Goal: Task Accomplishment & Management: Use online tool/utility

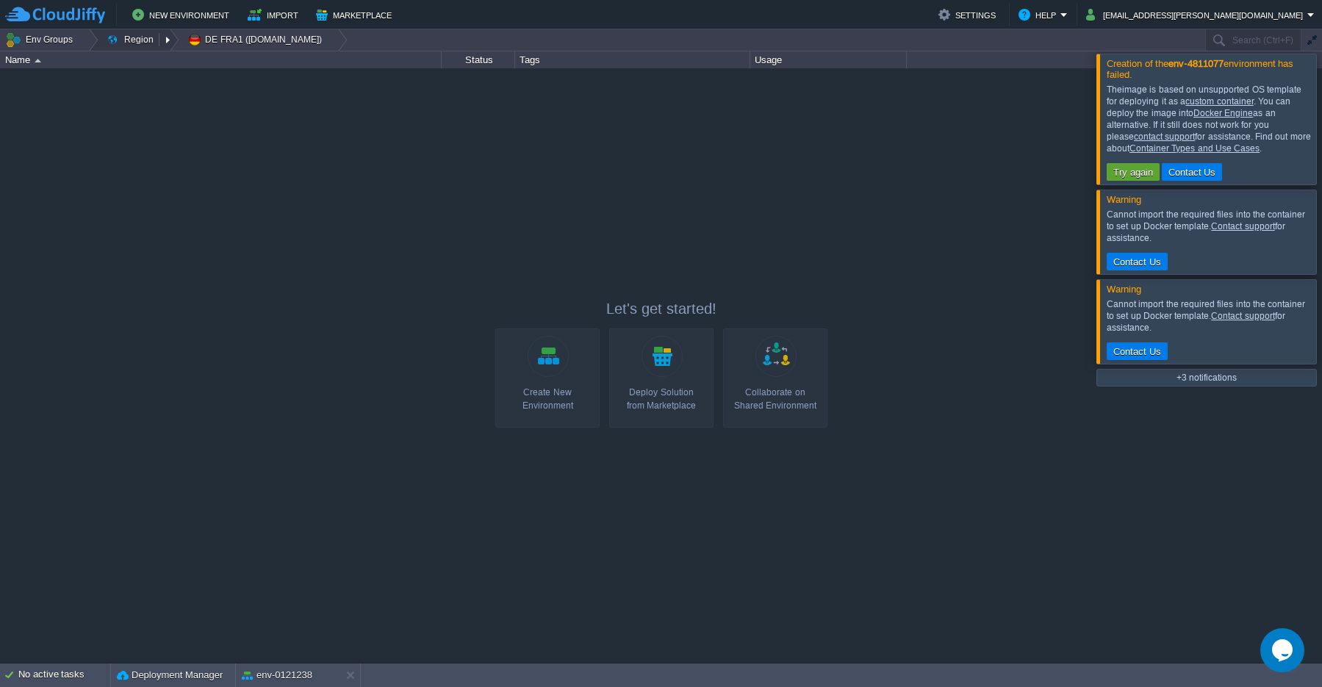
click at [138, 44] on button "Region" at bounding box center [133, 39] width 52 height 21
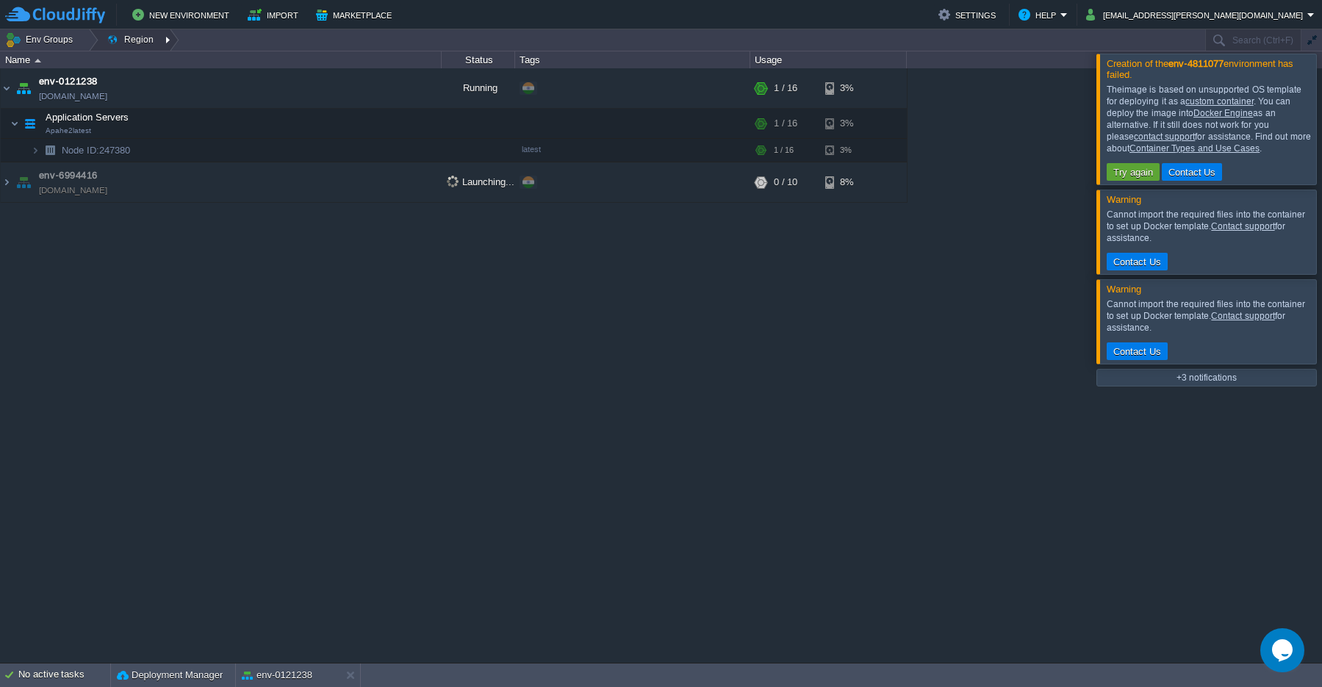
click at [165, 41] on div at bounding box center [169, 39] width 20 height 21
click at [190, 83] on span "IN West1 ([DOMAIN_NAME])" at bounding box center [184, 79] width 125 height 11
click at [1321, 125] on div at bounding box center [1340, 119] width 0 height 130
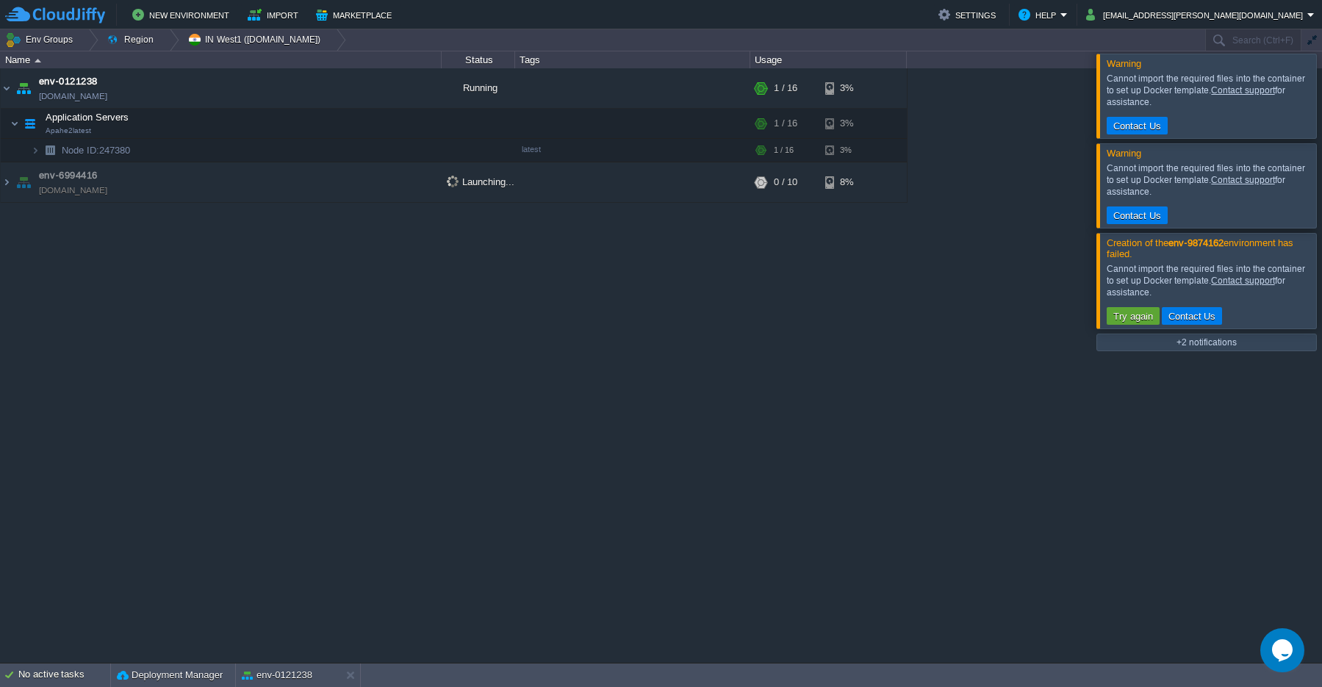
click at [1321, 188] on div at bounding box center [1340, 185] width 0 height 84
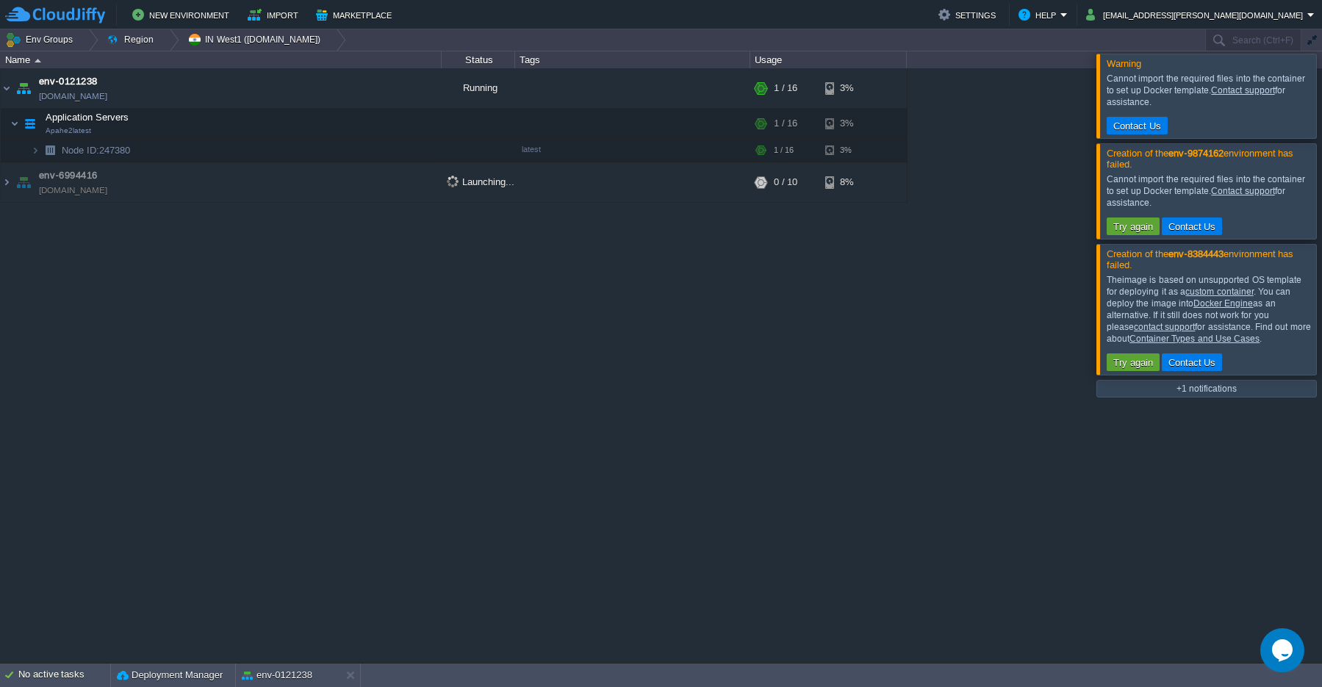
click at [1321, 192] on div at bounding box center [1340, 190] width 0 height 95
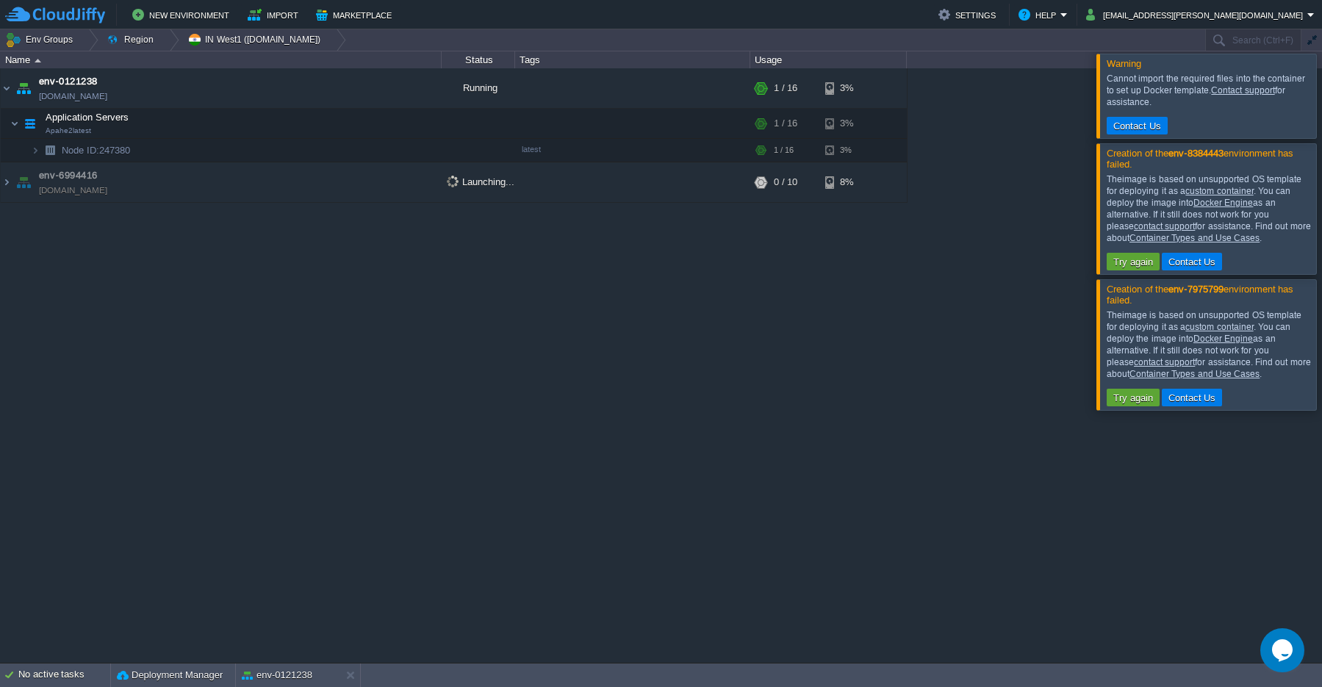
click at [1321, 204] on div at bounding box center [1340, 208] width 0 height 130
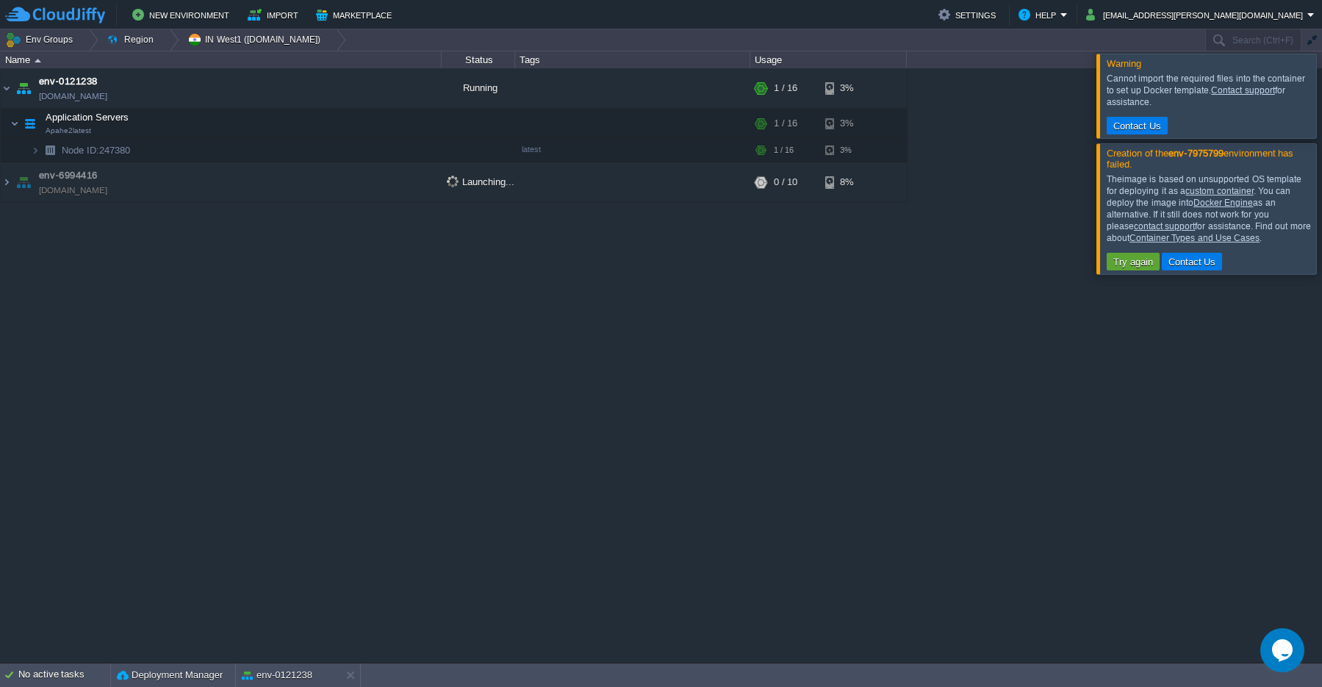
click at [1321, 206] on div at bounding box center [1340, 208] width 0 height 130
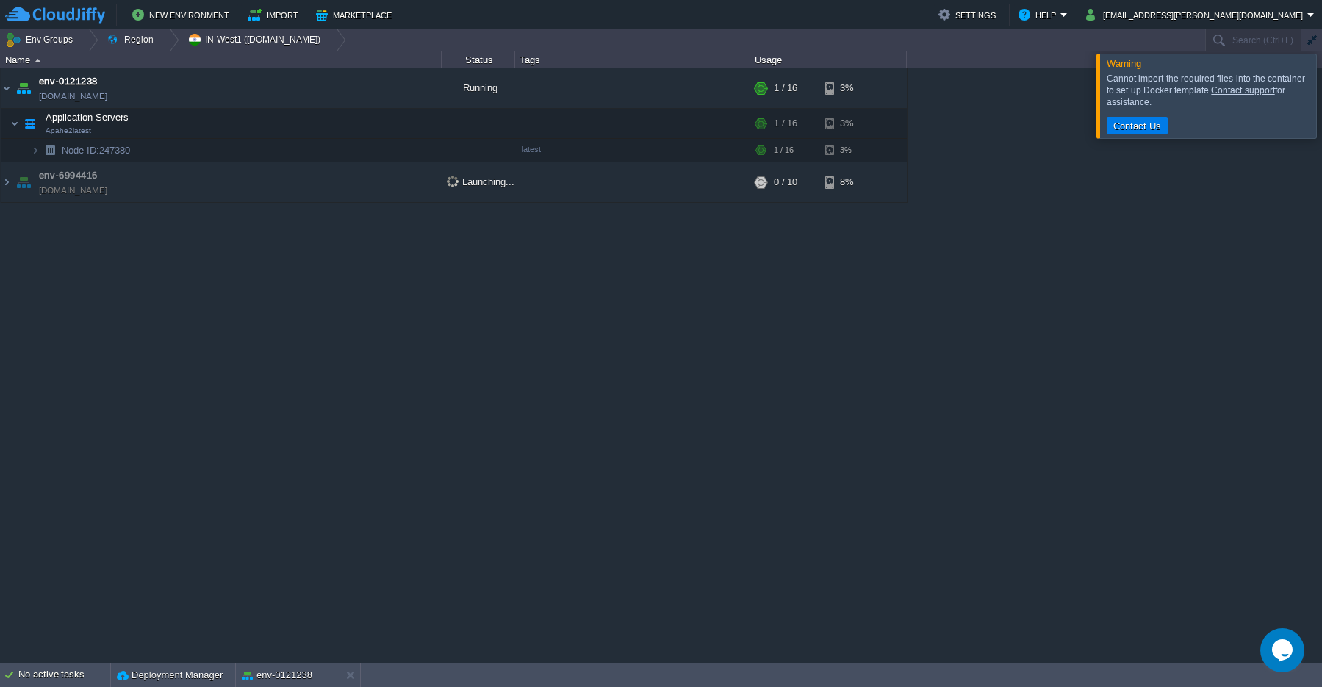
click at [1321, 103] on div at bounding box center [1340, 96] width 0 height 84
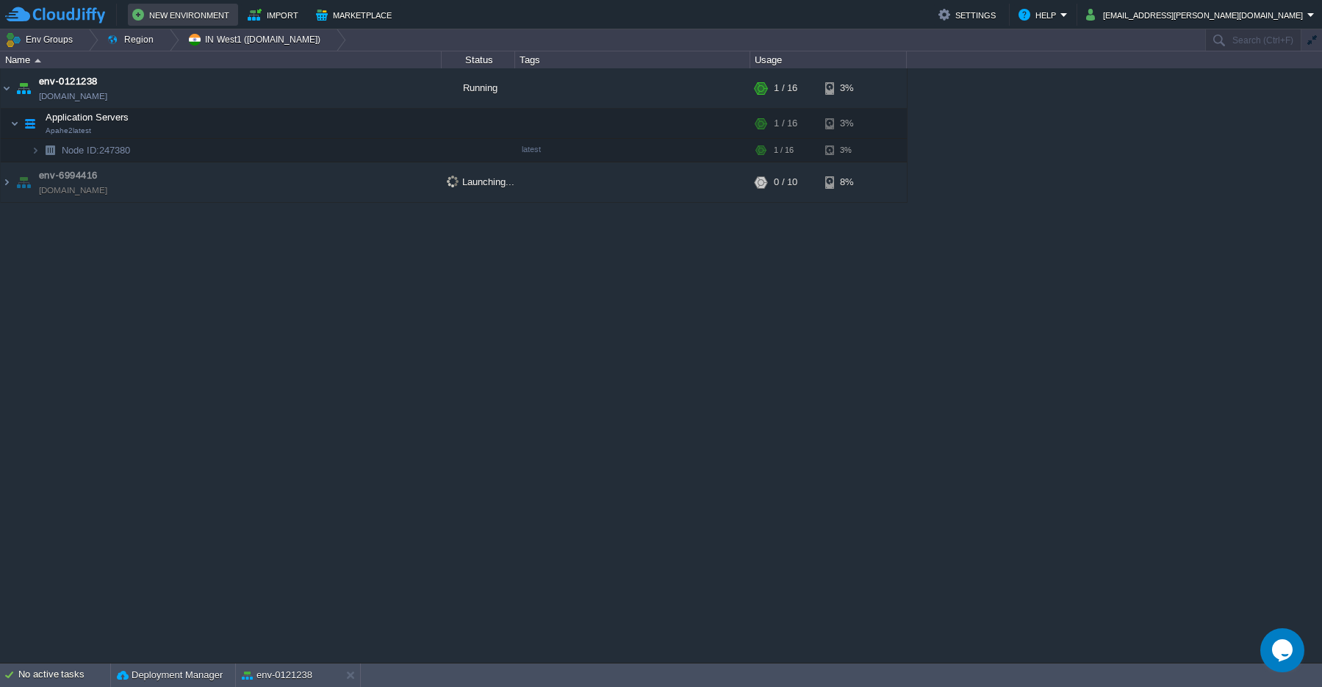
click at [157, 15] on button "New Environment" at bounding box center [182, 15] width 101 height 18
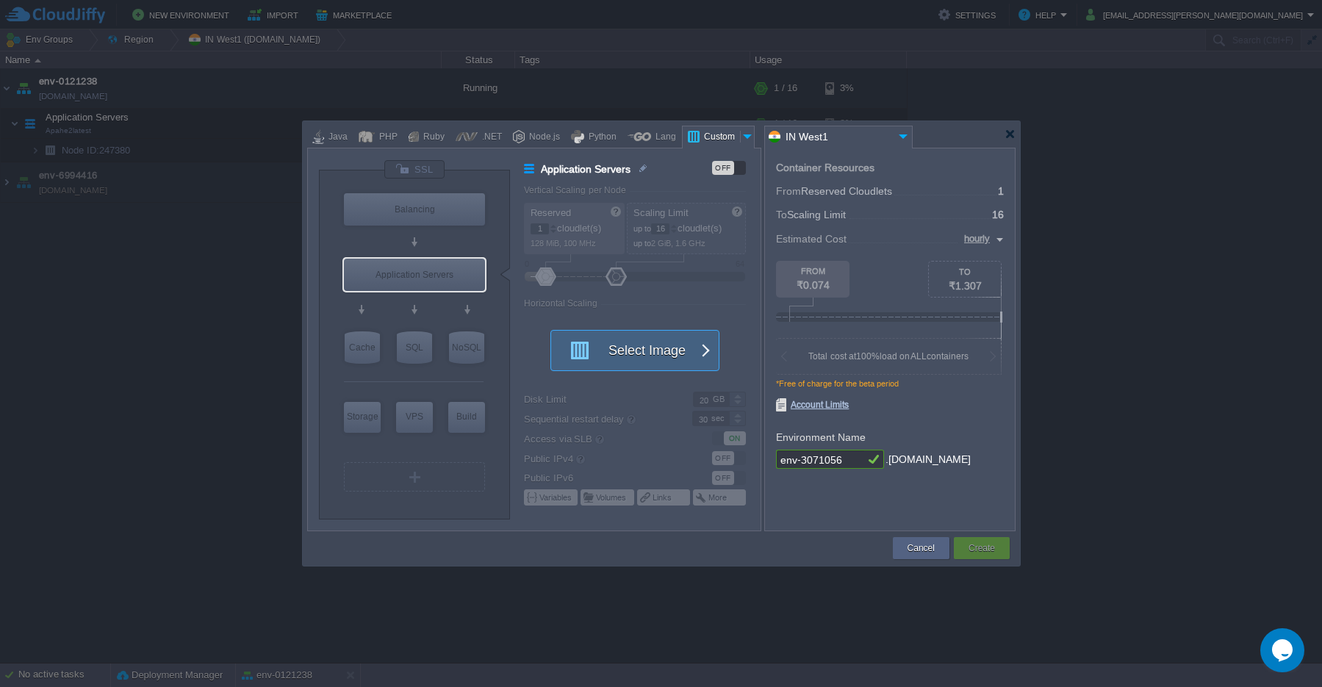
click at [646, 365] on button "Select Image" at bounding box center [627, 351] width 132 height 40
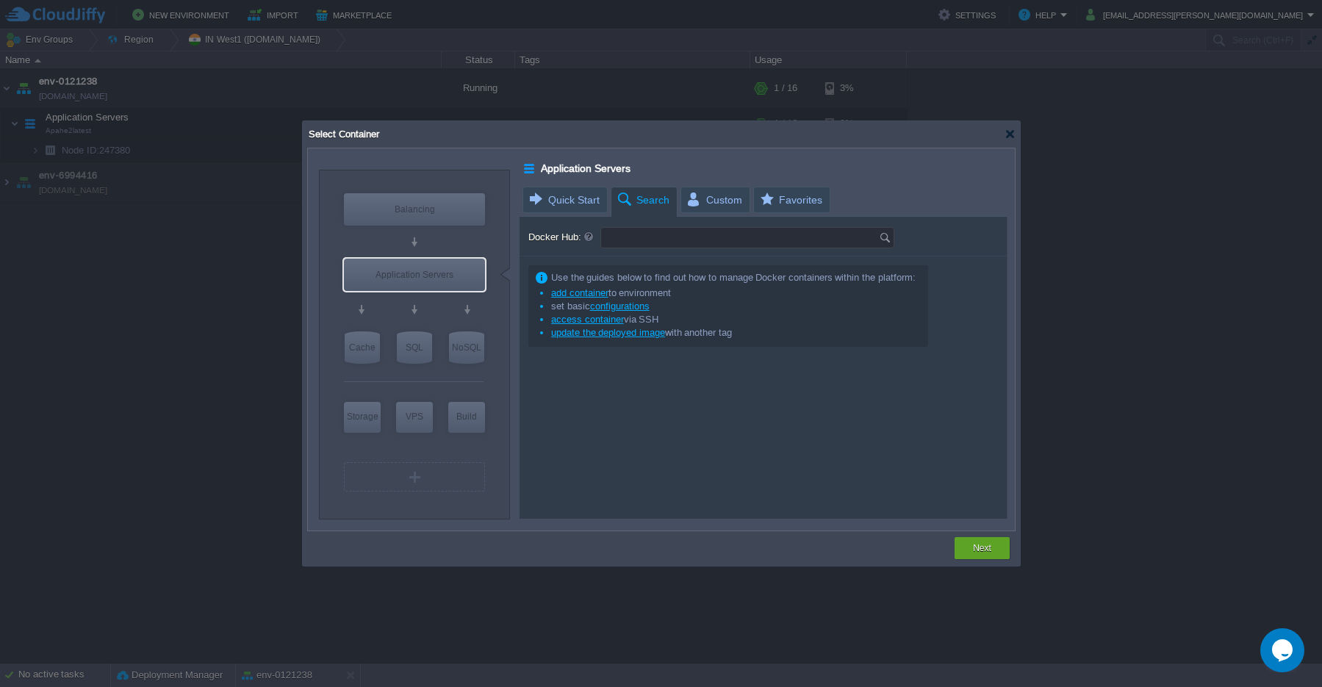
click at [642, 237] on input "Docker Hub:" at bounding box center [740, 238] width 278 height 20
click at [886, 243] on img at bounding box center [887, 238] width 16 height 20
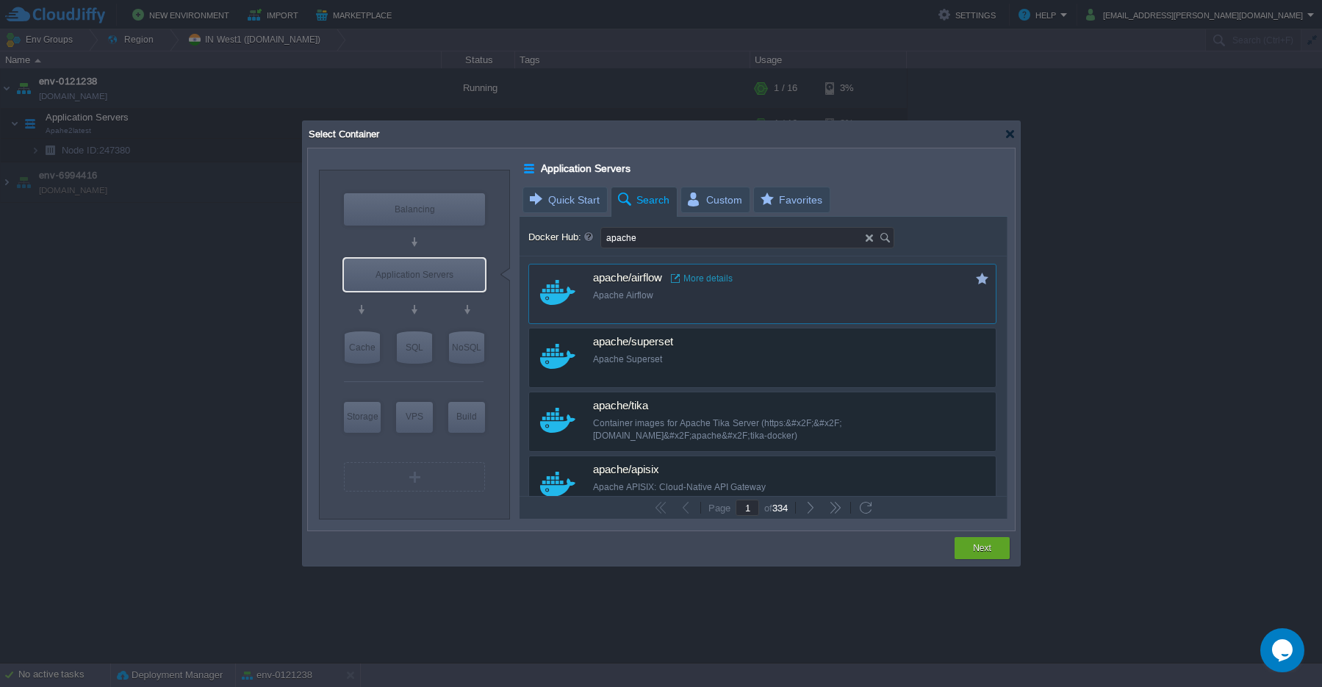
type input "apache"
click at [628, 301] on div "Apache Airflow" at bounding box center [772, 296] width 359 height 12
type input "Airflow"
type input "latest"
type input "Airflow :"
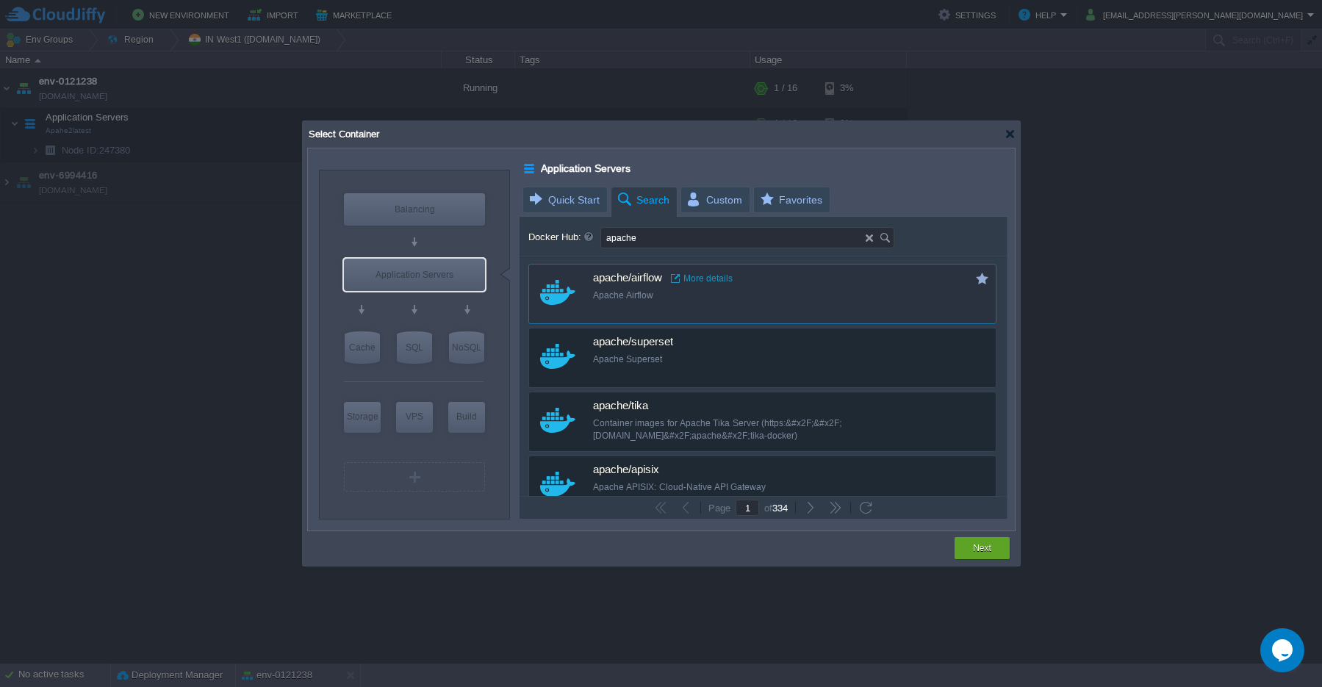
type input "latest"
click at [983, 555] on button "Next" at bounding box center [982, 548] width 18 height 15
type input "latest"
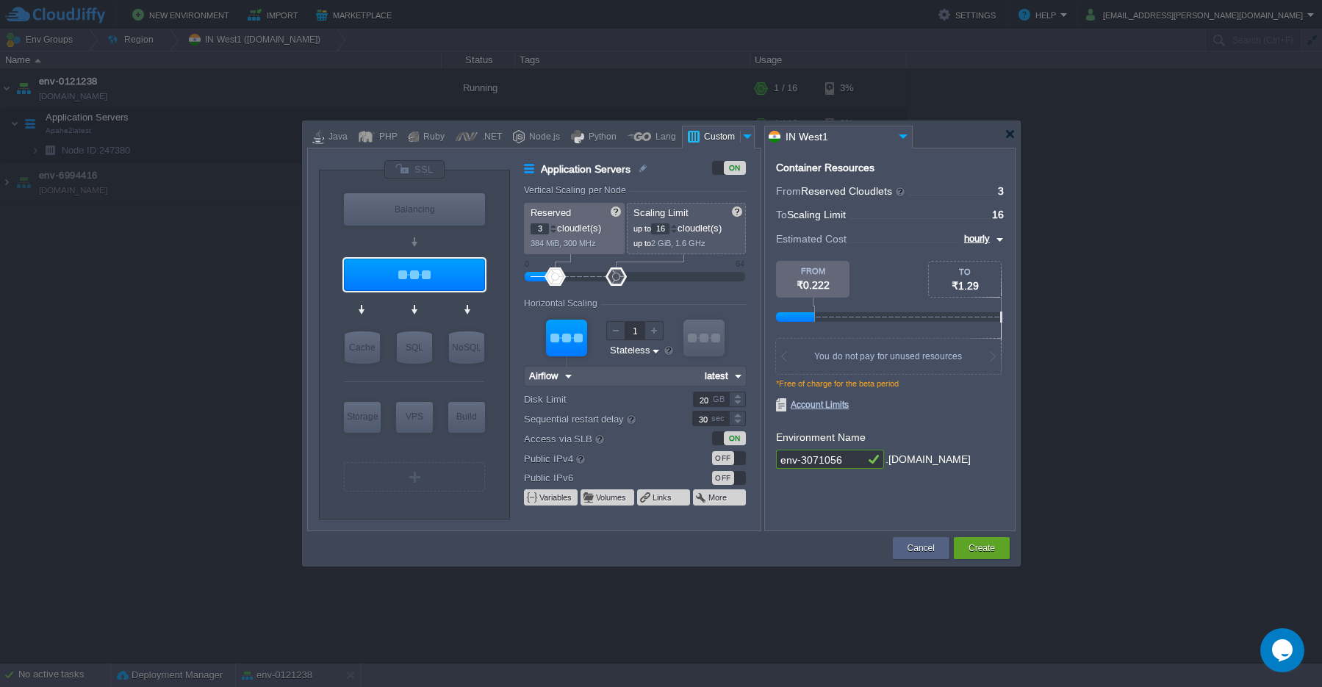
type input "4"
drag, startPoint x: 551, startPoint y: 277, endPoint x: 559, endPoint y: 277, distance: 8.1
click at [559, 277] on div at bounding box center [559, 277] width 21 height 18
click at [977, 549] on button "Create" at bounding box center [982, 548] width 26 height 15
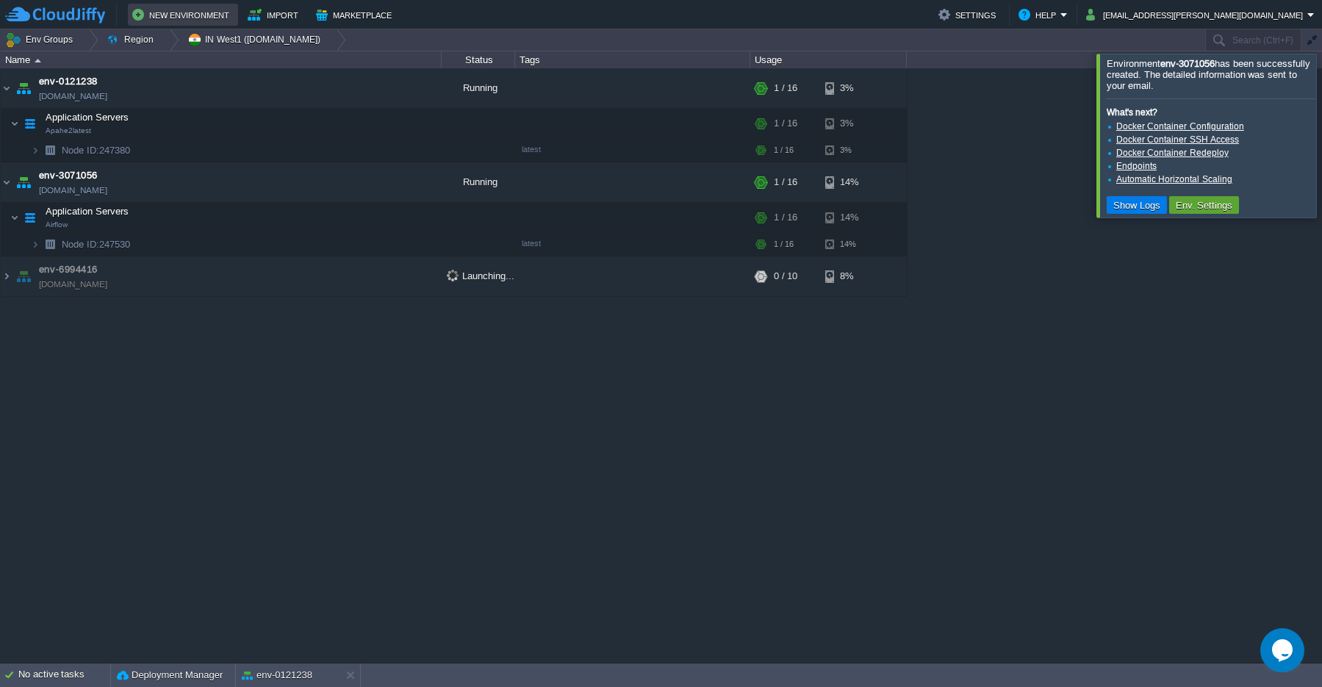
click at [182, 21] on button "New Environment" at bounding box center [182, 15] width 101 height 18
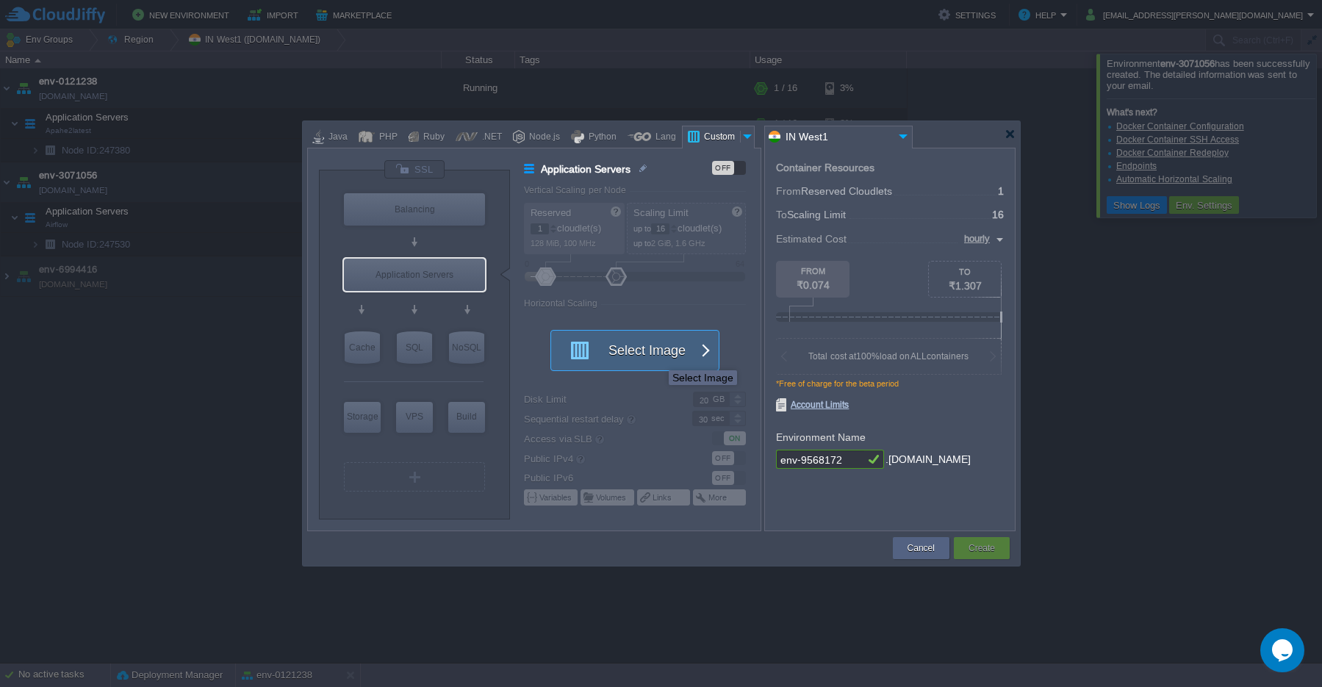
click at [658, 357] on button "Select Image" at bounding box center [627, 351] width 132 height 40
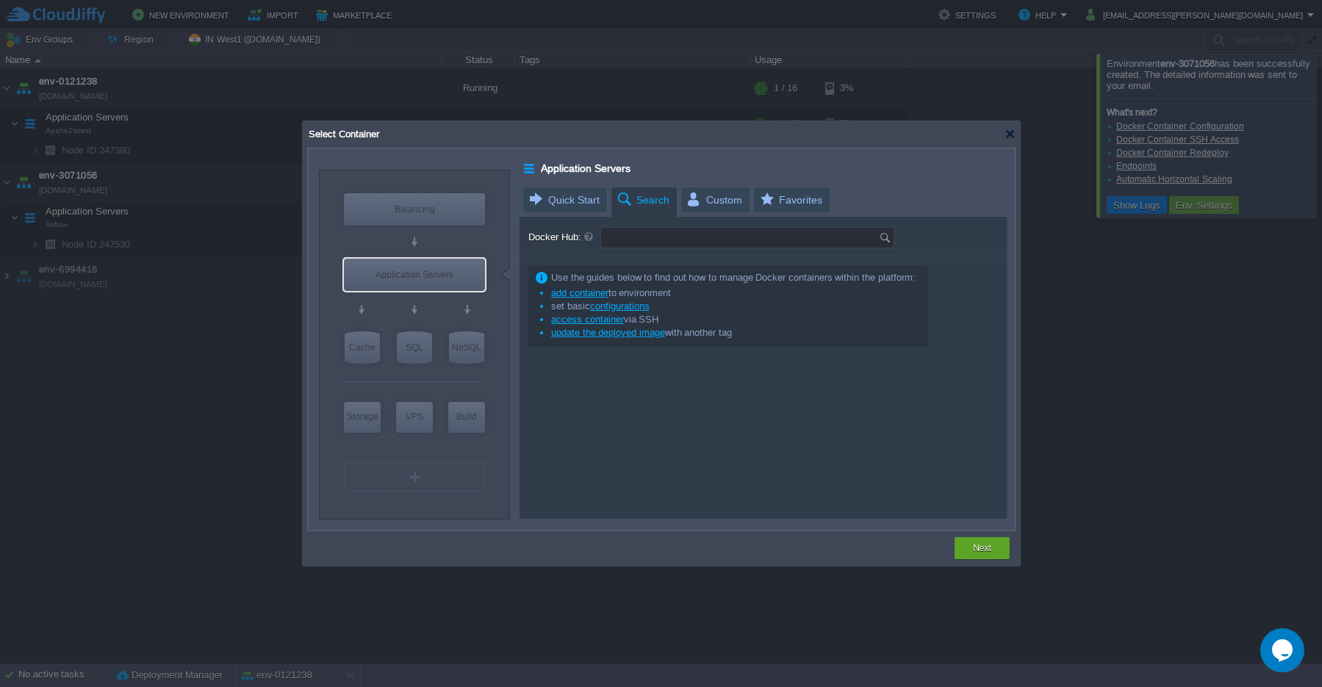
click at [650, 243] on input "Docker Hub:" at bounding box center [740, 238] width 278 height 20
click at [886, 243] on img at bounding box center [887, 238] width 16 height 20
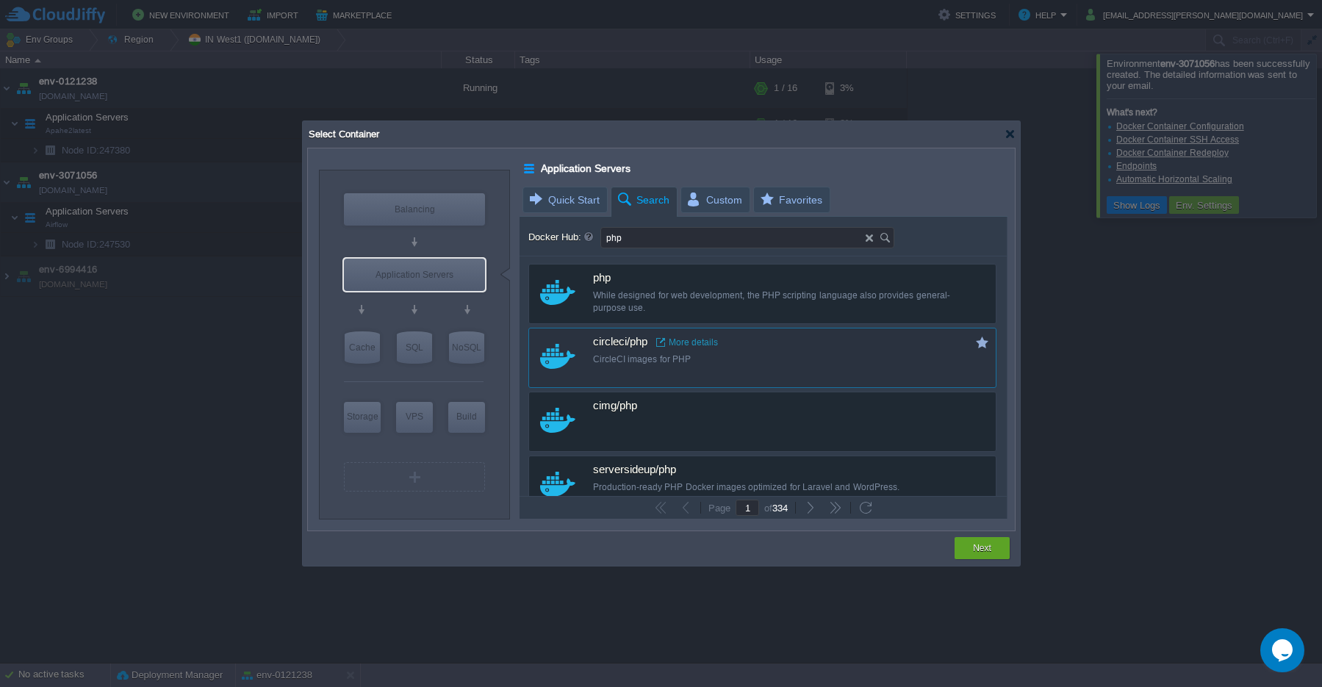
type input "php"
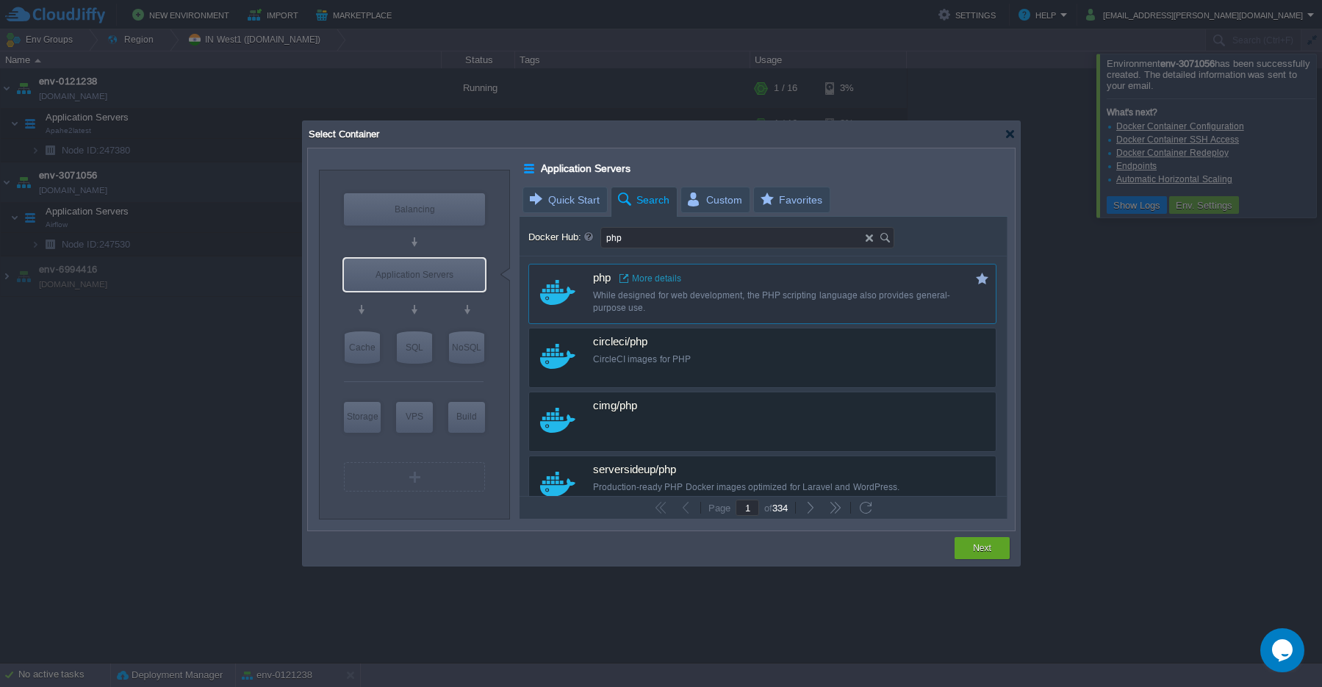
click at [628, 299] on div "While designed for web development, the PHP scripting language also provides ge…" at bounding box center [772, 302] width 359 height 25
type input "Php"
type input "latest"
type input "Php :"
type input "latest"
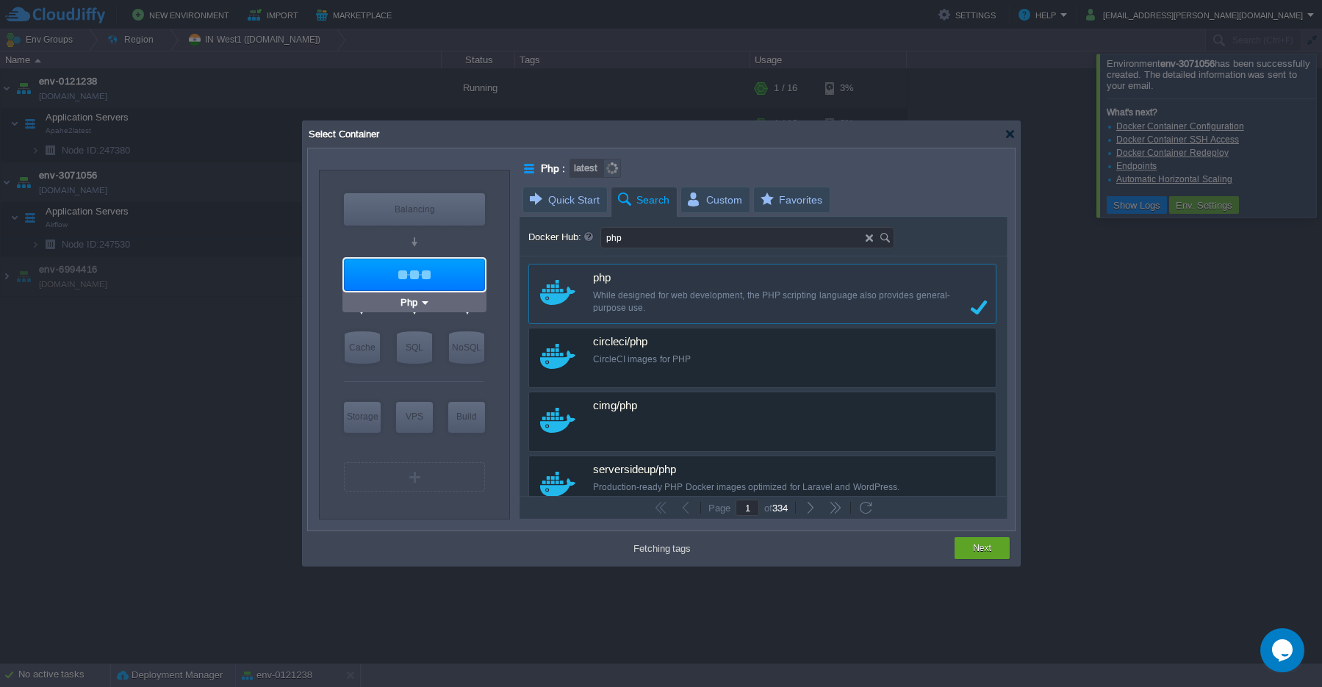
click at [431, 281] on div at bounding box center [414, 275] width 141 height 32
click at [609, 287] on div "php More details While designed for web development, the PHP scripting language…" at bounding box center [772, 293] width 359 height 57
click at [603, 304] on div "While designed for web development, the PHP scripting language also provides ge…" at bounding box center [772, 302] width 359 height 25
click at [641, 305] on div "While designed for web development, the PHP scripting language also provides ge…" at bounding box center [772, 302] width 359 height 25
click at [615, 298] on div "While designed for web development, the PHP scripting language also provides ge…" at bounding box center [772, 302] width 359 height 25
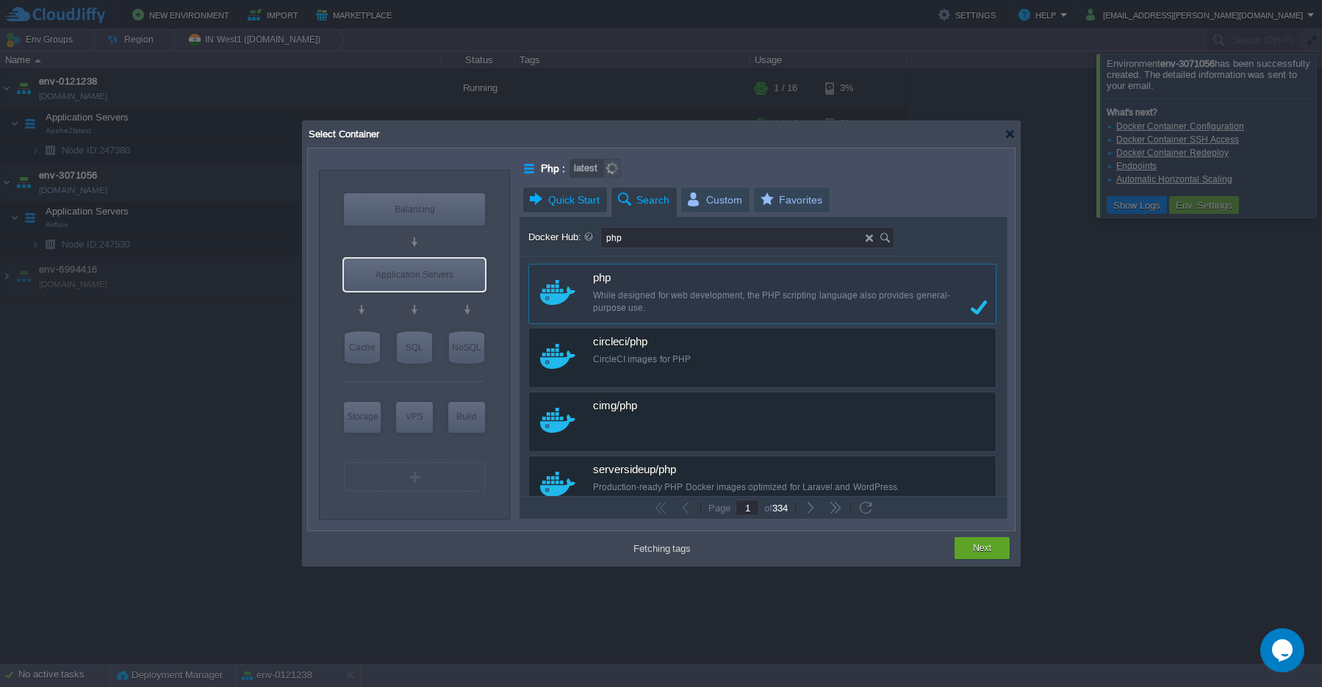
click at [568, 206] on span "Quick Start" at bounding box center [564, 199] width 72 height 25
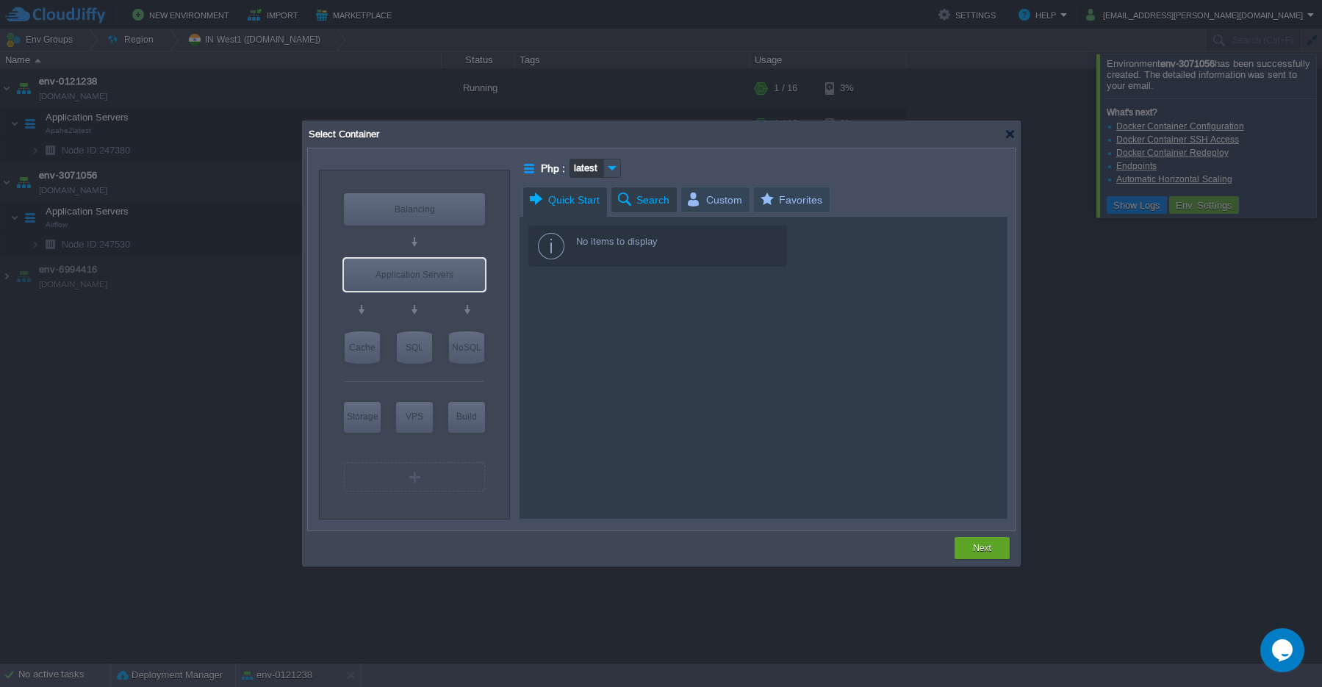
click at [634, 203] on span "Search" at bounding box center [643, 199] width 54 height 25
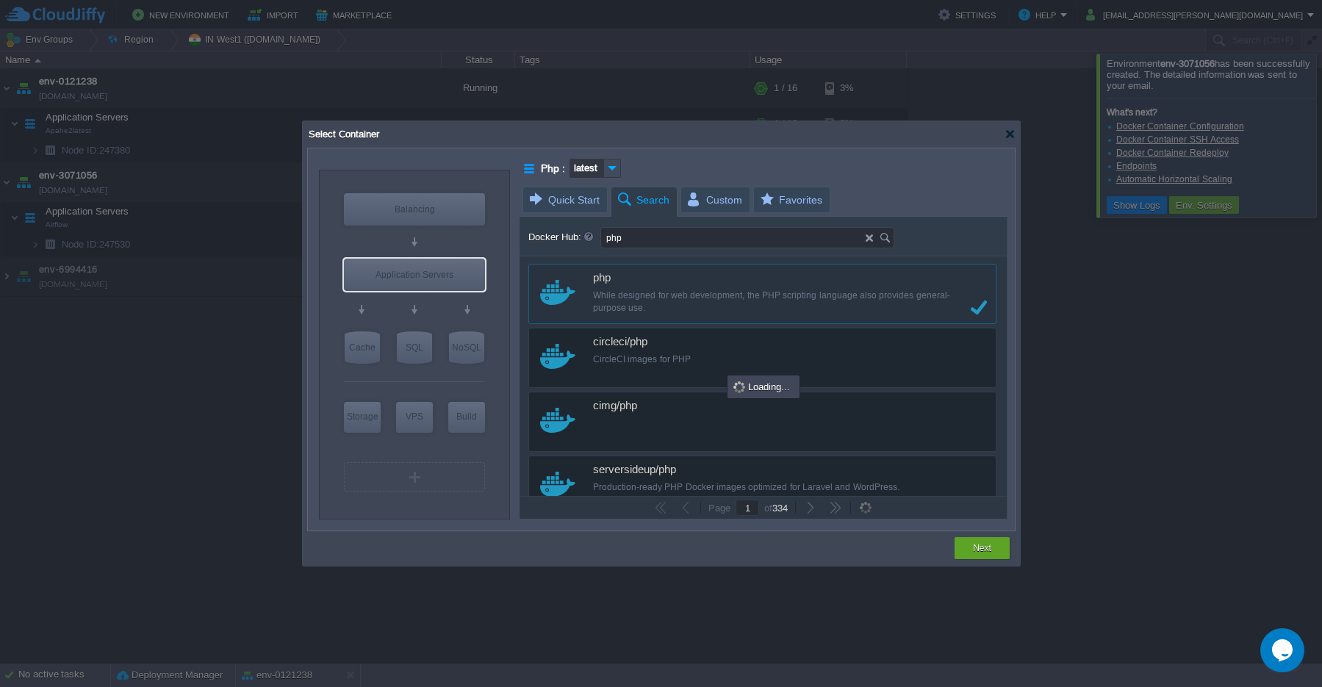
click at [886, 241] on img at bounding box center [887, 238] width 16 height 20
click at [759, 304] on div at bounding box center [763, 387] width 487 height 262
click at [631, 300] on div "While designed for web development, the PHP scripting language also provides ge…" at bounding box center [772, 302] width 359 height 25
click at [1006, 140] on div "Select Container" at bounding box center [661, 134] width 708 height 26
click at [1011, 134] on div at bounding box center [1010, 134] width 11 height 11
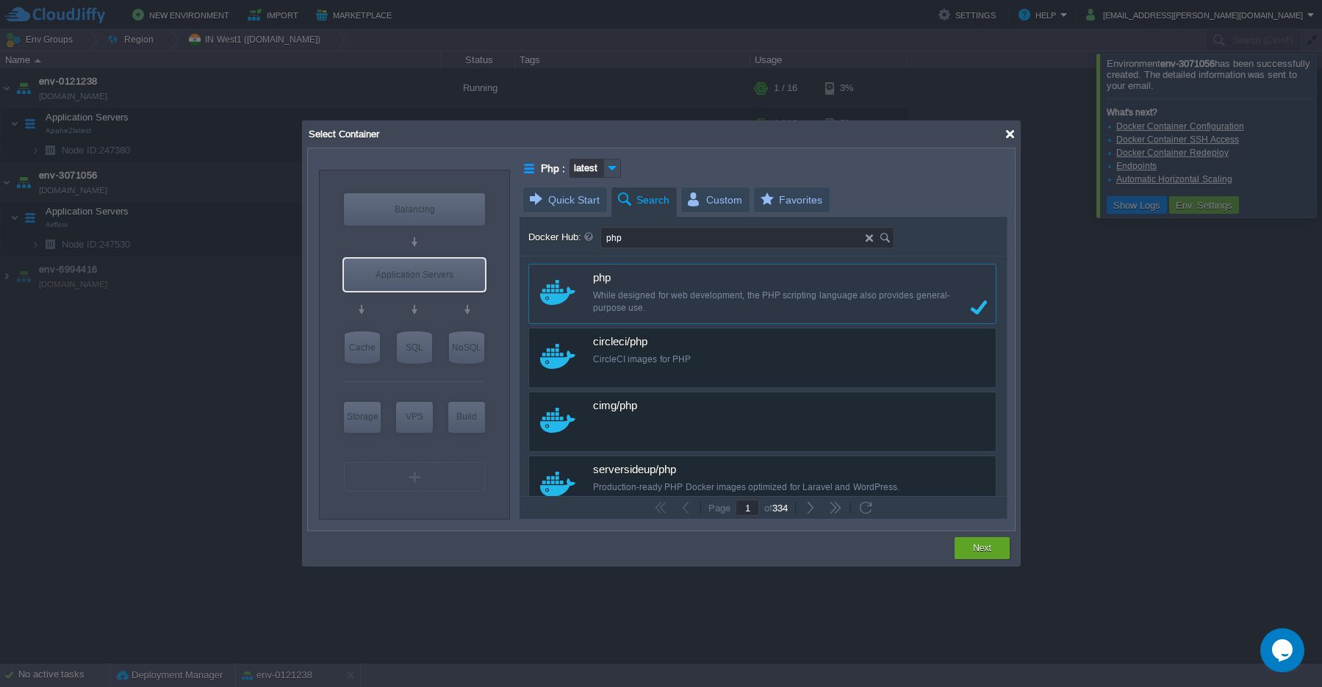
type input "latest"
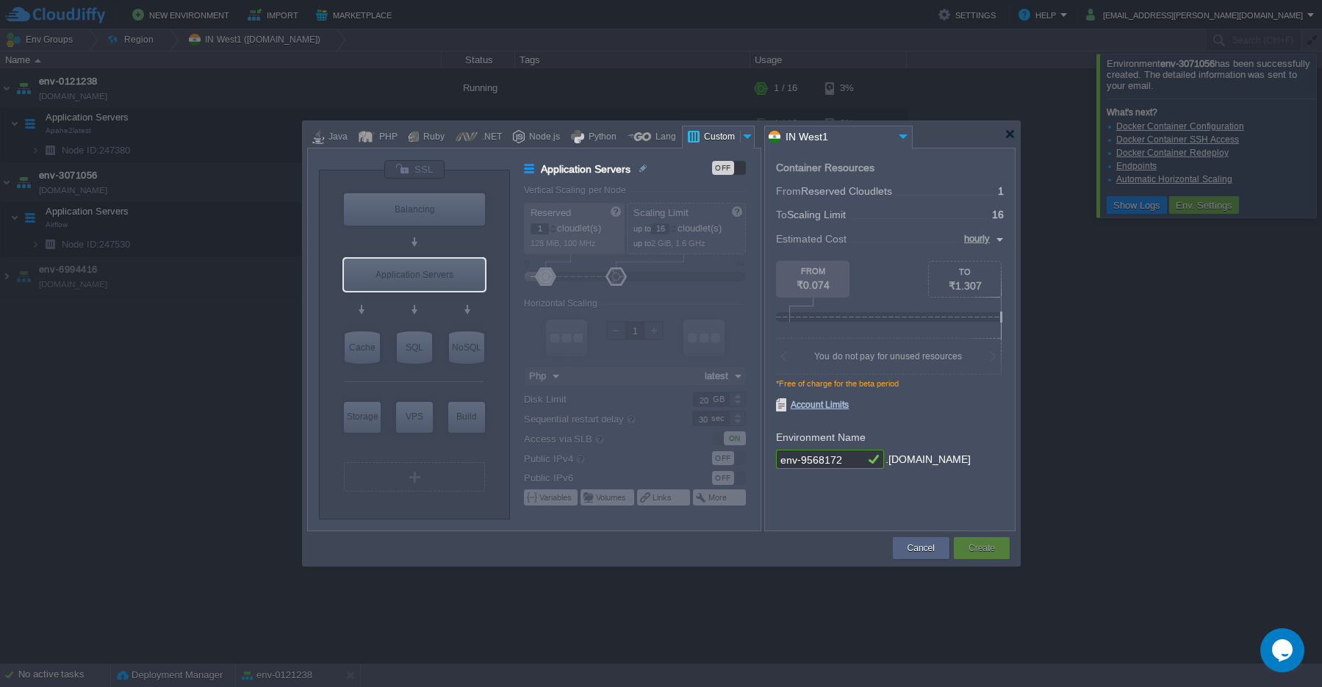
click at [1014, 140] on div at bounding box center [661, 134] width 708 height 26
click at [1006, 133] on div at bounding box center [1010, 134] width 11 height 11
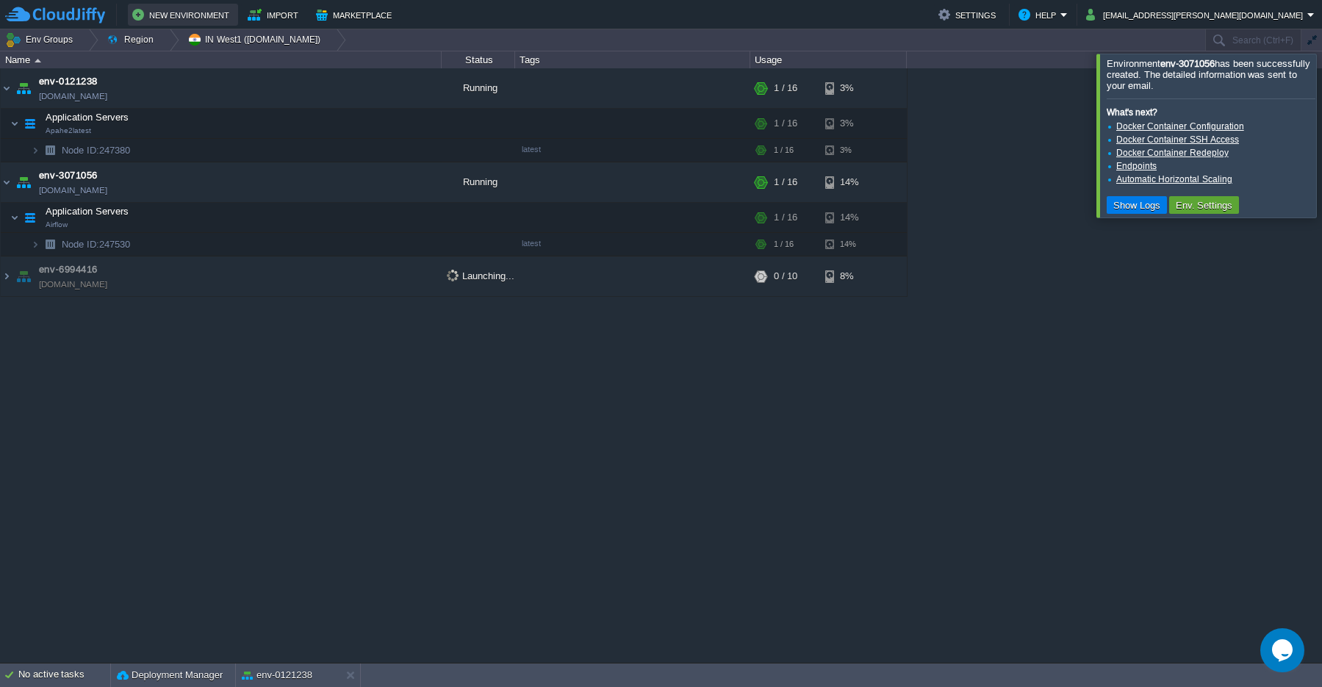
click at [175, 13] on button "New Environment" at bounding box center [182, 15] width 101 height 18
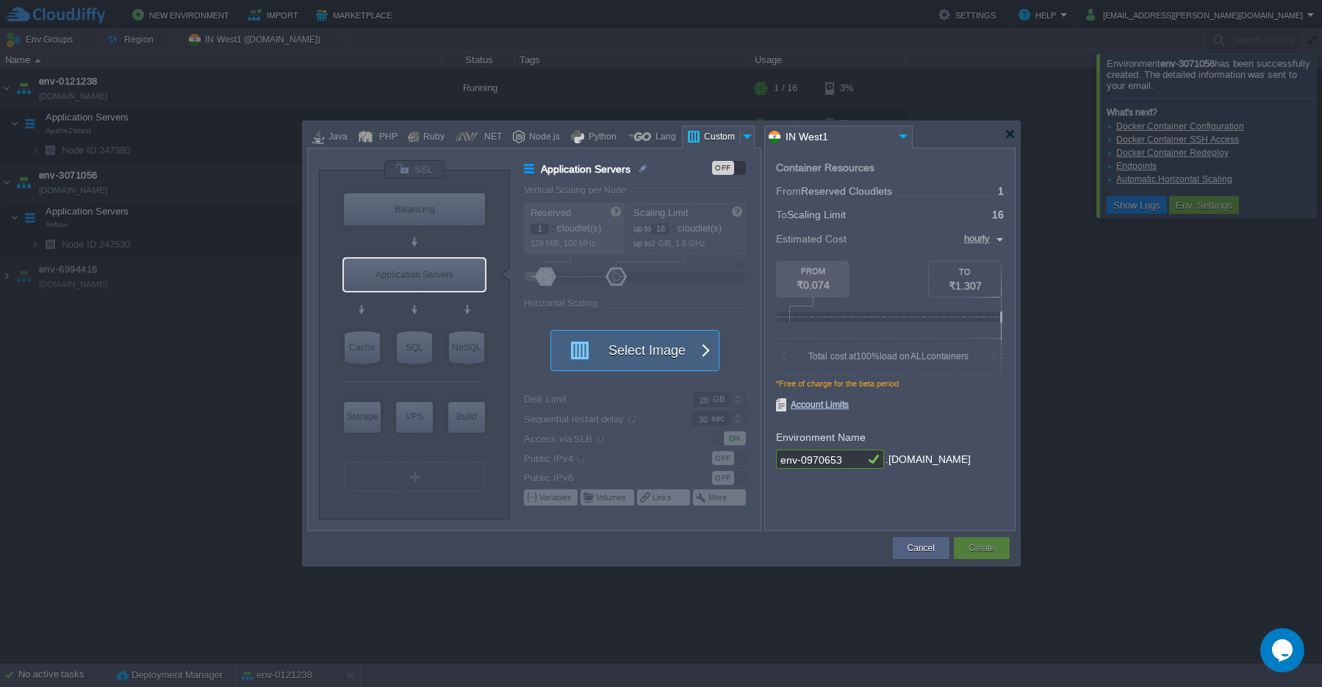
click at [647, 348] on button "Select Image" at bounding box center [627, 351] width 132 height 40
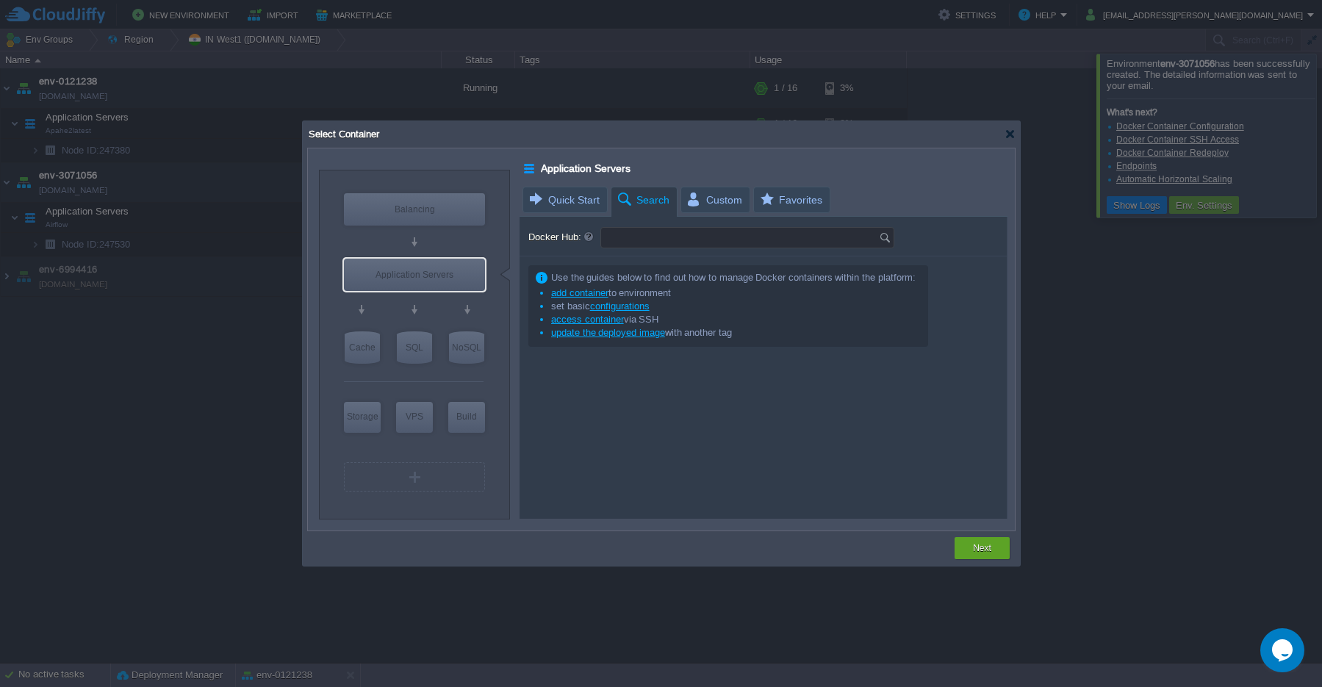
click at [643, 243] on input "Docker Hub:" at bounding box center [740, 238] width 278 height 20
click at [888, 241] on img at bounding box center [887, 238] width 16 height 20
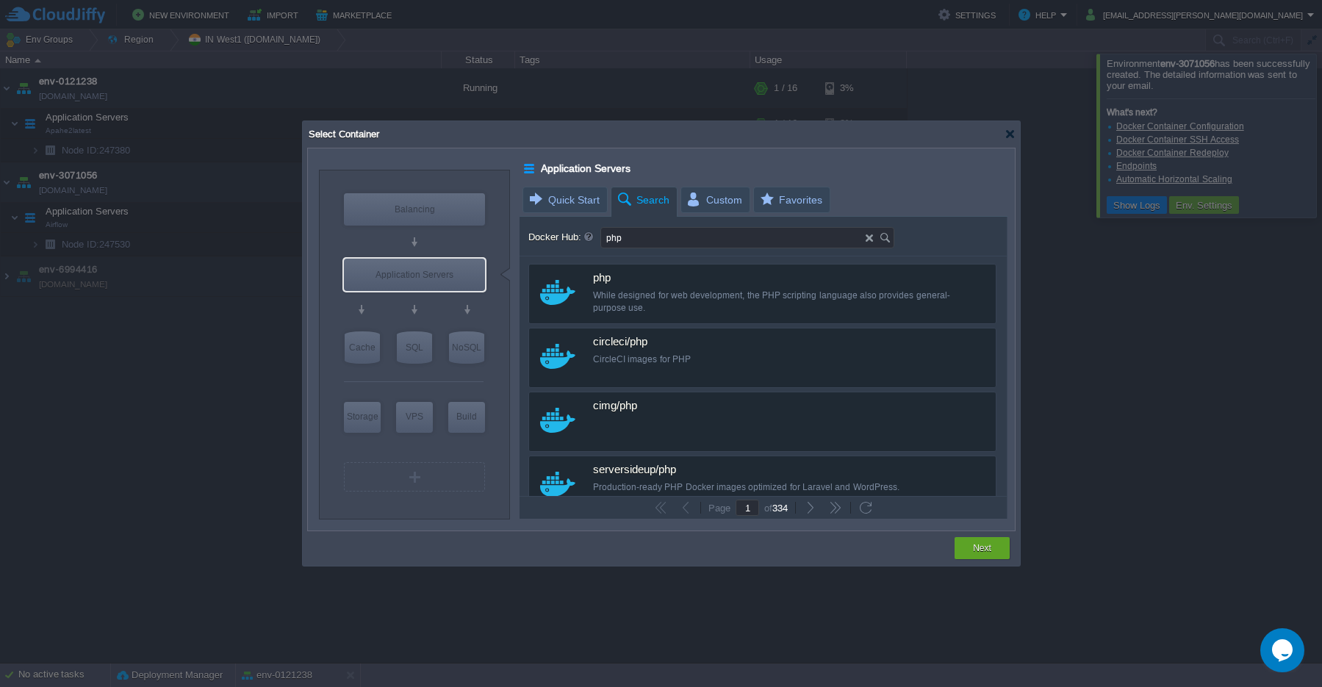
type input "php"
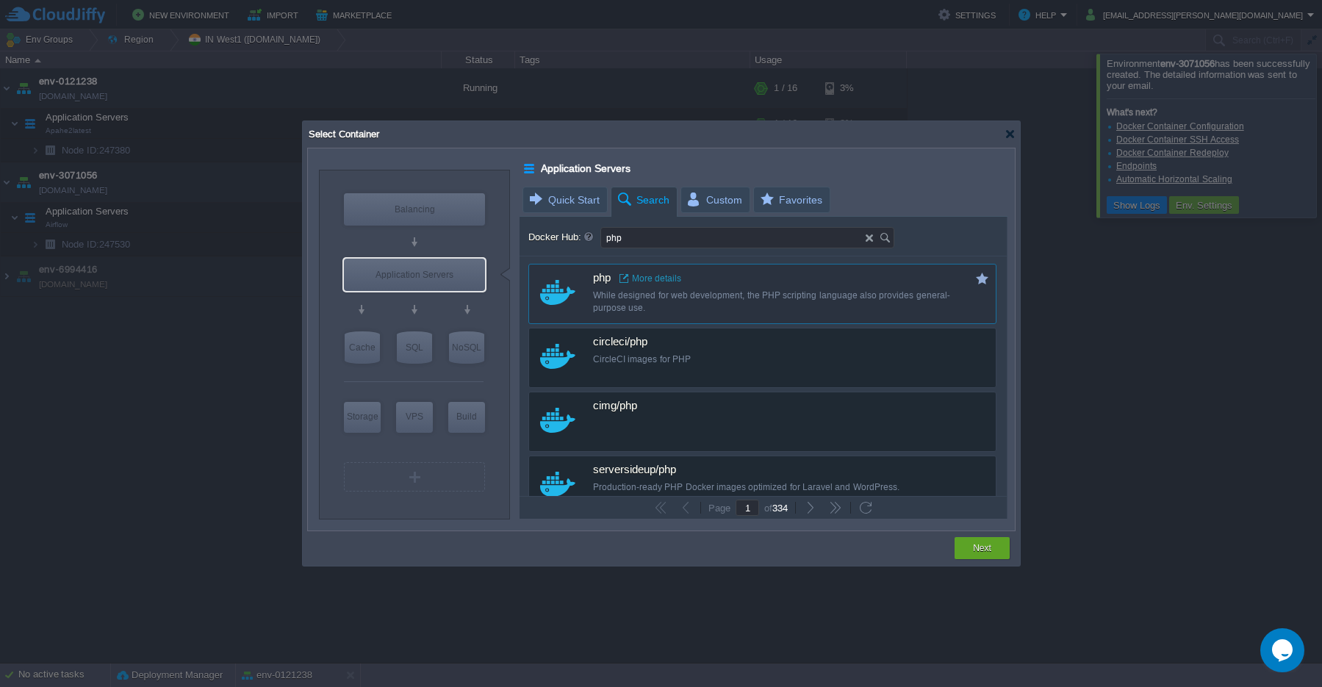
click at [596, 294] on div "While designed for web development, the PHP scripting language also provides ge…" at bounding box center [772, 302] width 359 height 25
type input "Php"
type input "latest"
type input "Php :"
type input "latest"
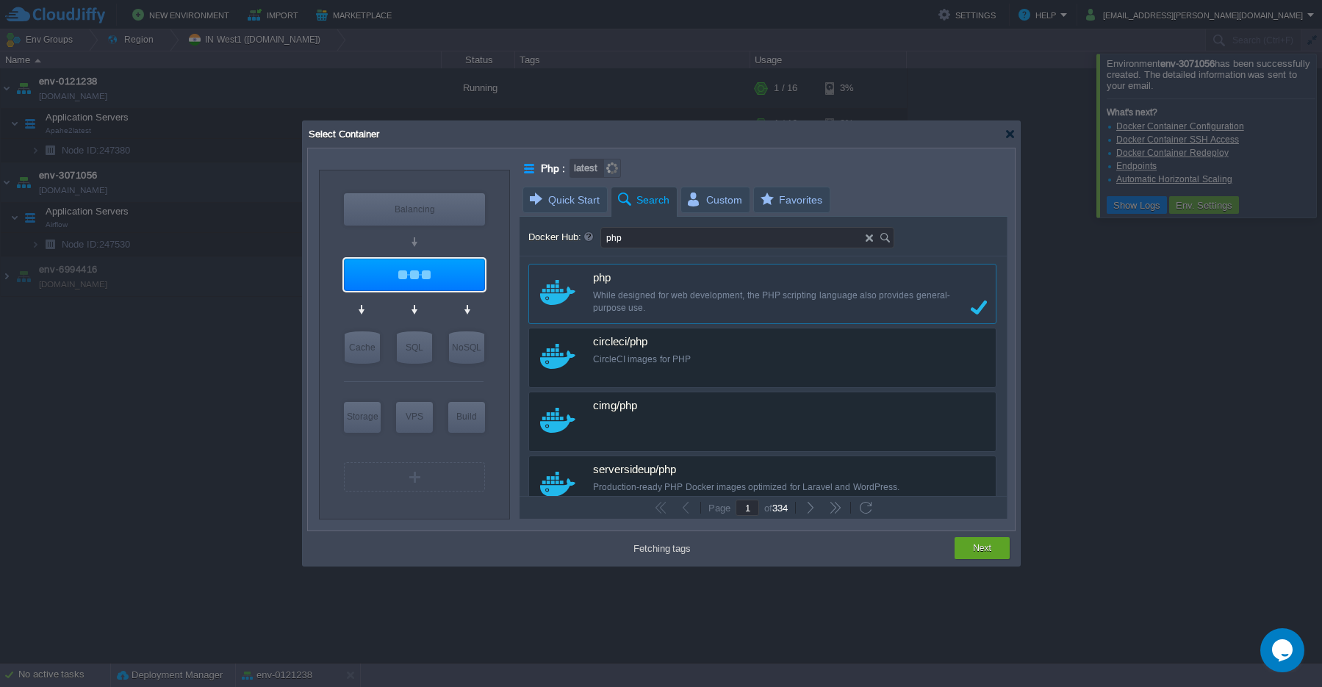
type input "Php"
click at [975, 549] on button "Next" at bounding box center [982, 548] width 18 height 15
type input "latest"
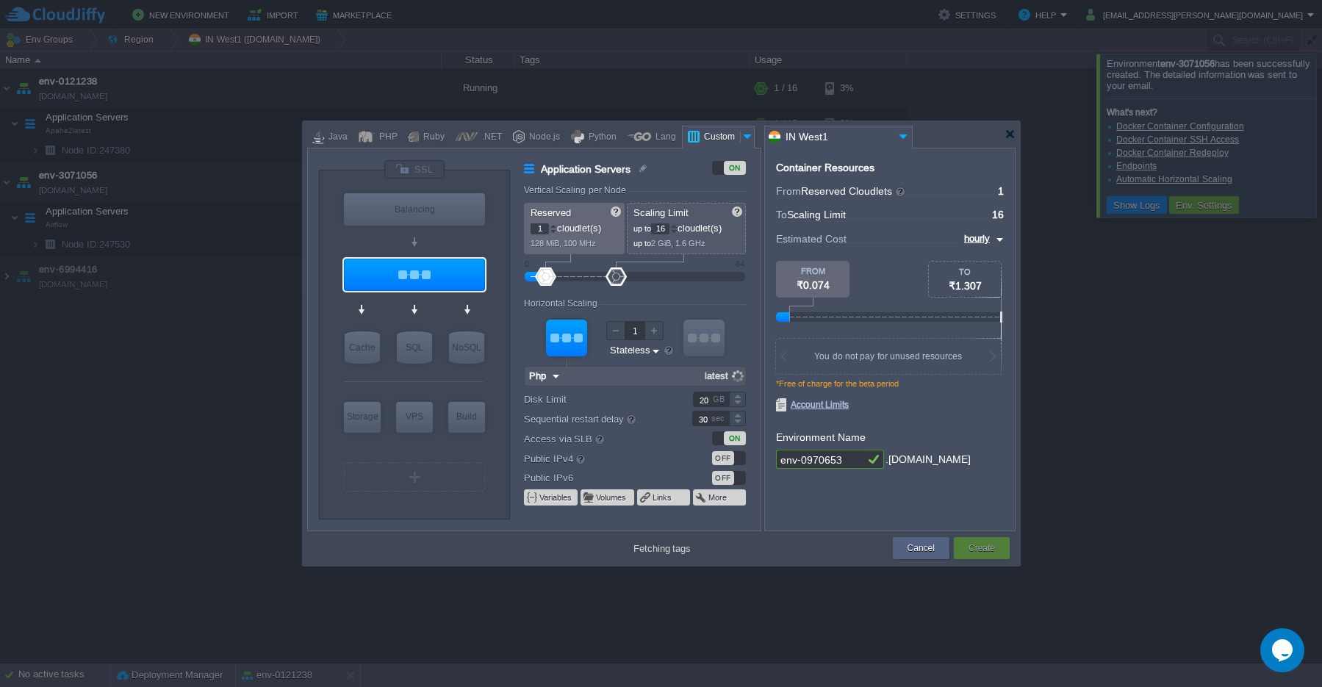
click at [982, 550] on button "Create" at bounding box center [982, 548] width 26 height 15
click at [983, 545] on button "Create" at bounding box center [982, 548] width 26 height 15
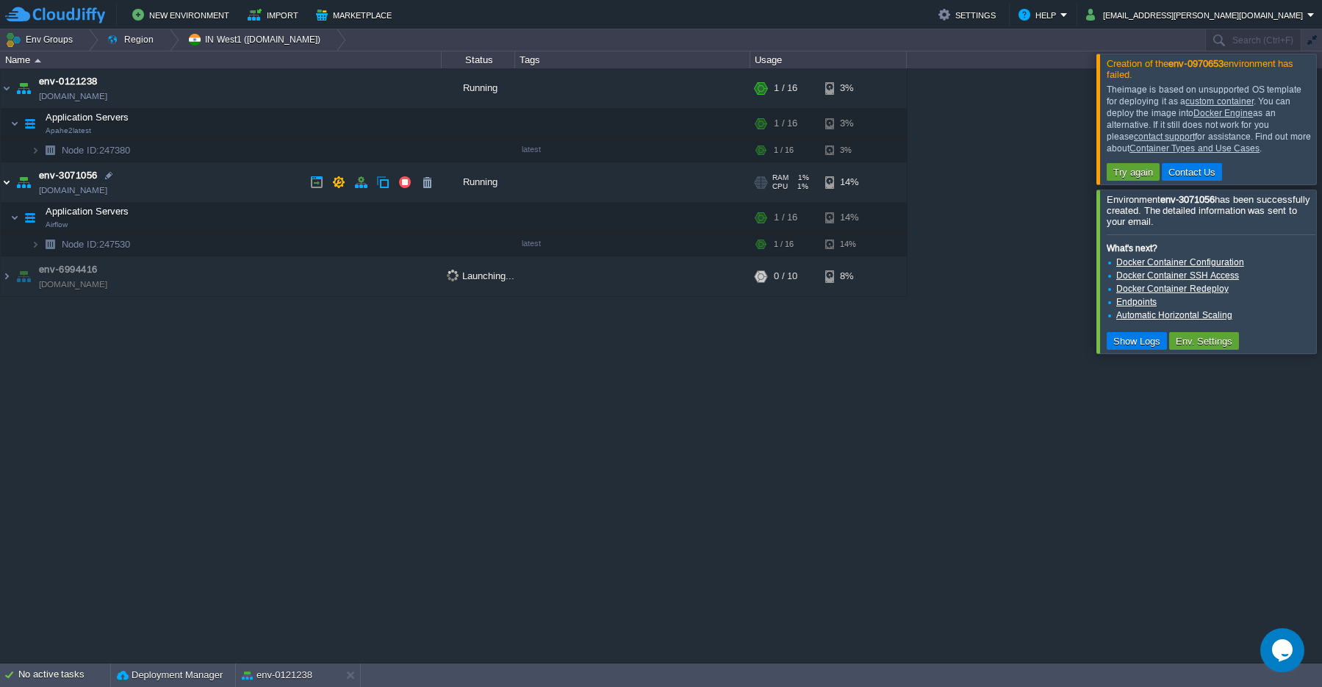
click at [7, 186] on img at bounding box center [7, 182] width 12 height 40
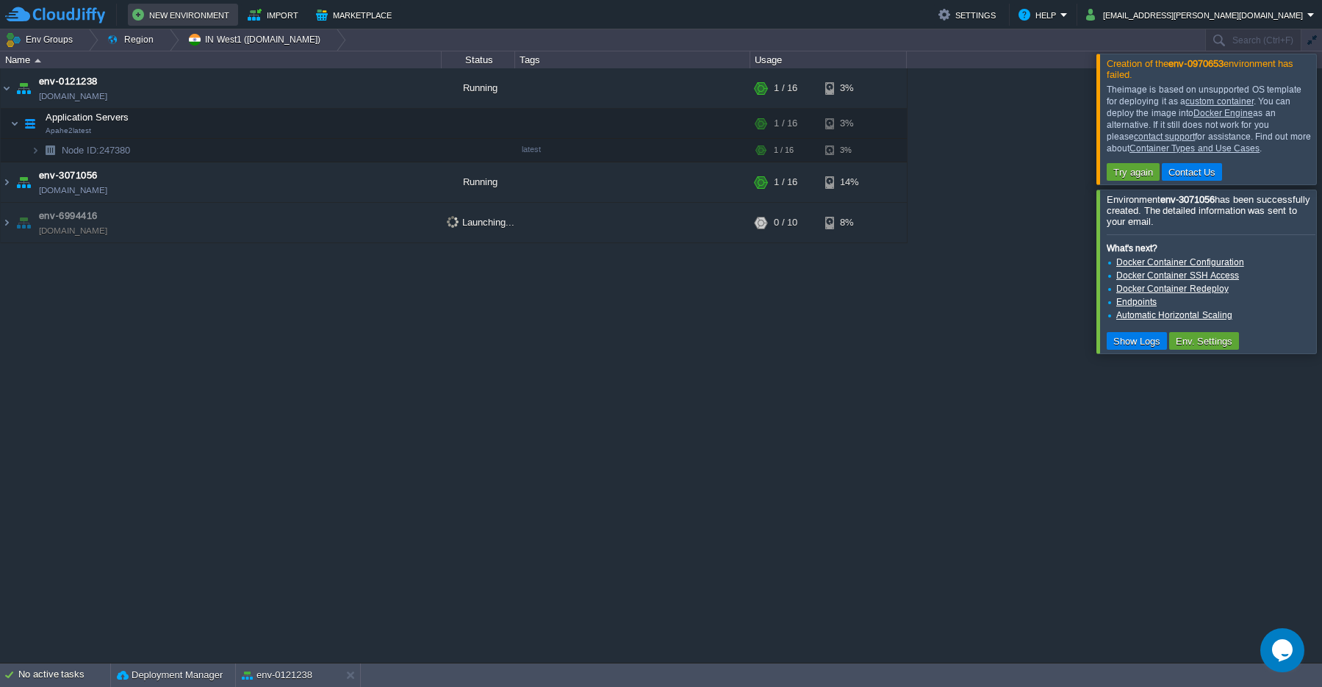
click at [159, 10] on button "New Environment" at bounding box center [182, 15] width 101 height 18
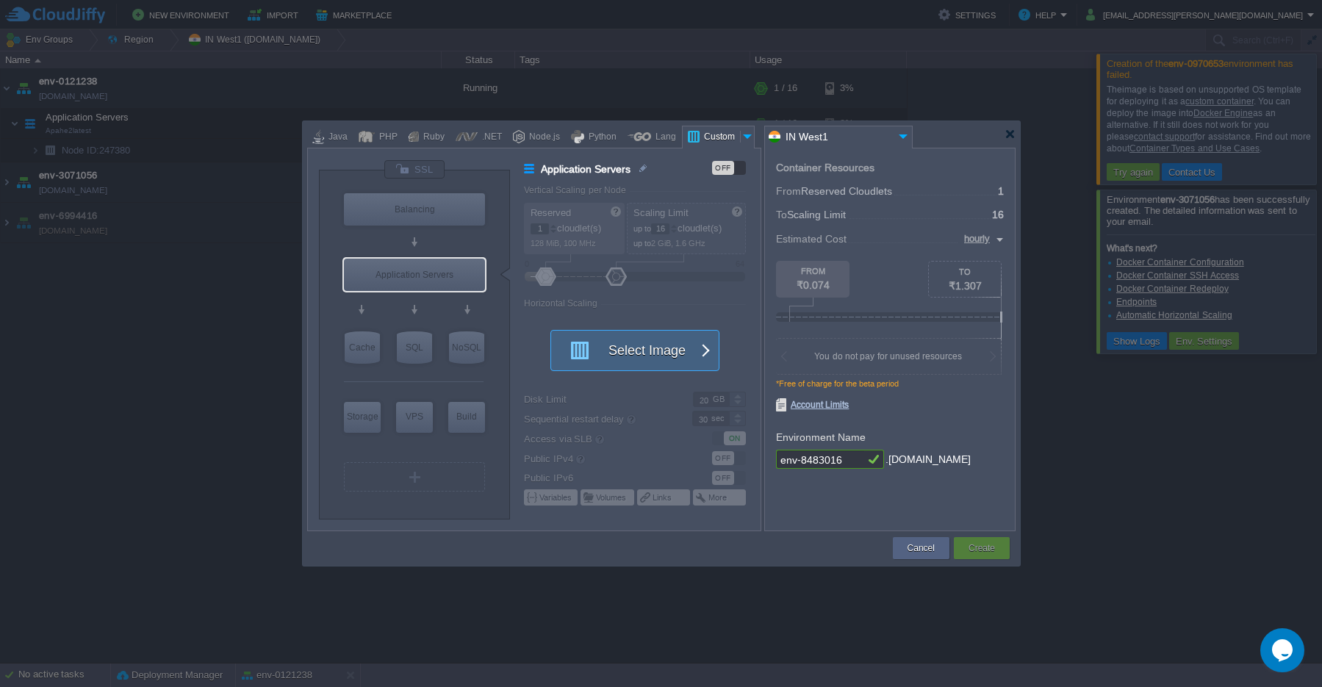
click at [631, 356] on button "Select Image" at bounding box center [627, 351] width 132 height 40
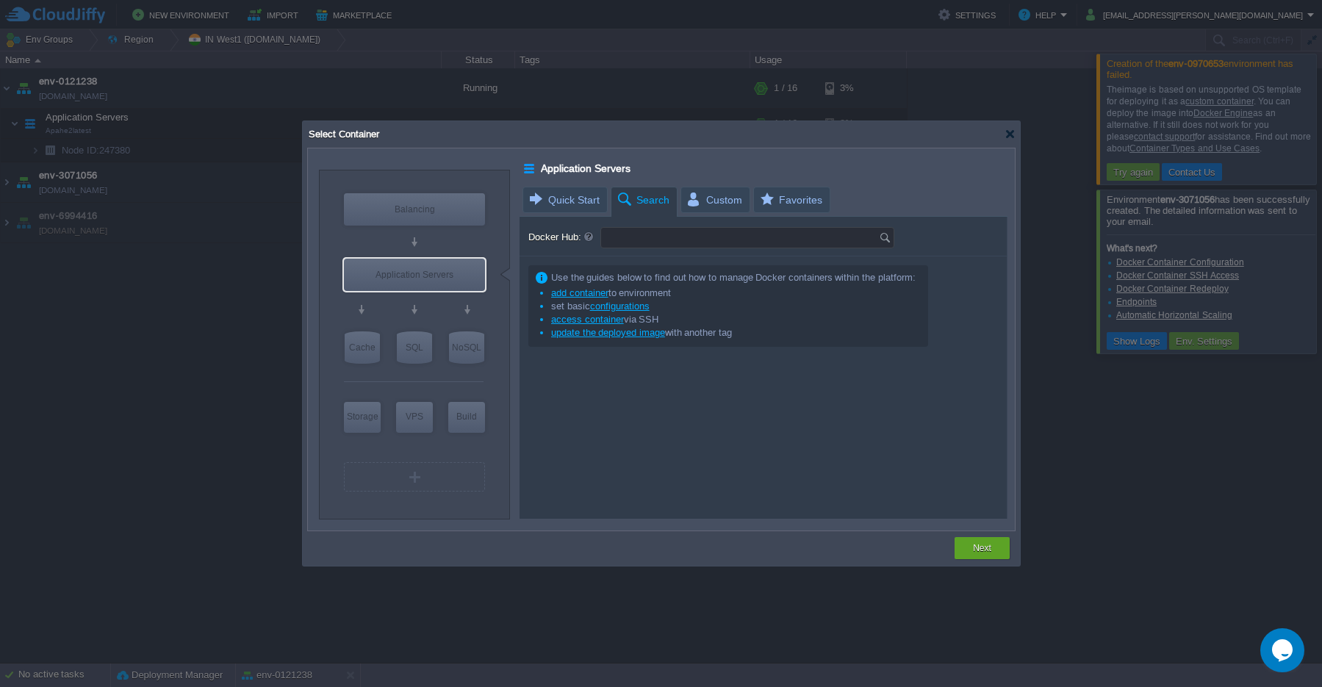
click at [633, 239] on input "Docker Hub:" at bounding box center [740, 238] width 278 height 20
click at [883, 242] on img at bounding box center [887, 238] width 16 height 20
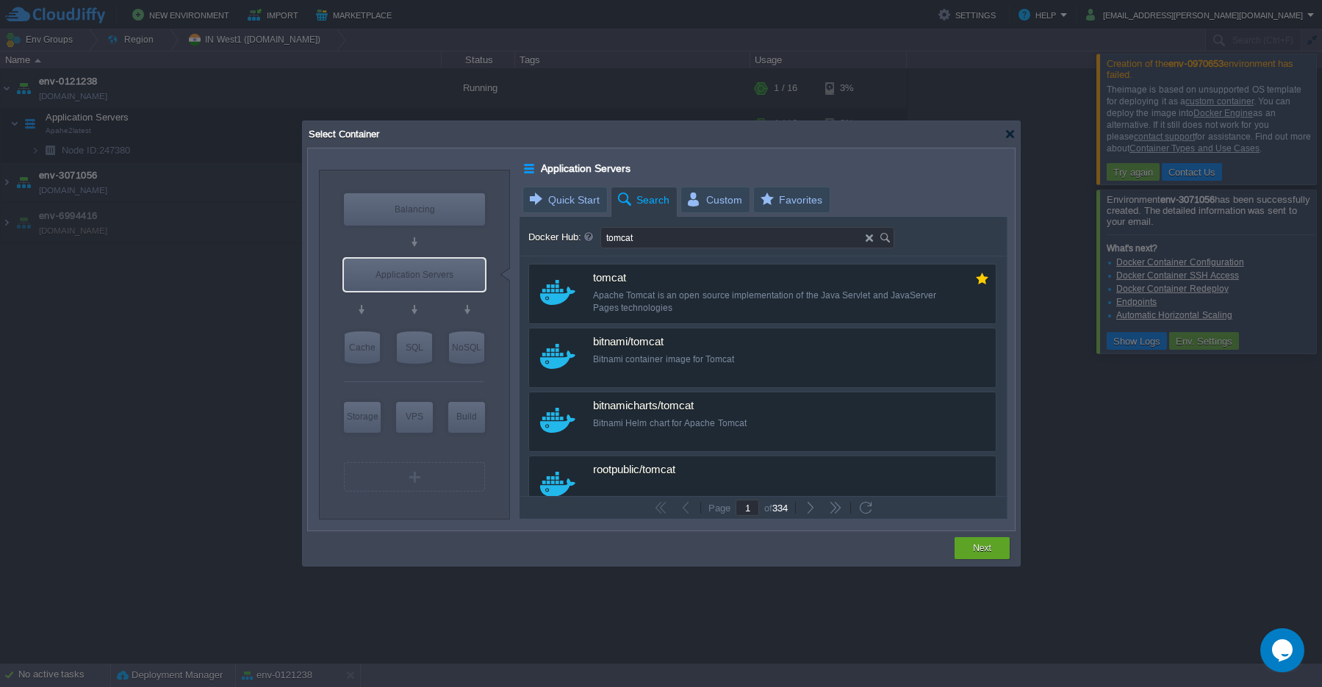
type input "tomcat"
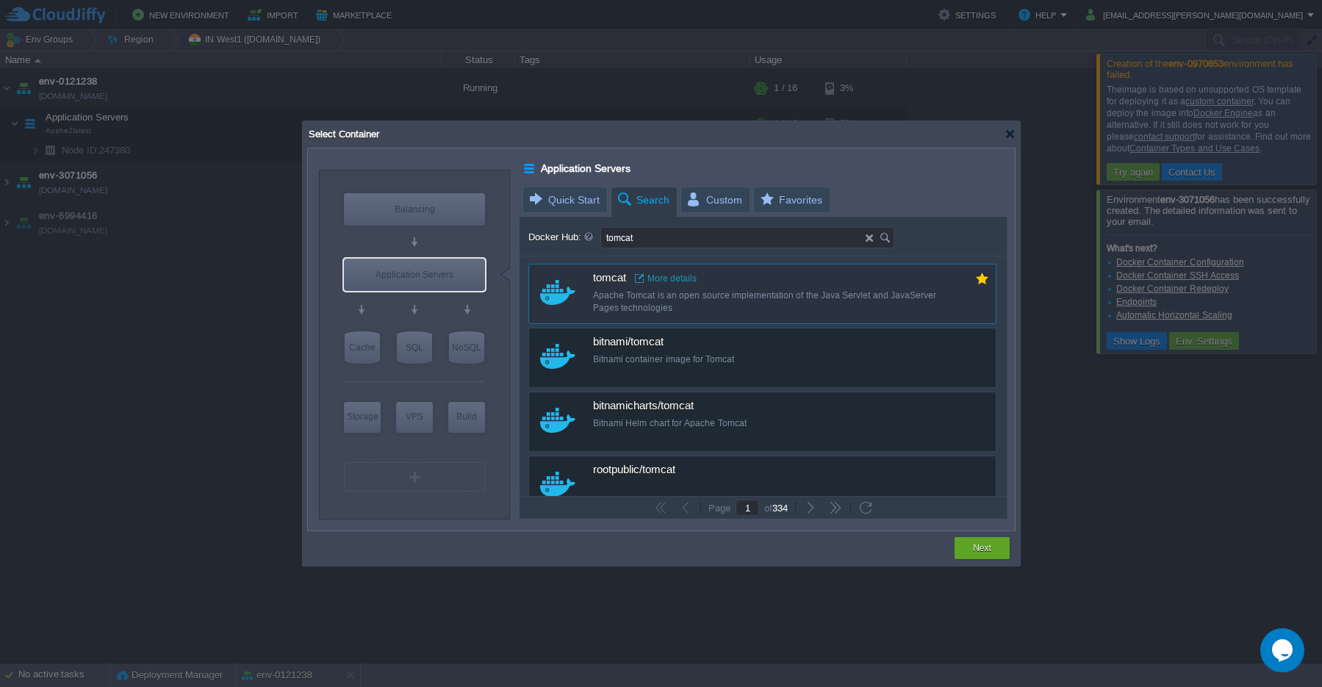
click at [598, 284] on span "tomcat" at bounding box center [609, 278] width 33 height 13
type input "Tomcat"
type input "latest"
type input "Tomcat :"
type input "latest"
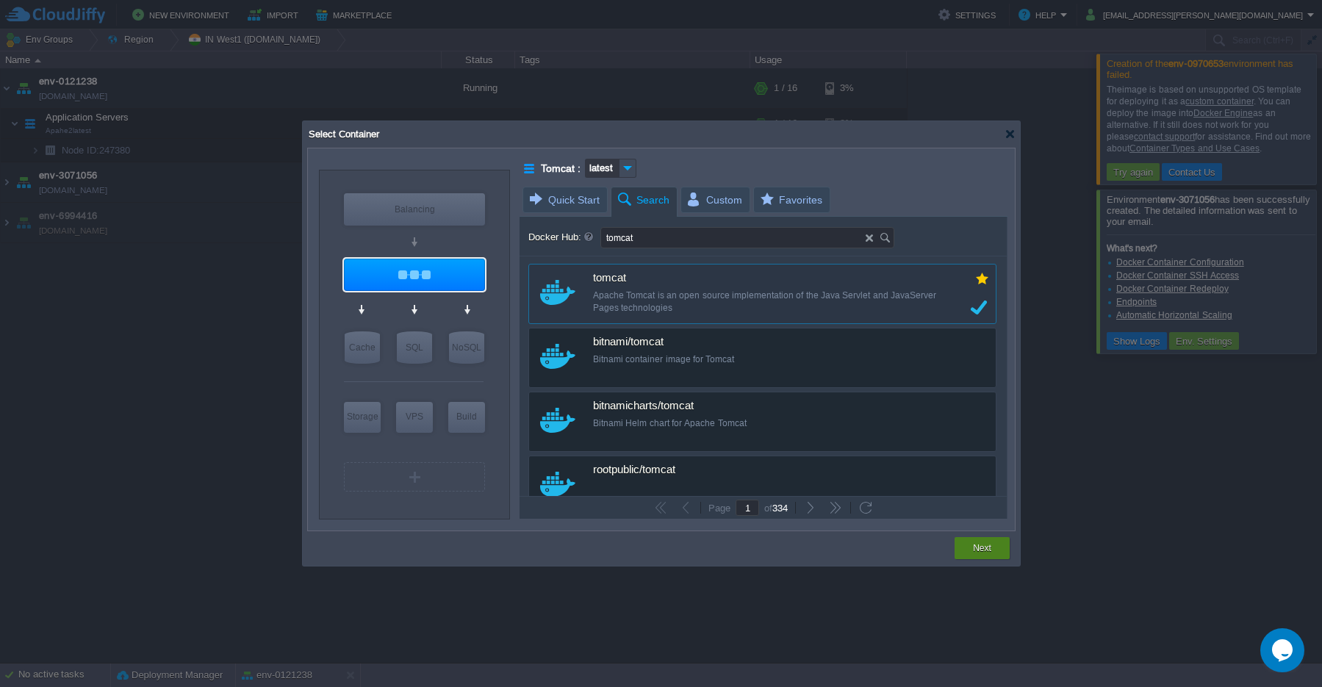
click at [982, 554] on button "Next" at bounding box center [982, 548] width 18 height 15
type input "latest"
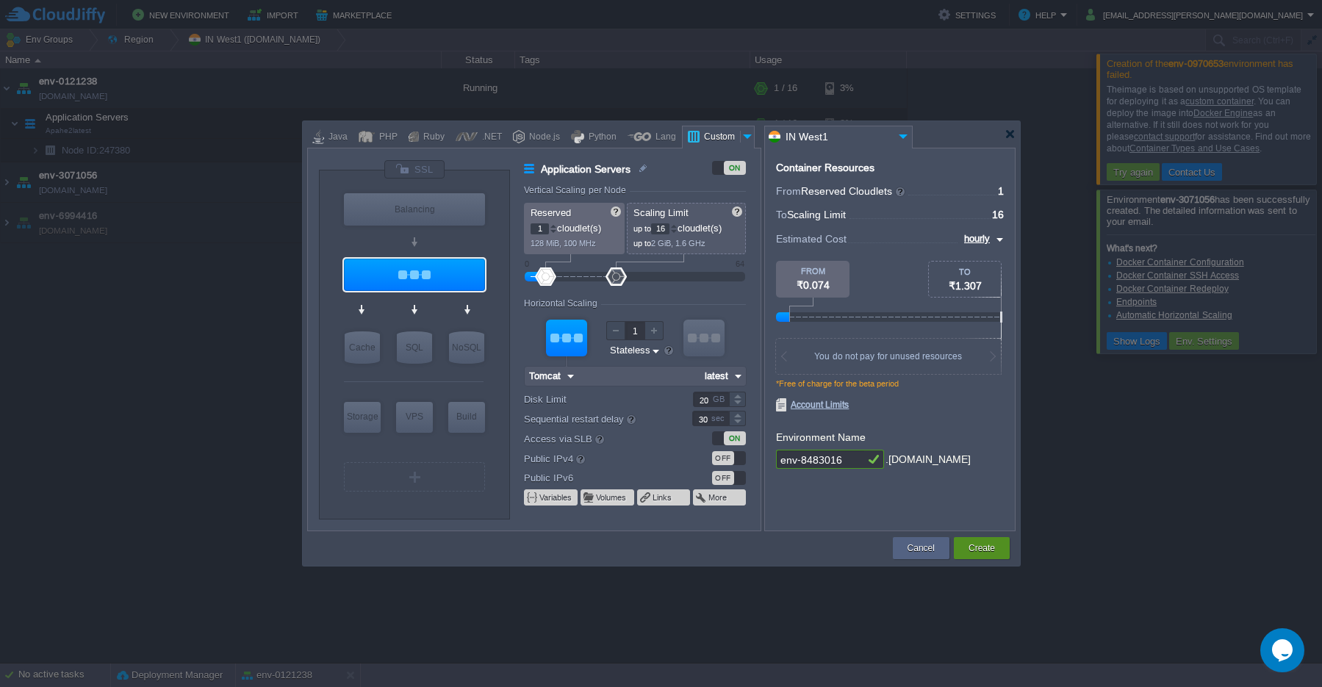
click at [977, 556] on div "Create" at bounding box center [982, 548] width 34 height 22
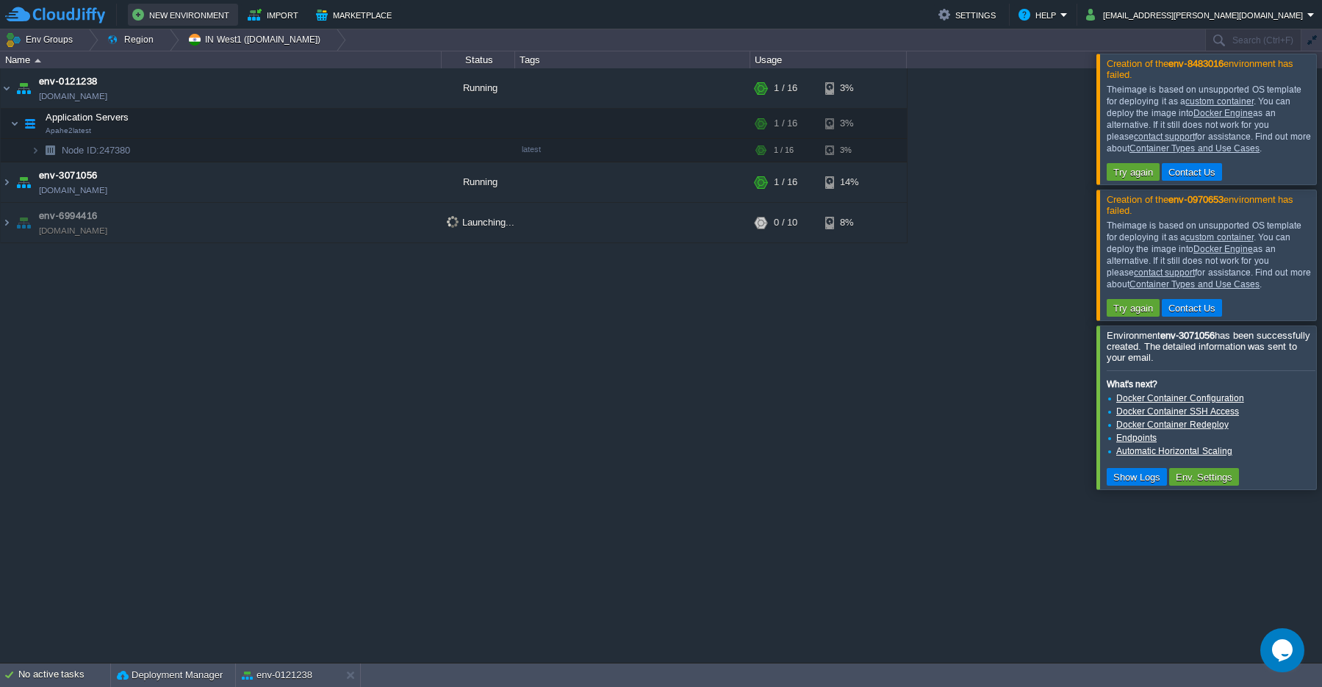
click at [175, 19] on button "New Environment" at bounding box center [182, 15] width 101 height 18
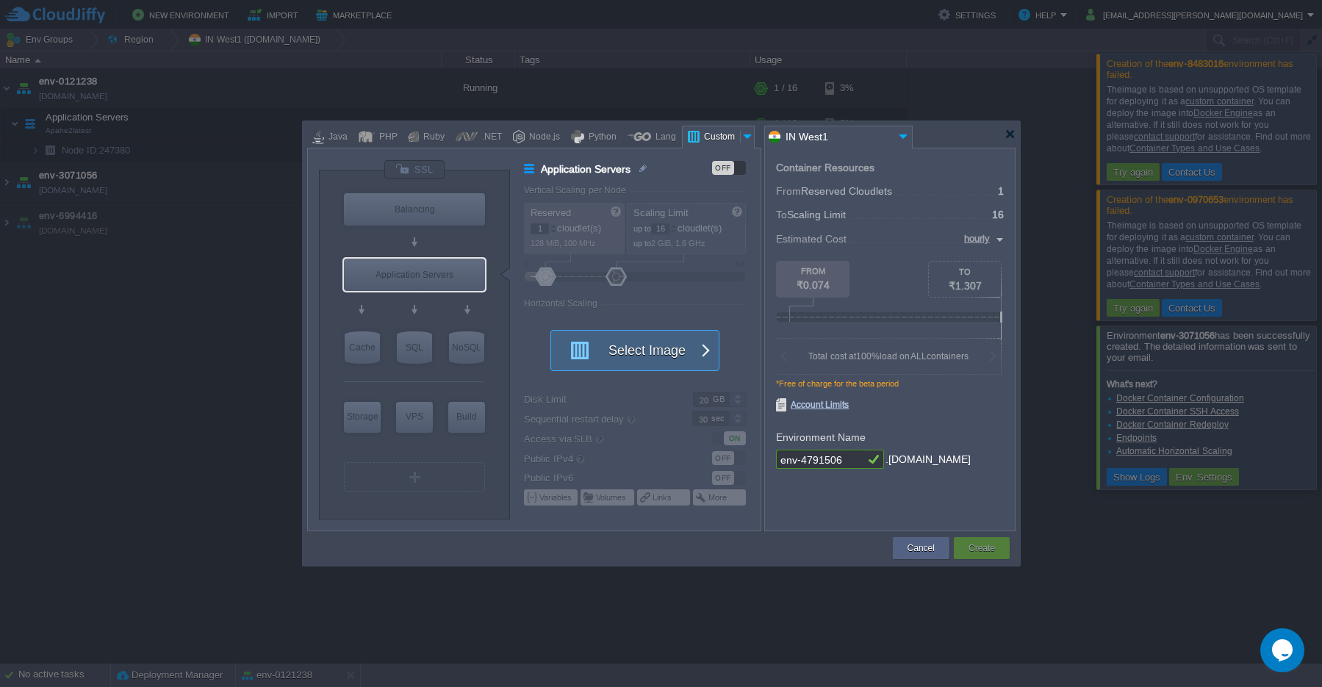
click at [652, 362] on button "Select Image" at bounding box center [627, 351] width 132 height 40
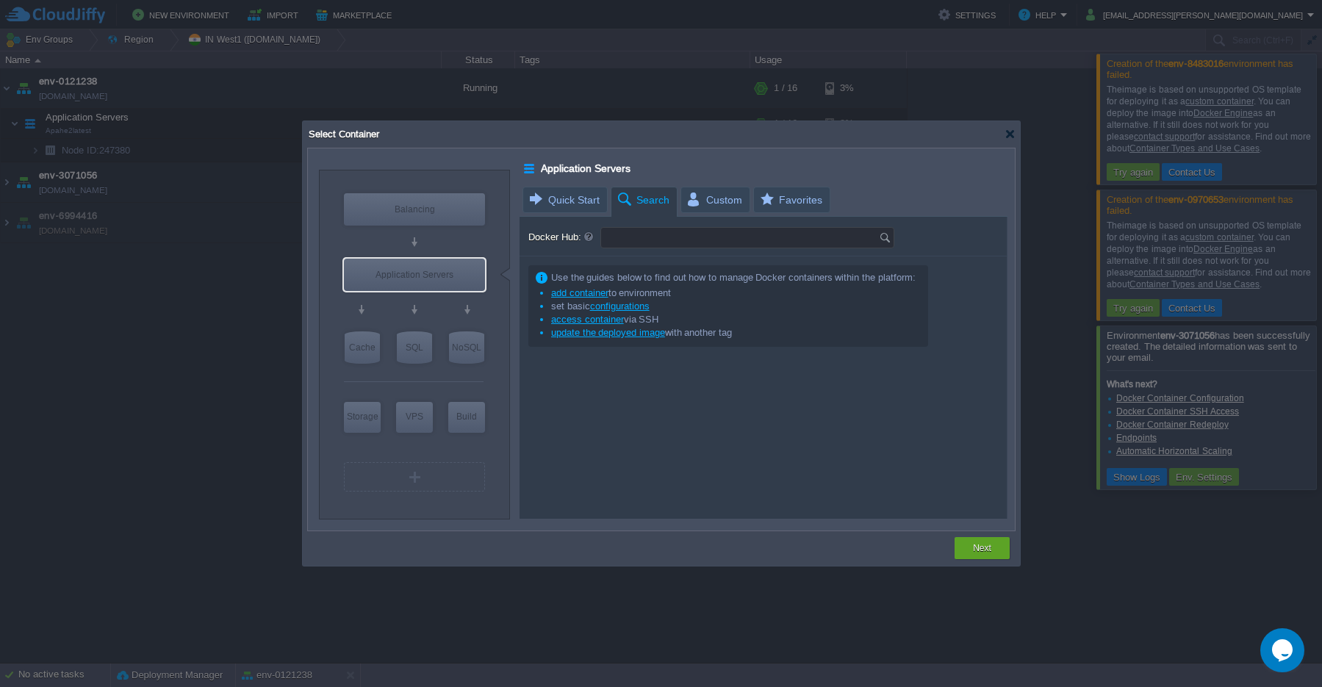
click at [649, 240] on input "Docker Hub:" at bounding box center [740, 238] width 278 height 20
click at [885, 239] on img at bounding box center [887, 238] width 16 height 20
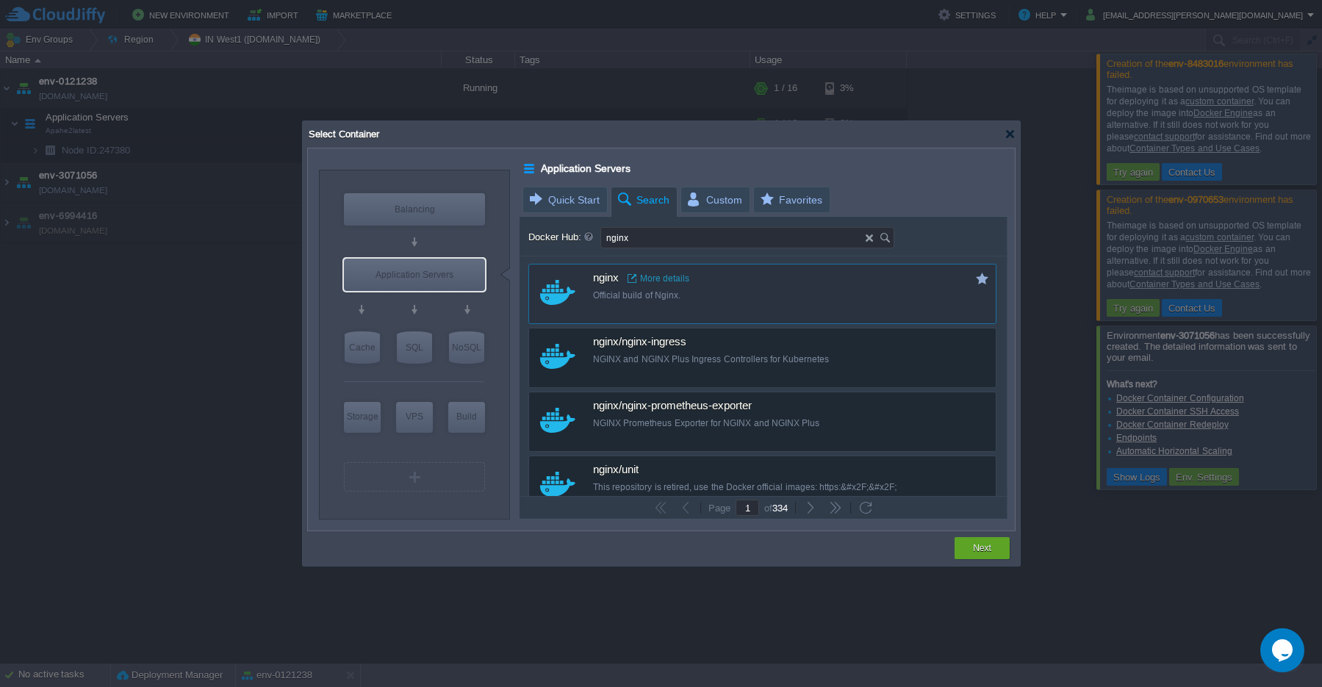
type input "nginx"
click at [606, 287] on div "nginx More details Official build of Nginx." at bounding box center [772, 287] width 359 height 44
type input "Nginx"
type input "latest"
type input "Nginx :"
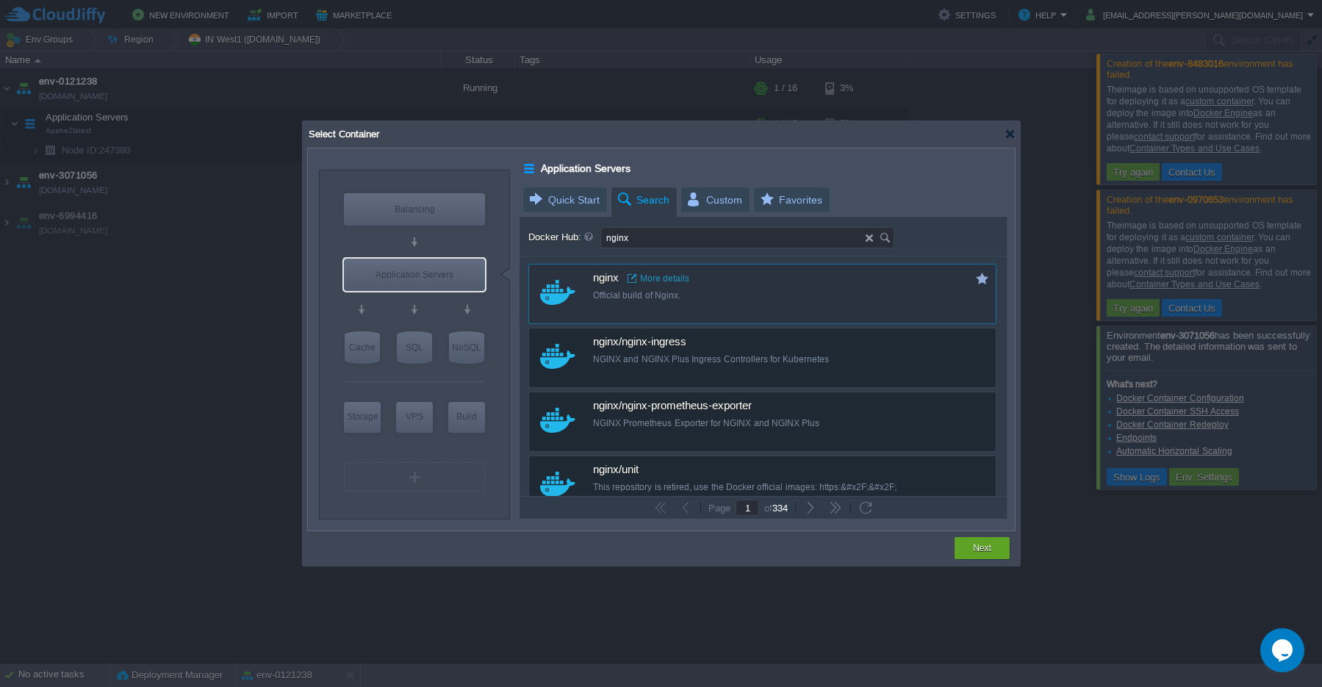
type input "latest"
click at [975, 553] on button "Next" at bounding box center [982, 548] width 18 height 15
type input "latest"
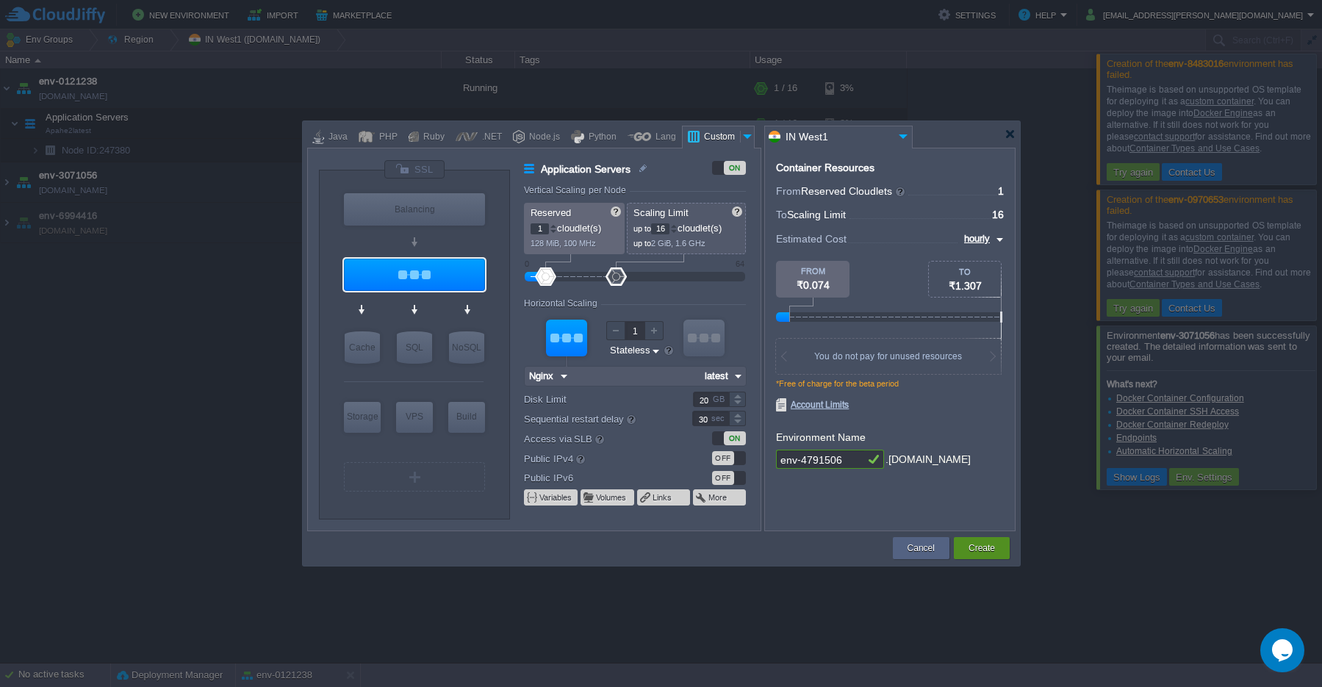
click at [992, 550] on button "Create" at bounding box center [982, 548] width 26 height 15
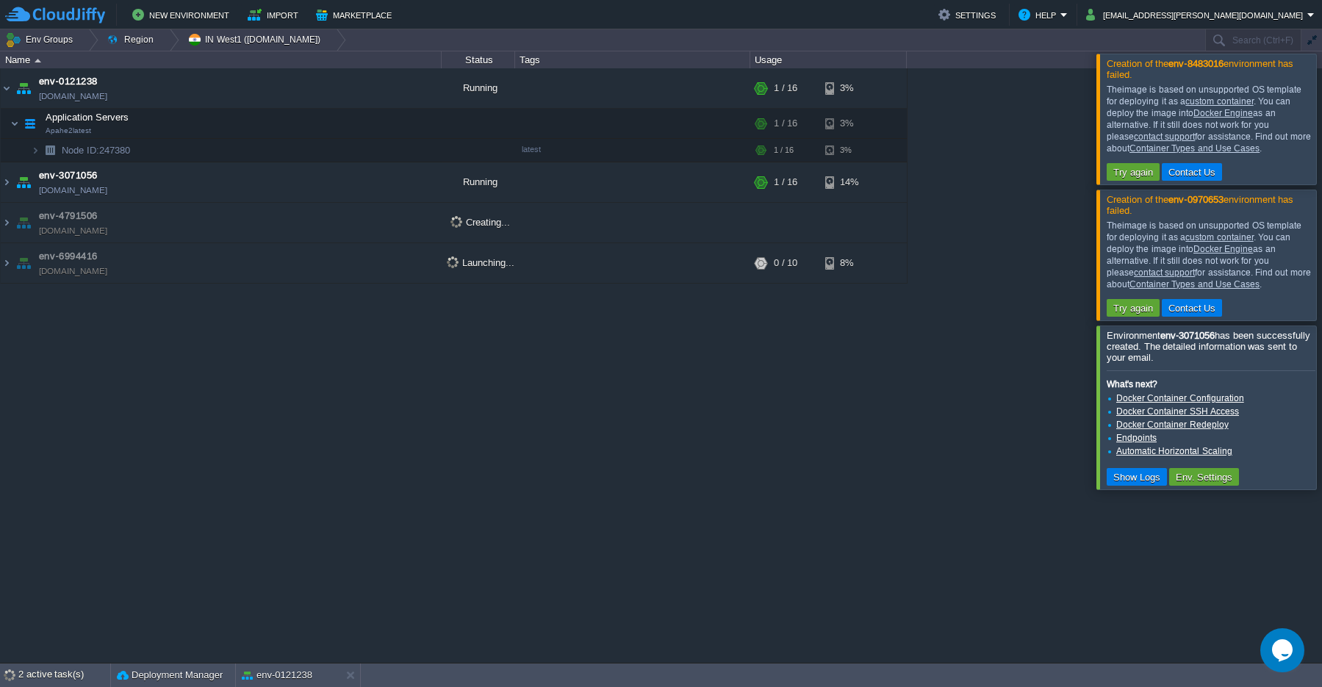
click at [1255, 143] on link "Container Types and Use Cases" at bounding box center [1195, 148] width 130 height 10
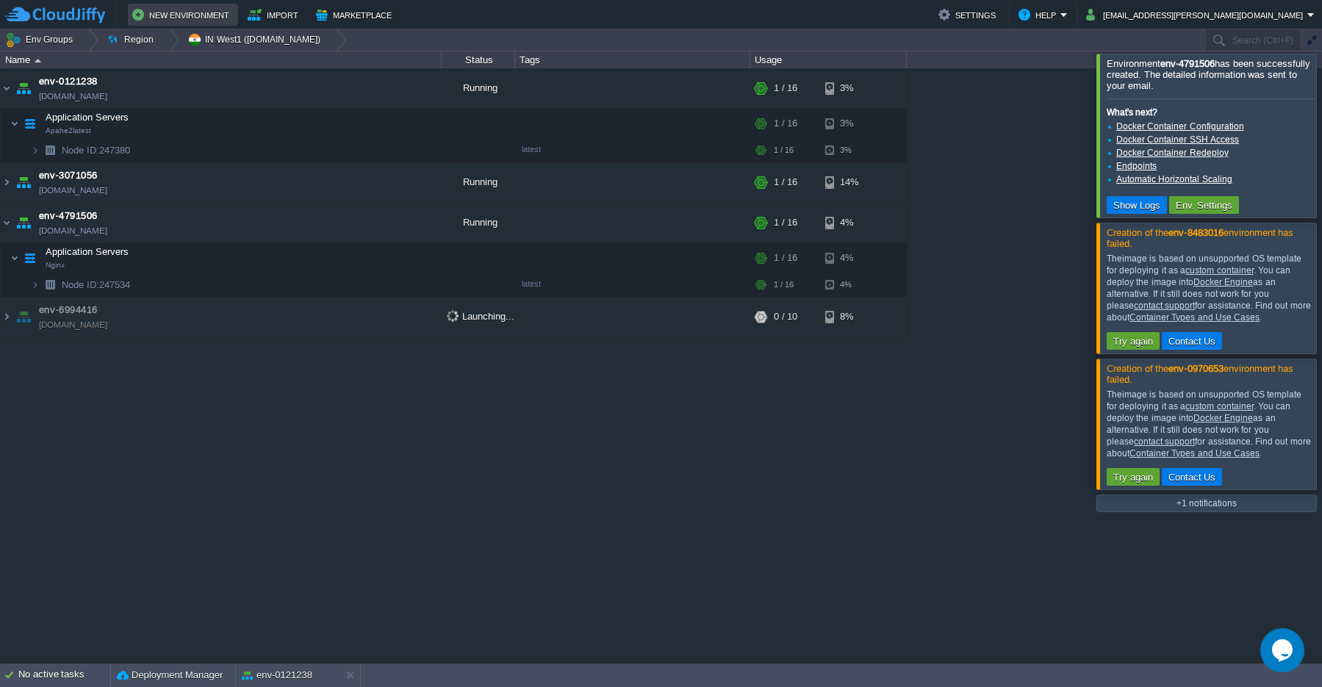
click at [167, 15] on button "New Environment" at bounding box center [182, 15] width 101 height 18
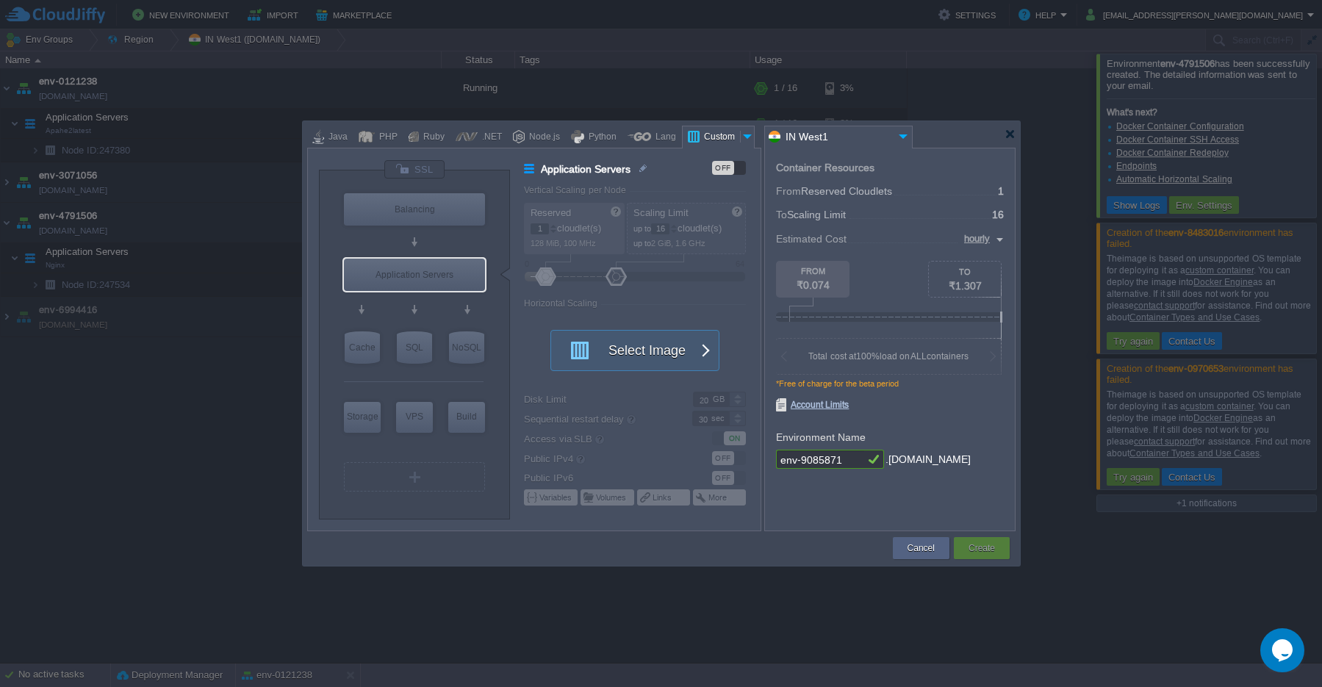
click at [625, 361] on button "Select Image" at bounding box center [627, 351] width 132 height 40
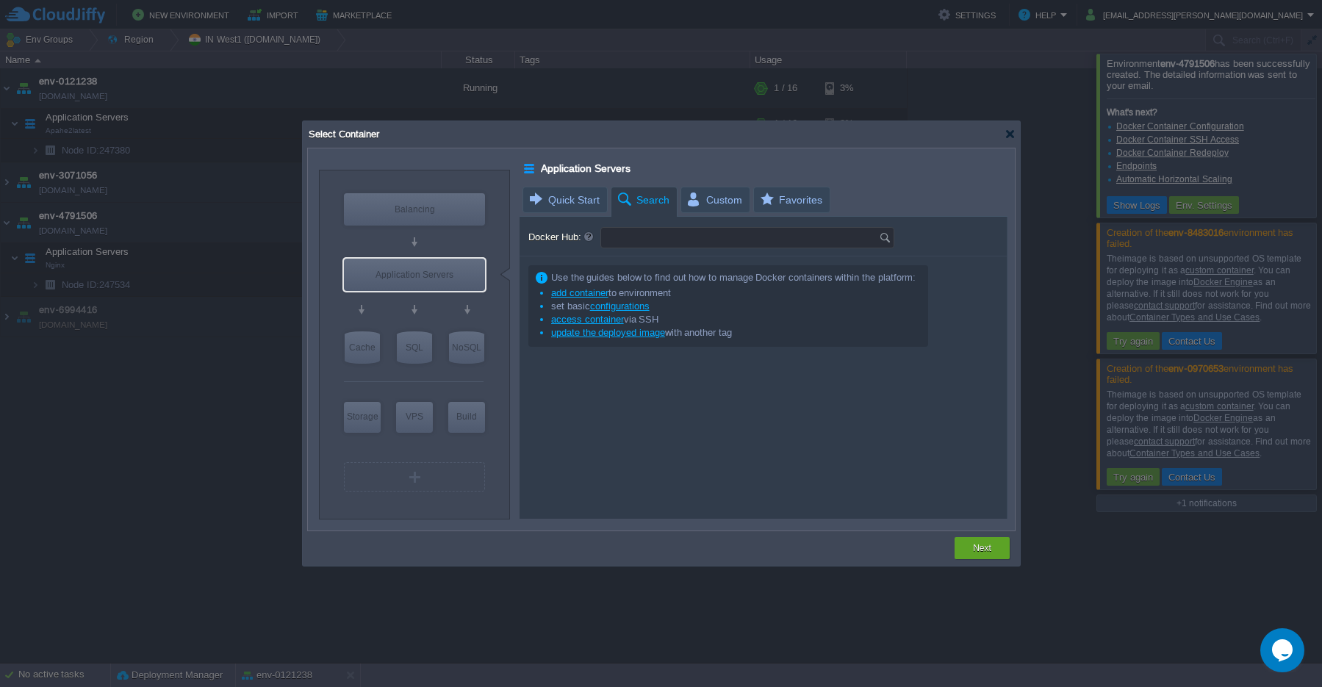
click at [640, 241] on input "Docker Hub:" at bounding box center [740, 238] width 278 height 20
click at [888, 241] on img at bounding box center [887, 238] width 16 height 20
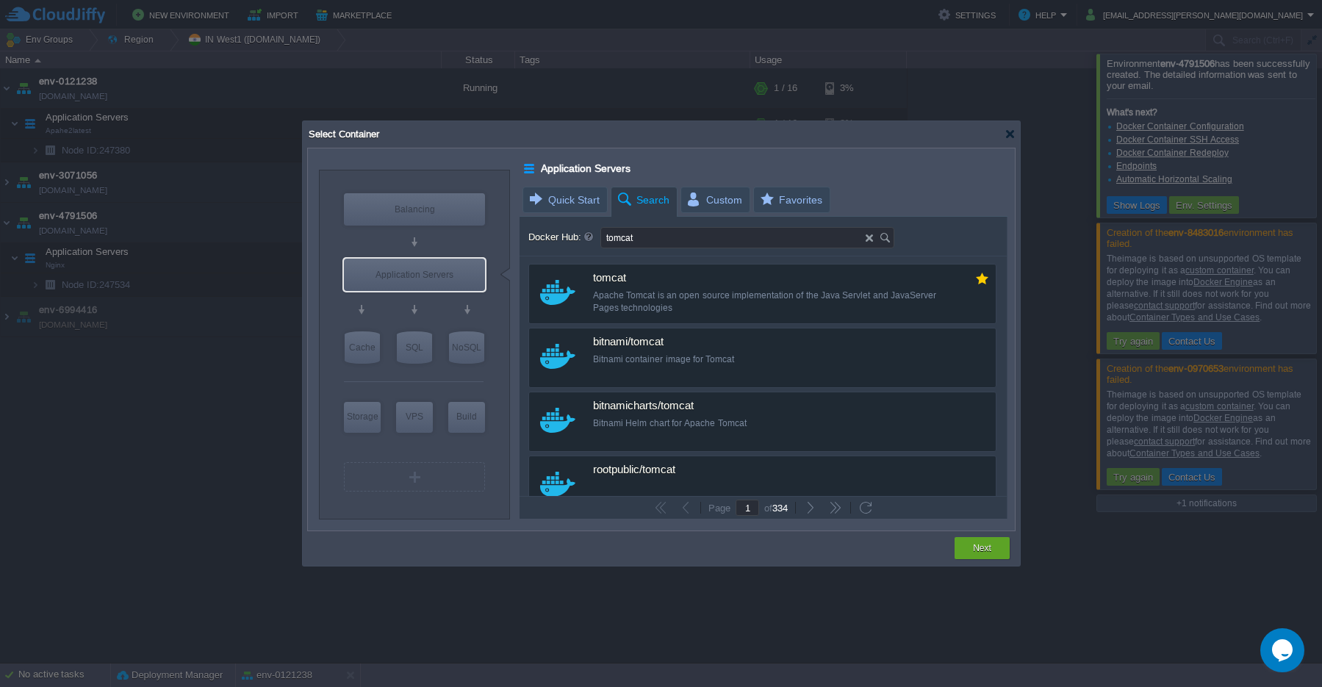
type input "tomcat"
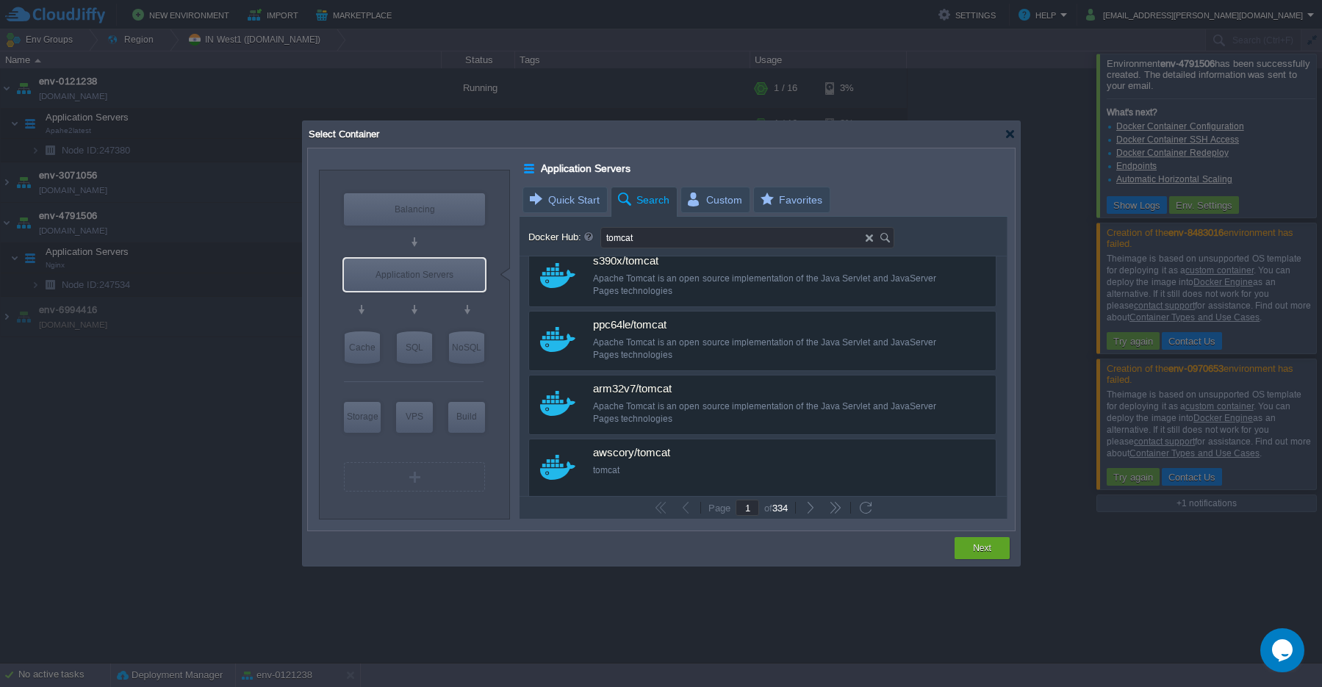
scroll to position [992, 0]
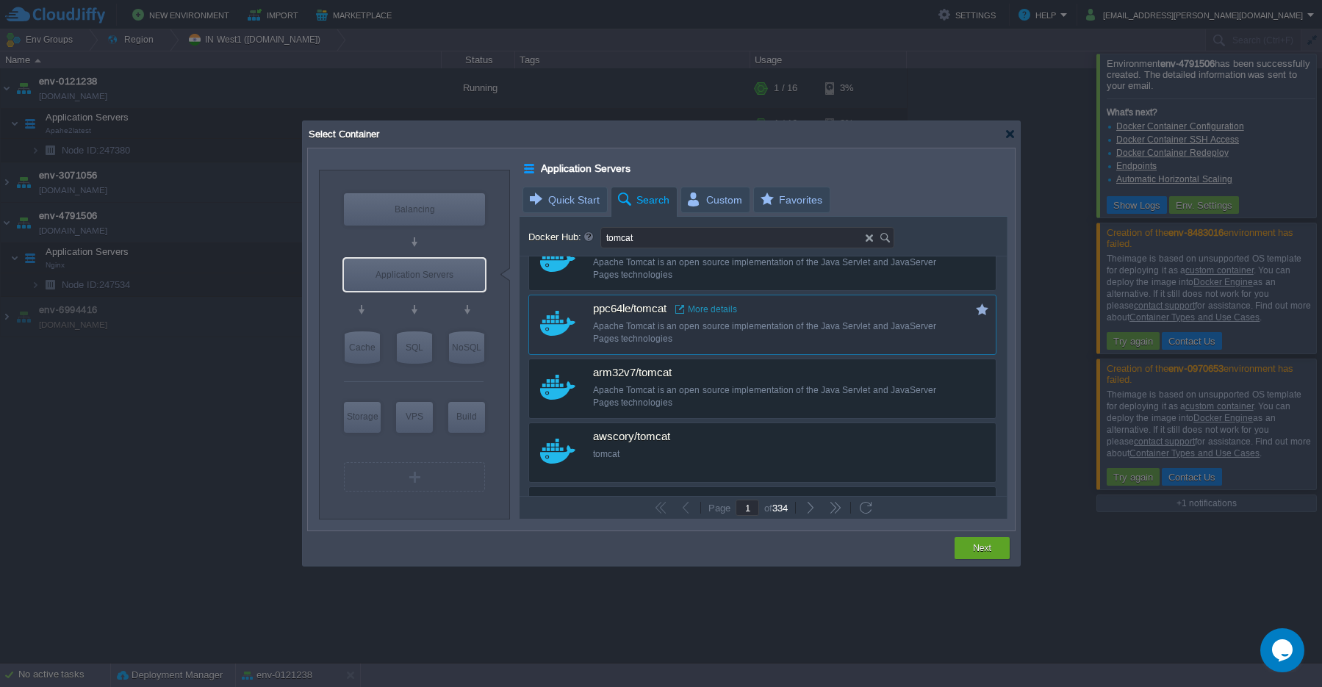
click at [638, 326] on div "Apache Tomcat is an open source implementation of the Java Servlet and JavaServ…" at bounding box center [772, 332] width 359 height 25
type input "Tomcat"
type input "latest"
type input "Tomcat :"
type input "latest"
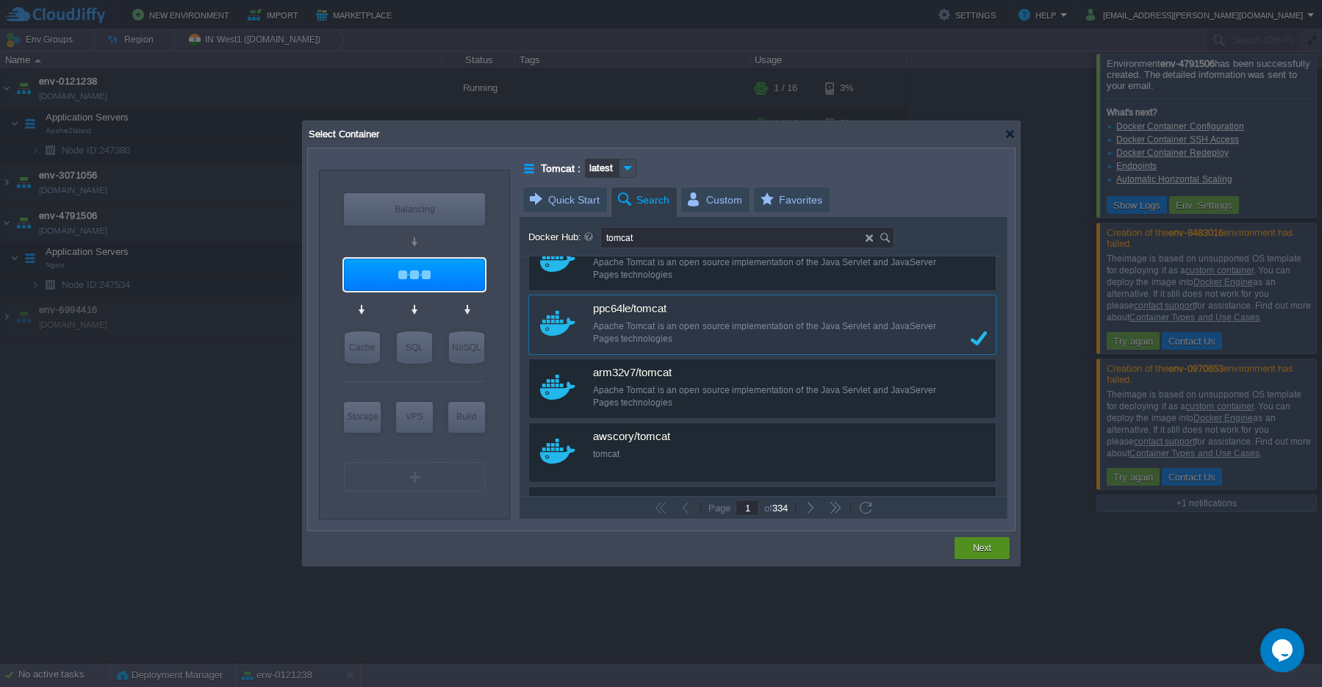
click at [983, 553] on button "Next" at bounding box center [982, 548] width 18 height 15
type input "latest"
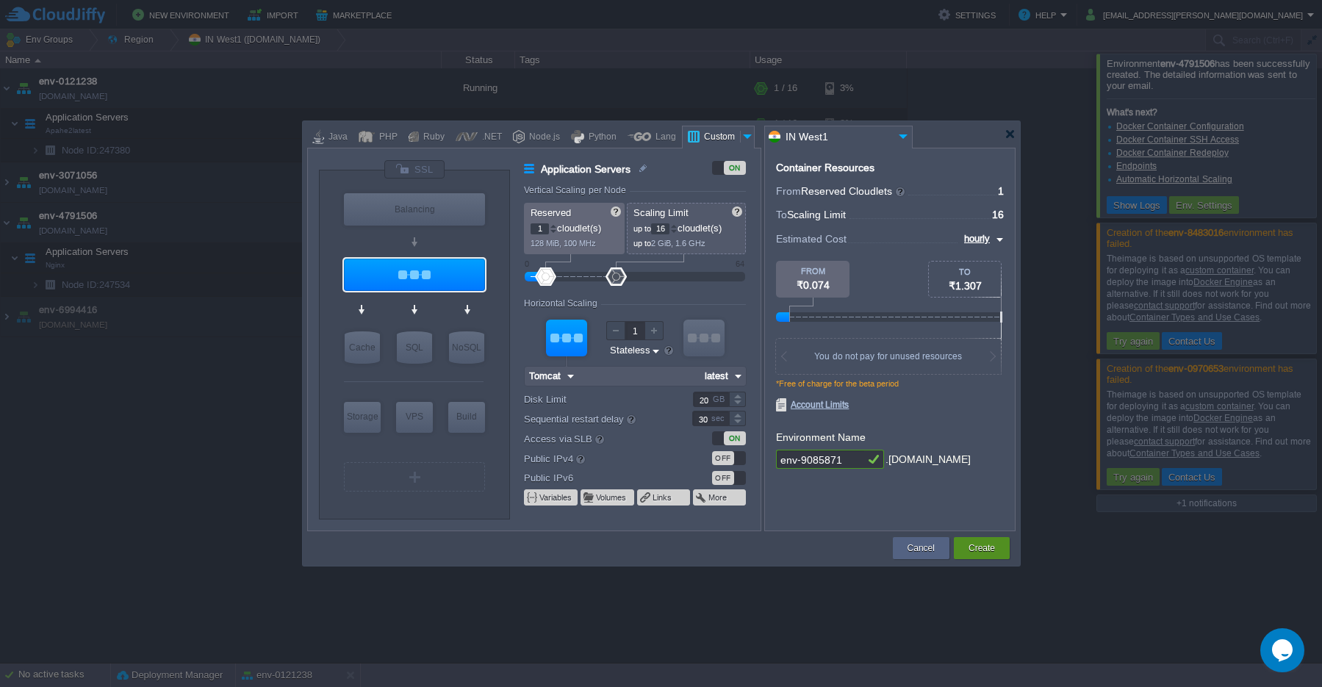
click at [981, 553] on button "Create" at bounding box center [982, 548] width 26 height 15
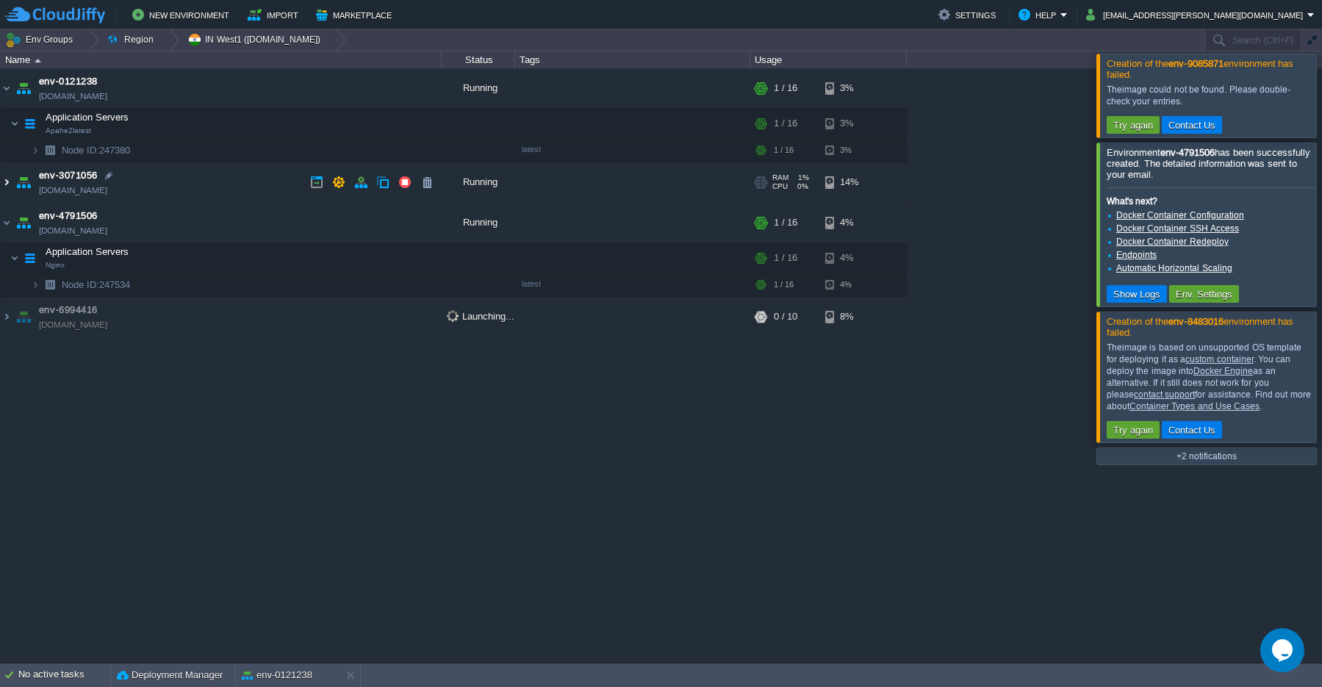
click at [7, 187] on img at bounding box center [7, 182] width 12 height 40
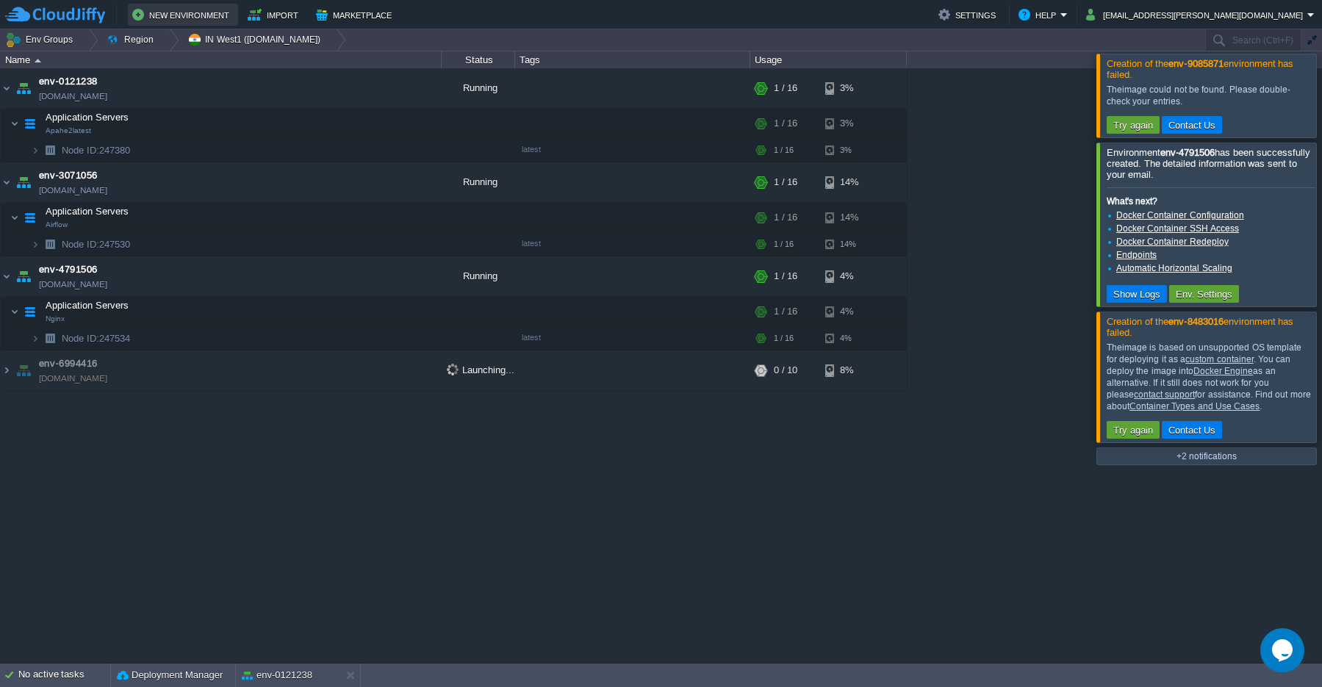
click at [172, 14] on button "New Environment" at bounding box center [182, 15] width 101 height 18
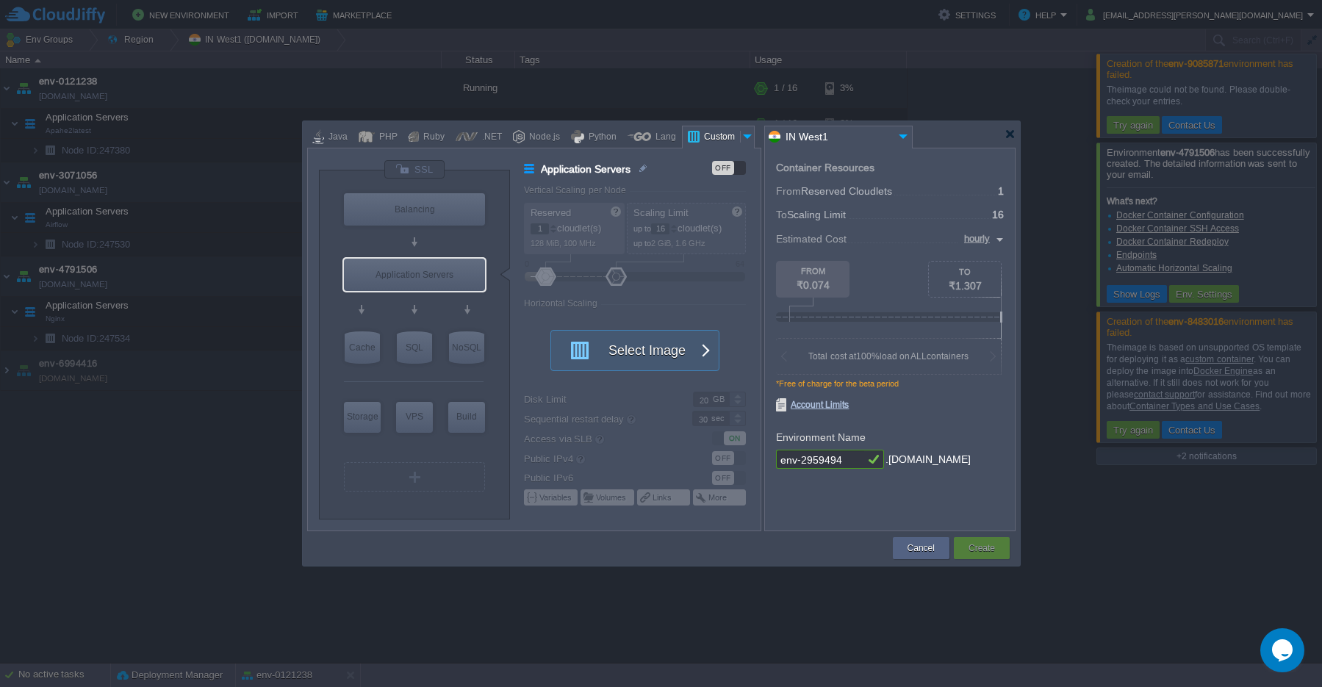
click at [718, 133] on div "Custom" at bounding box center [720, 137] width 40 height 22
click at [647, 351] on button "Select Image" at bounding box center [627, 351] width 132 height 40
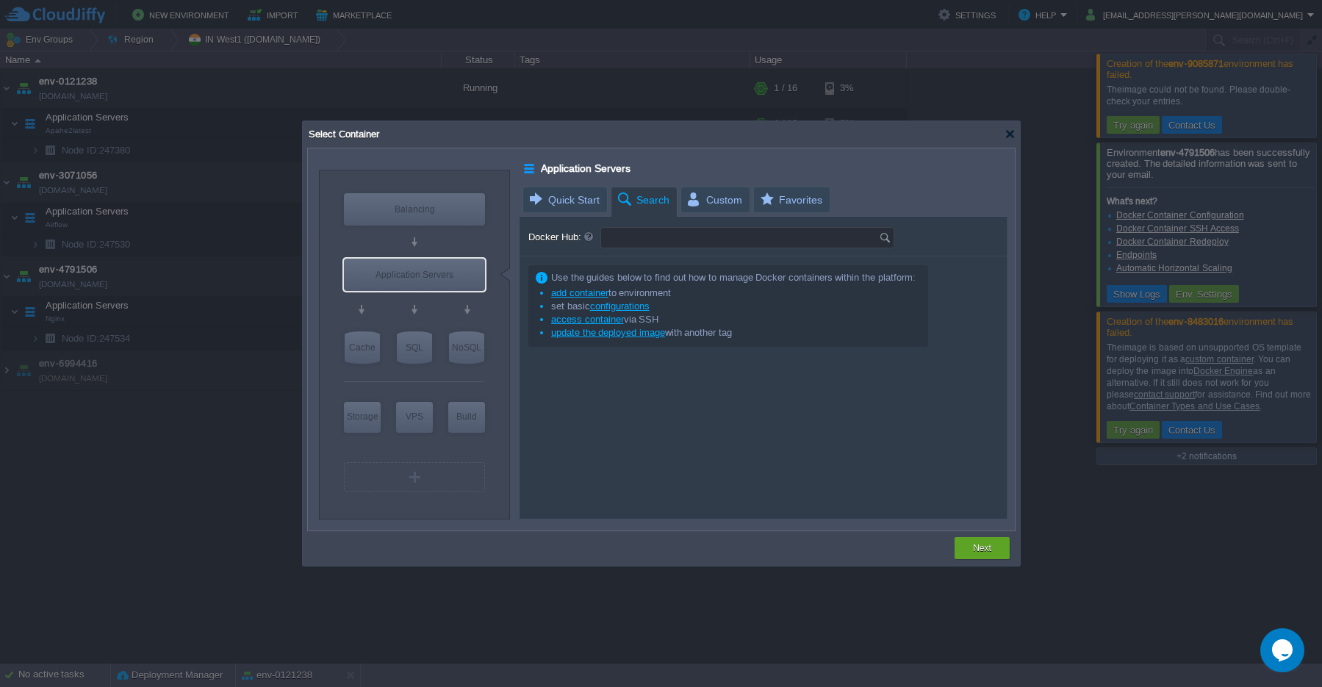
click at [642, 240] on input "Docker Hub:" at bounding box center [740, 238] width 278 height 20
click at [885, 241] on img at bounding box center [887, 238] width 16 height 20
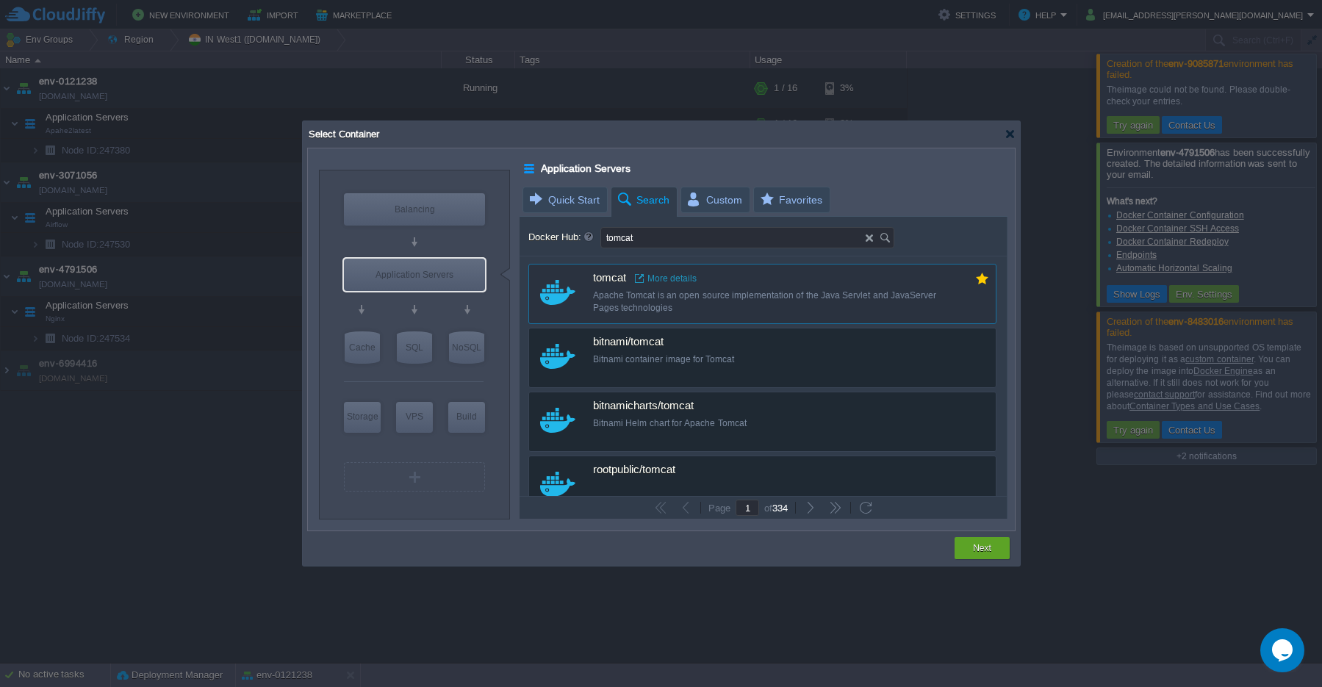
type input "tomcat"
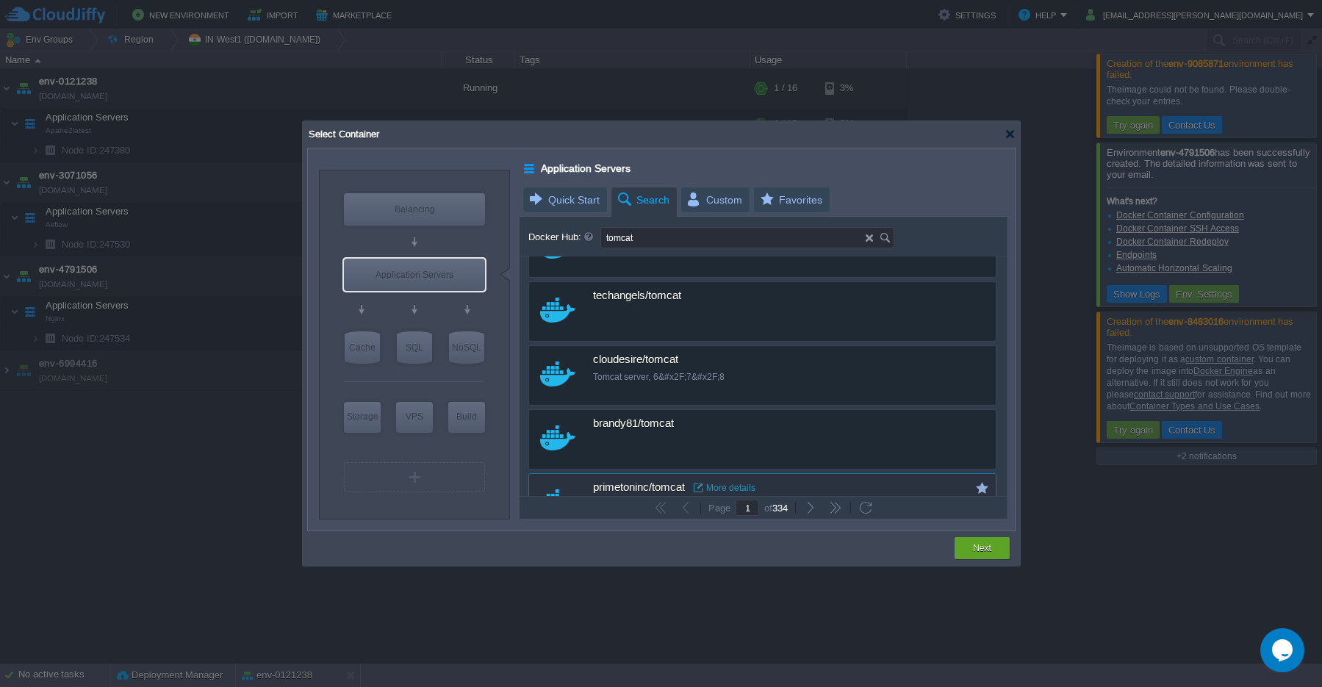
scroll to position [1686, 0]
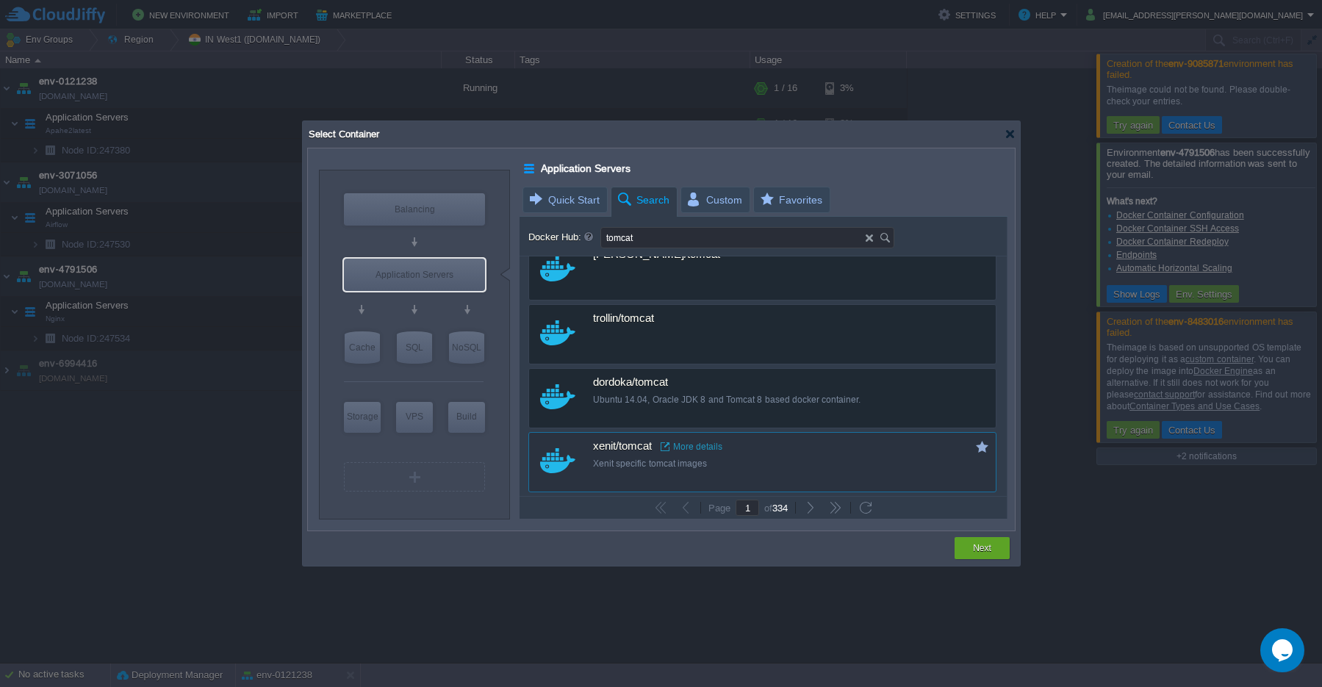
click at [629, 459] on div "Xenit specific tomcat images" at bounding box center [772, 464] width 359 height 12
type input "Tomcat"
type input "latest"
type input "Tomcat :"
type input "latest"
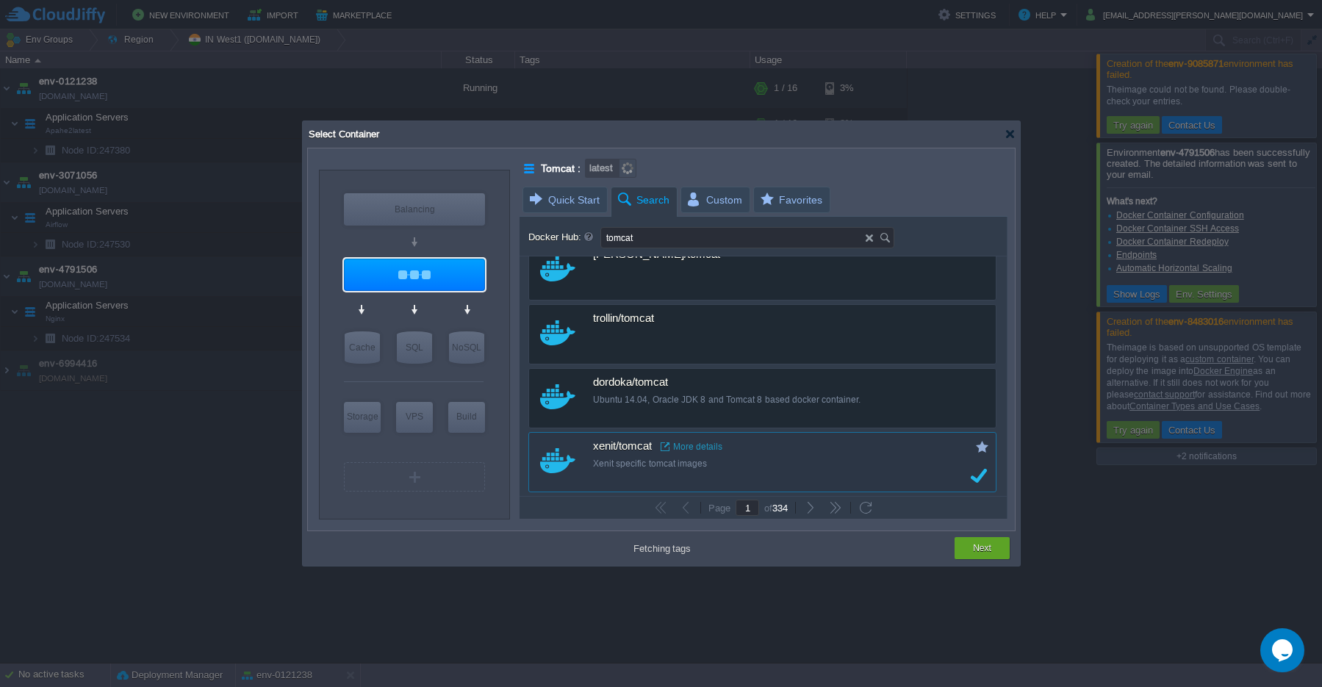
type input "[DATE]"
click at [988, 550] on button "Next" at bounding box center [982, 548] width 18 height 15
type input "[DATE]"
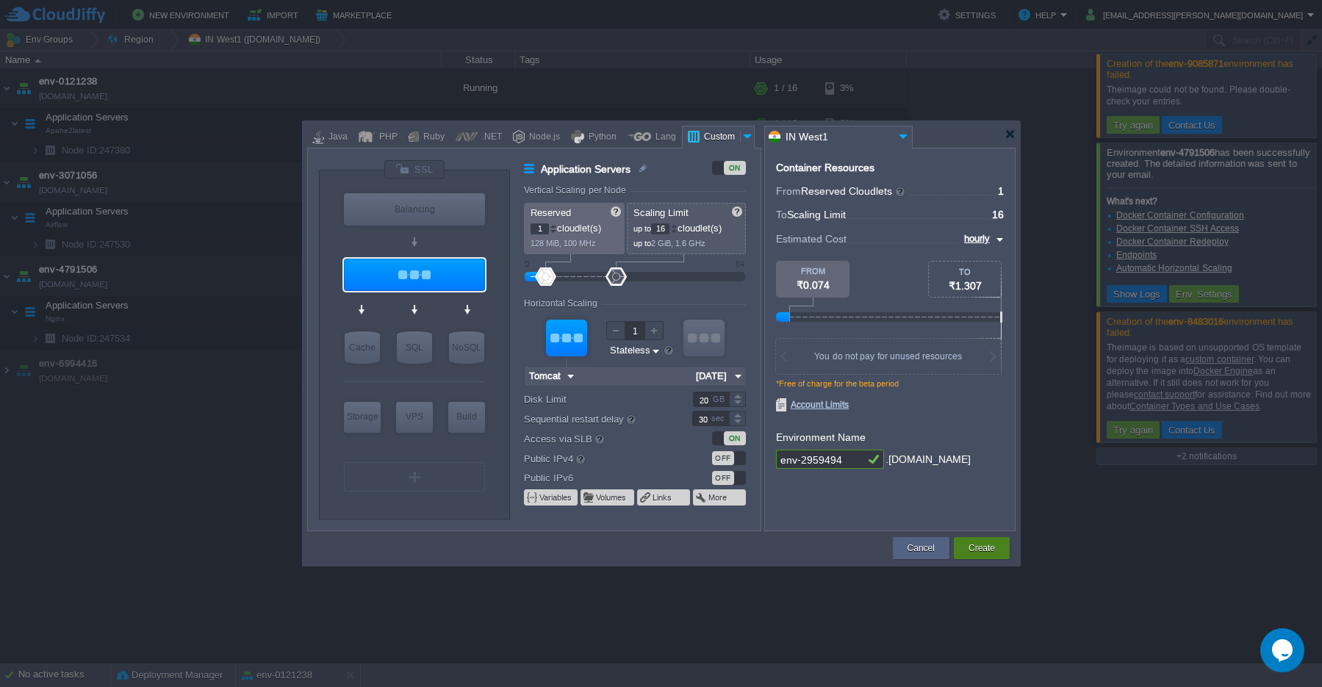
click at [978, 556] on div "Create" at bounding box center [982, 548] width 34 height 22
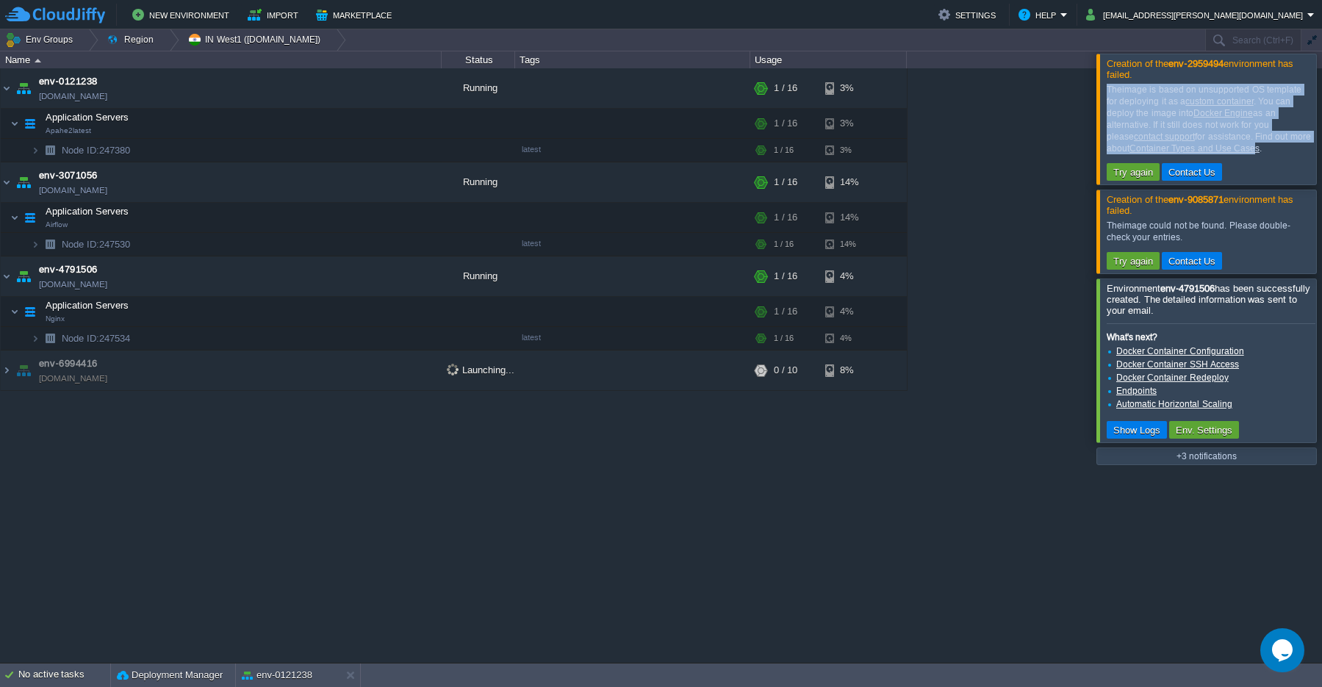
drag, startPoint x: 1107, startPoint y: 93, endPoint x: 1163, endPoint y: 144, distance: 76.0
click at [1163, 144] on div "The image is based on unsupported OS template for deploying it as a custom cont…" at bounding box center [1210, 119] width 206 height 71
copy div "The image is based on unsupported OS template for deploying it as a custom cont…"
click at [346, 21] on button "Marketplace" at bounding box center [356, 15] width 80 height 18
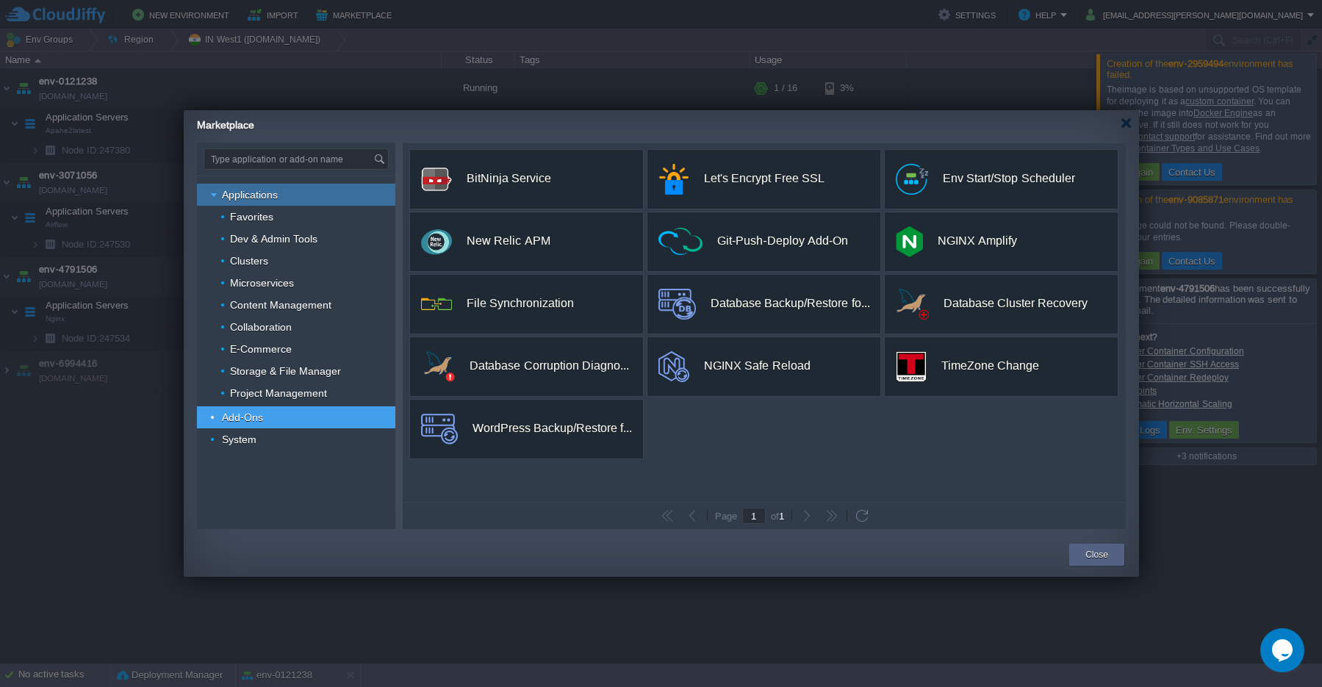
click at [262, 196] on span "Applications" at bounding box center [250, 194] width 60 height 13
type input "Type application or add-on name"
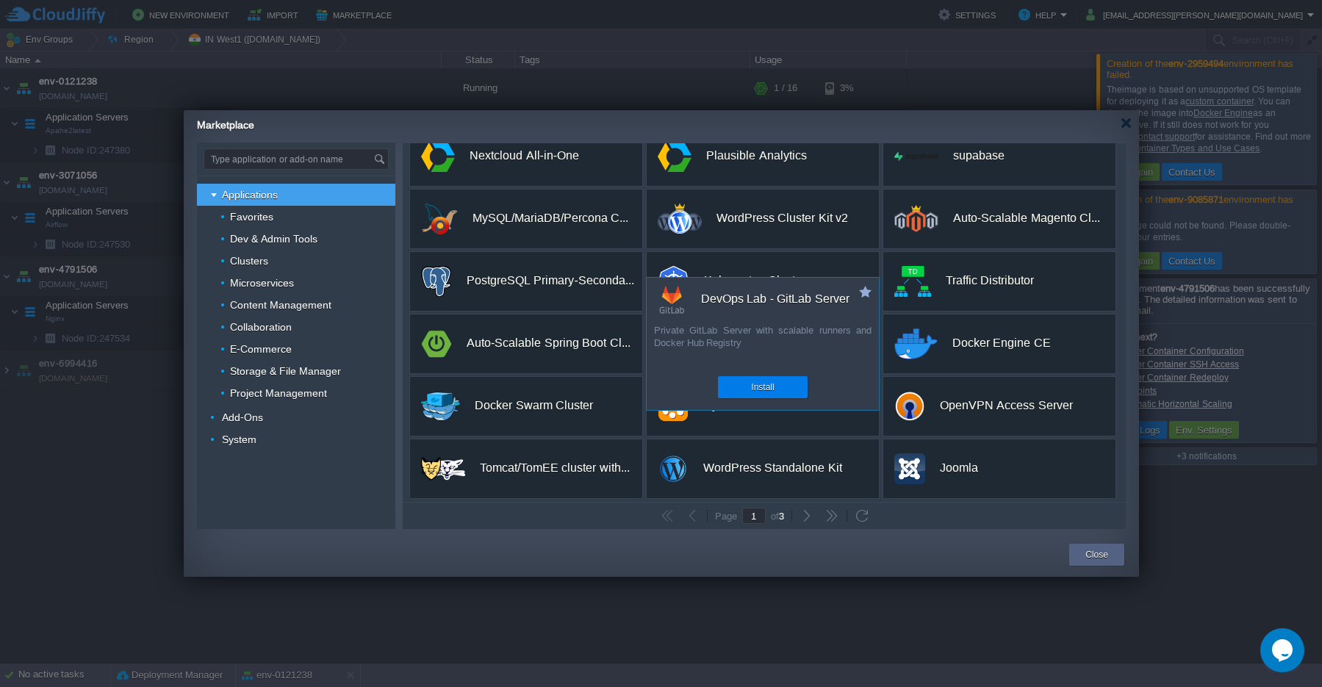
scroll to position [276, 0]
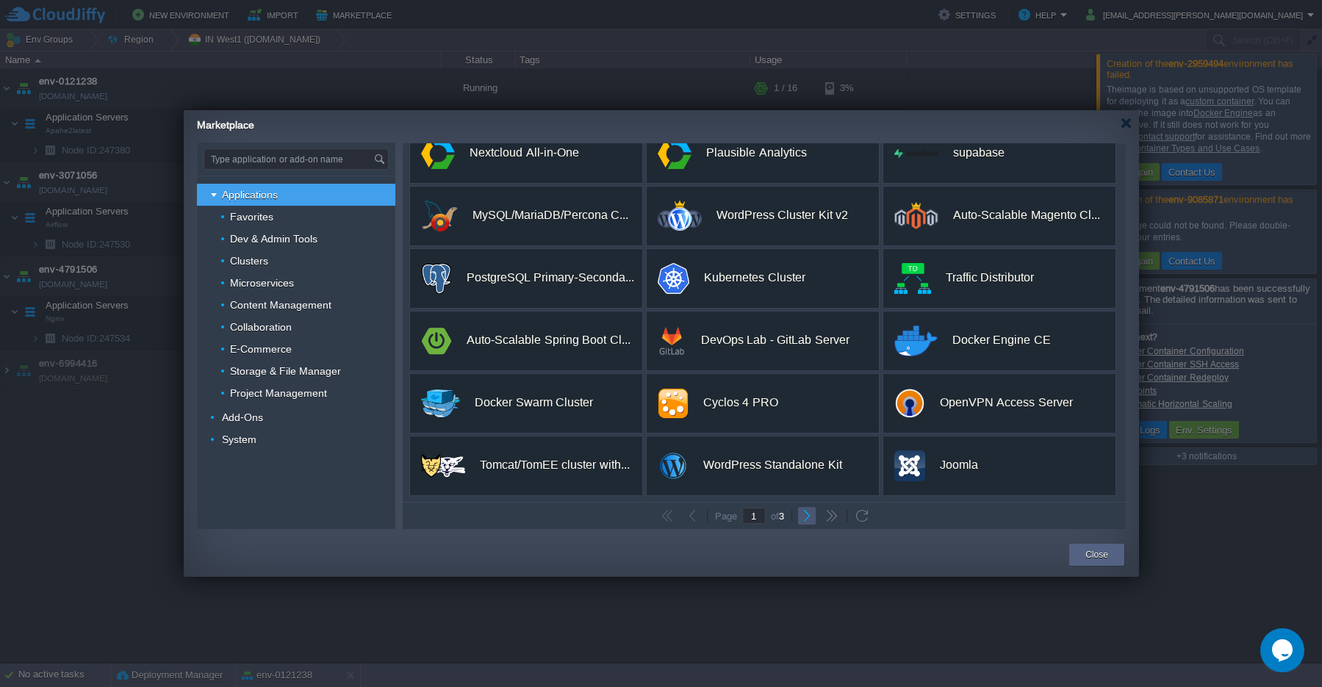
click at [807, 513] on button "button" at bounding box center [806, 515] width 13 height 13
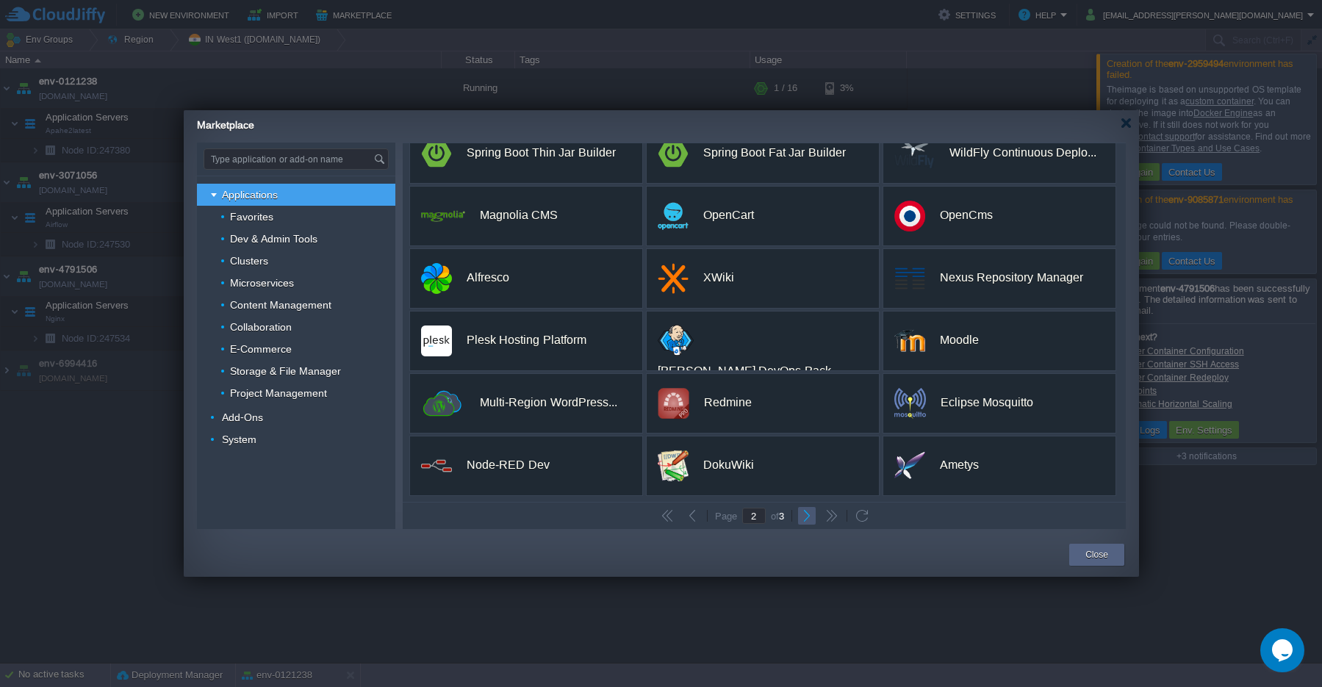
click at [807, 520] on button "button" at bounding box center [806, 515] width 13 height 13
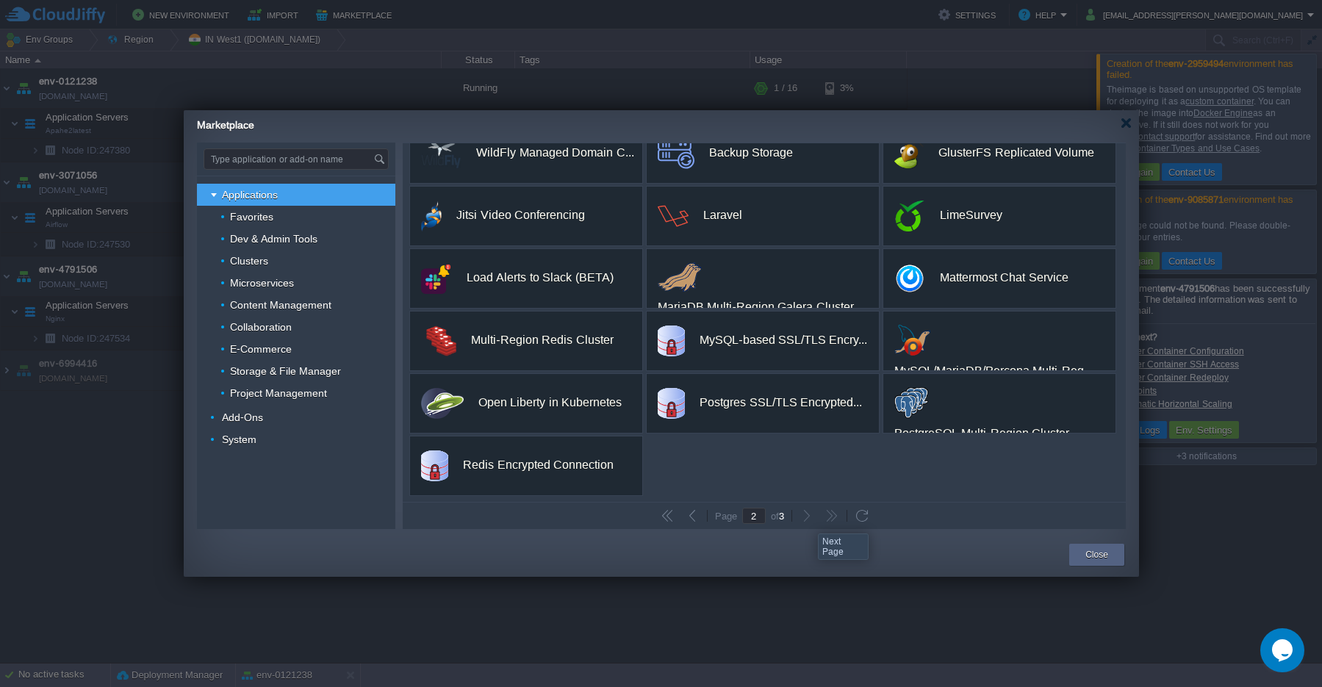
type input "3"
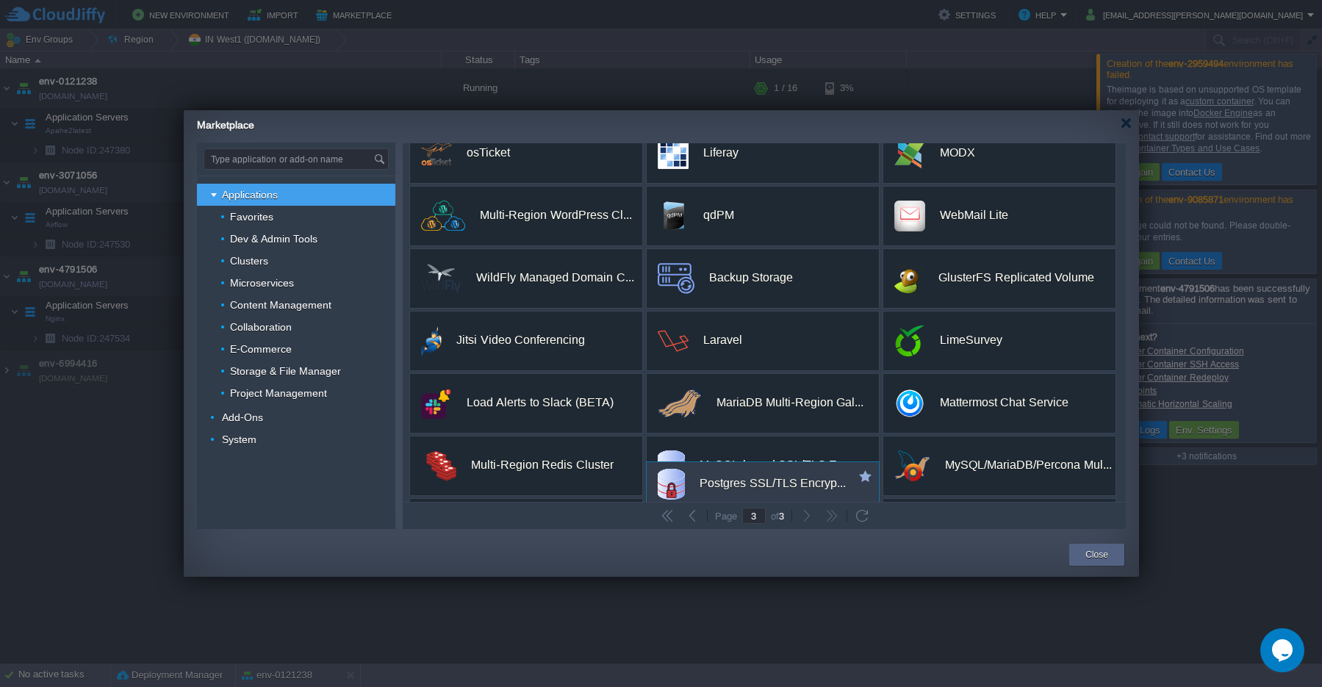
scroll to position [0, 0]
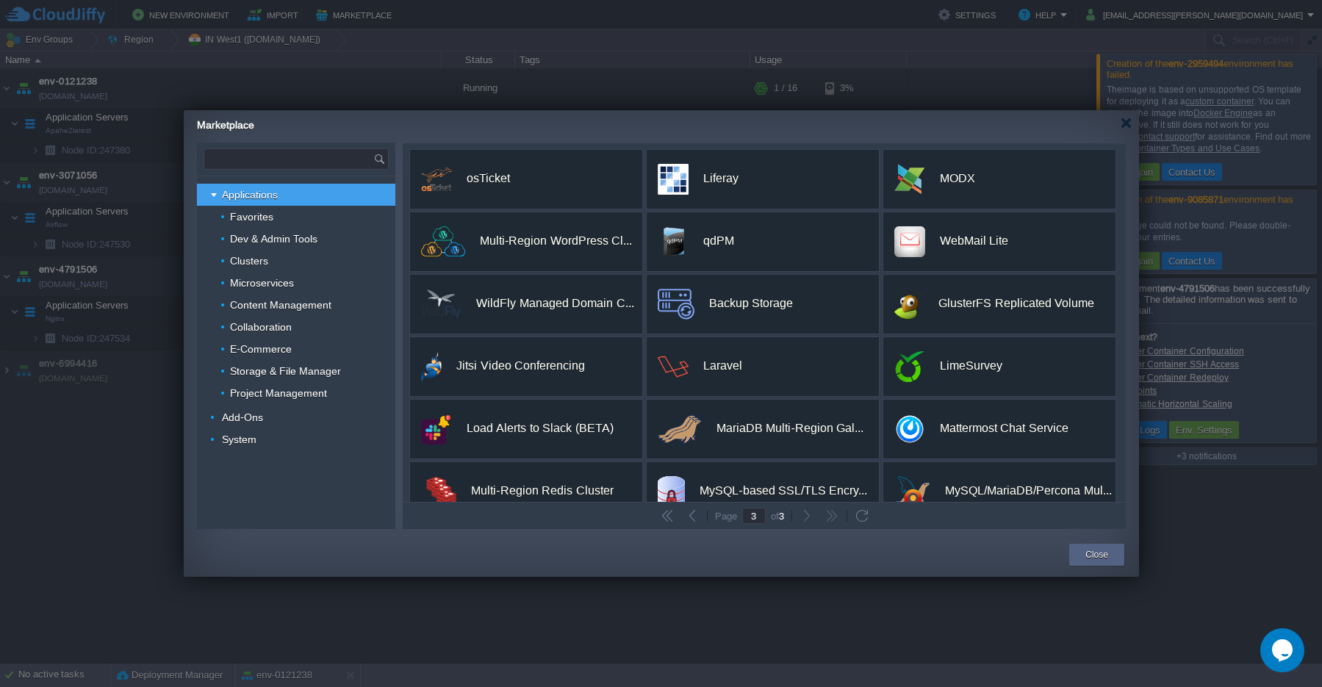
click at [244, 162] on input "text" at bounding box center [288, 159] width 169 height 20
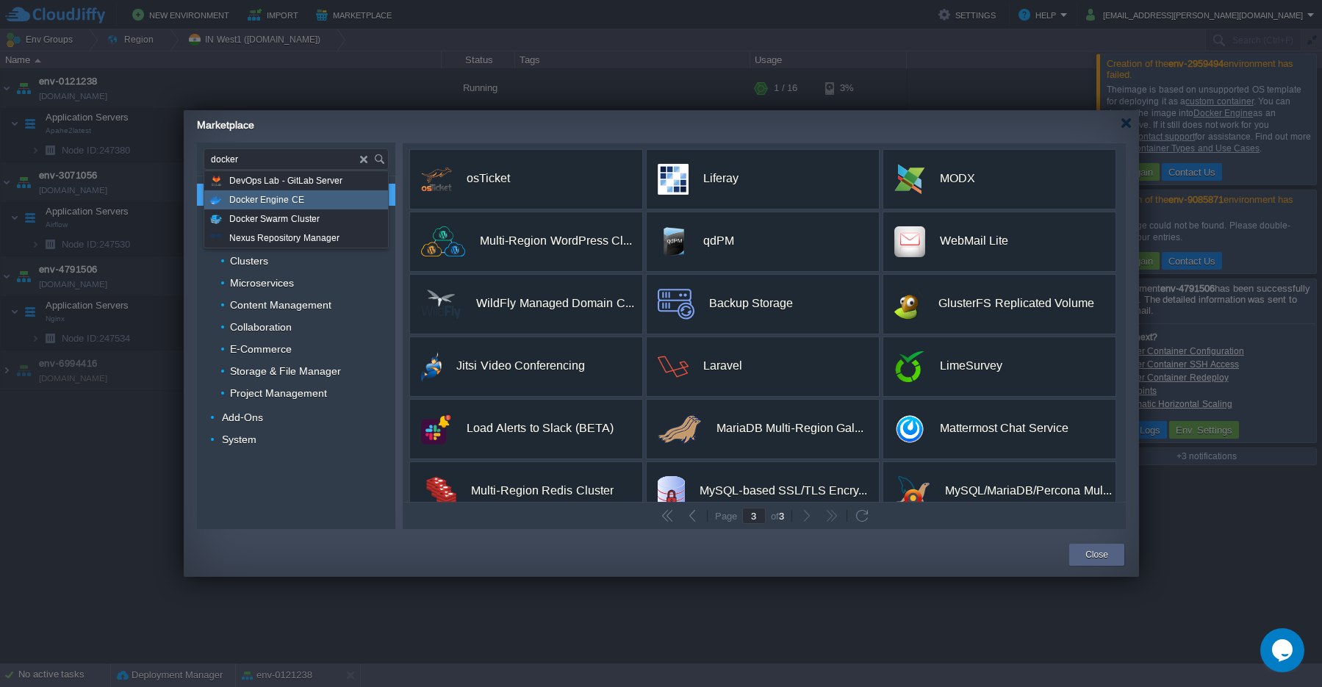
click at [246, 205] on span "Docker Engine CE" at bounding box center [266, 199] width 75 height 19
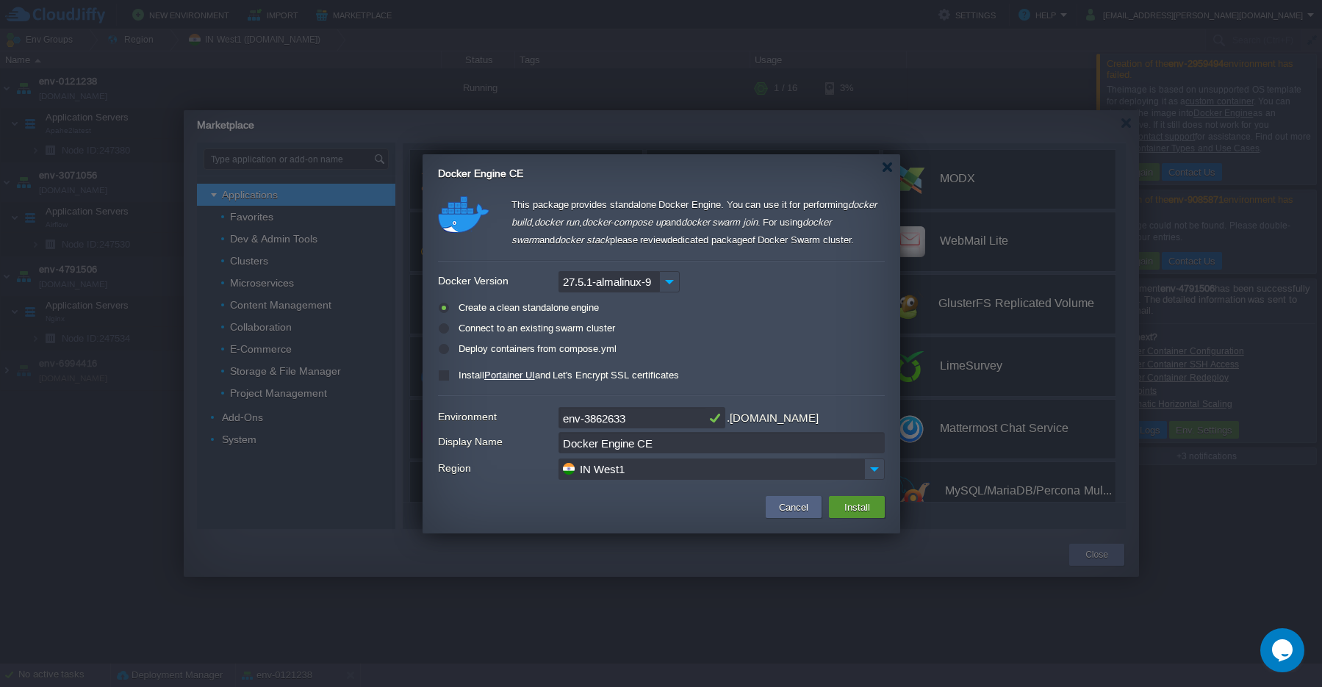
type input "Type application or add-on name"
click at [852, 512] on button "Install" at bounding box center [857, 507] width 35 height 18
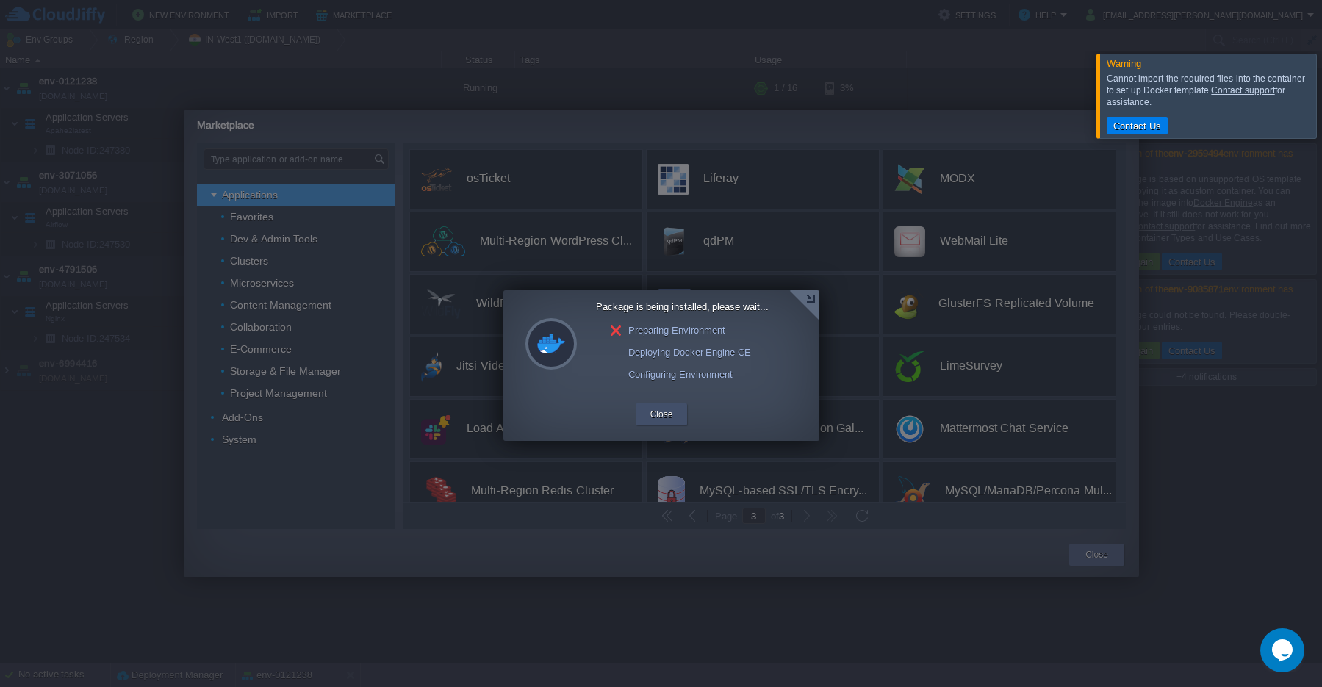
click at [661, 423] on div "Close" at bounding box center [662, 414] width 30 height 22
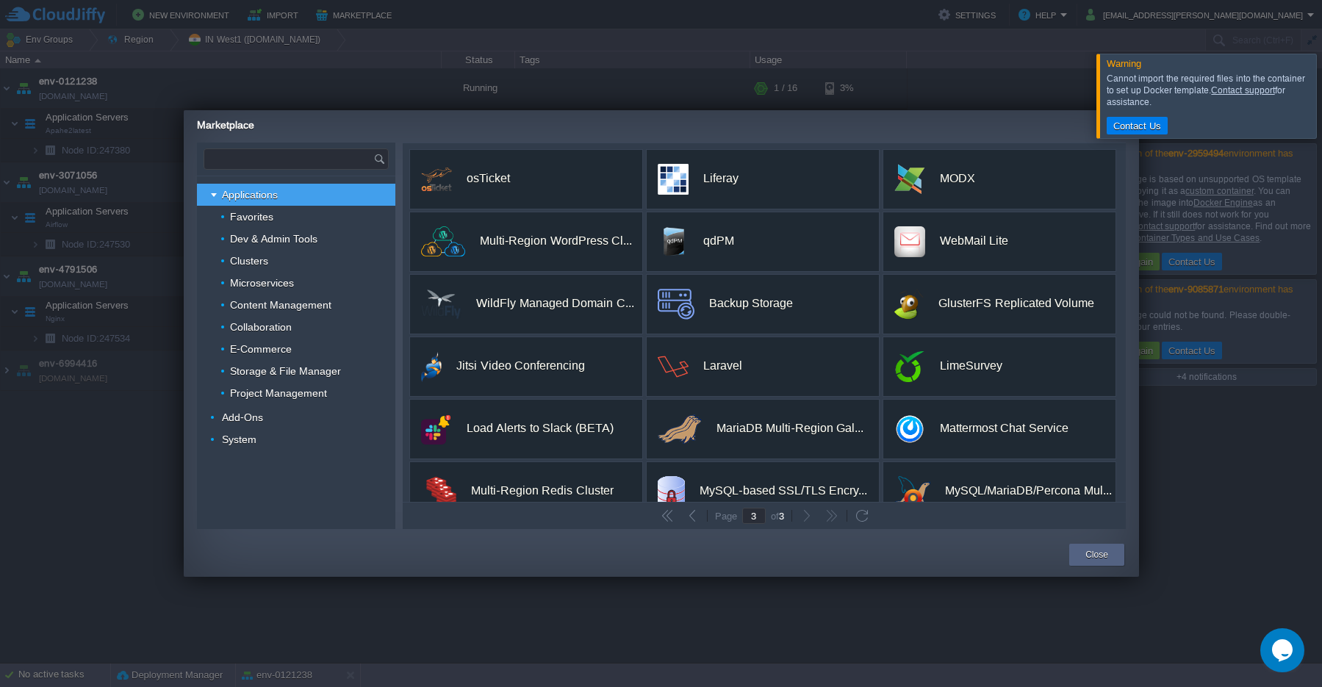
click at [258, 162] on input "text" at bounding box center [288, 159] width 169 height 20
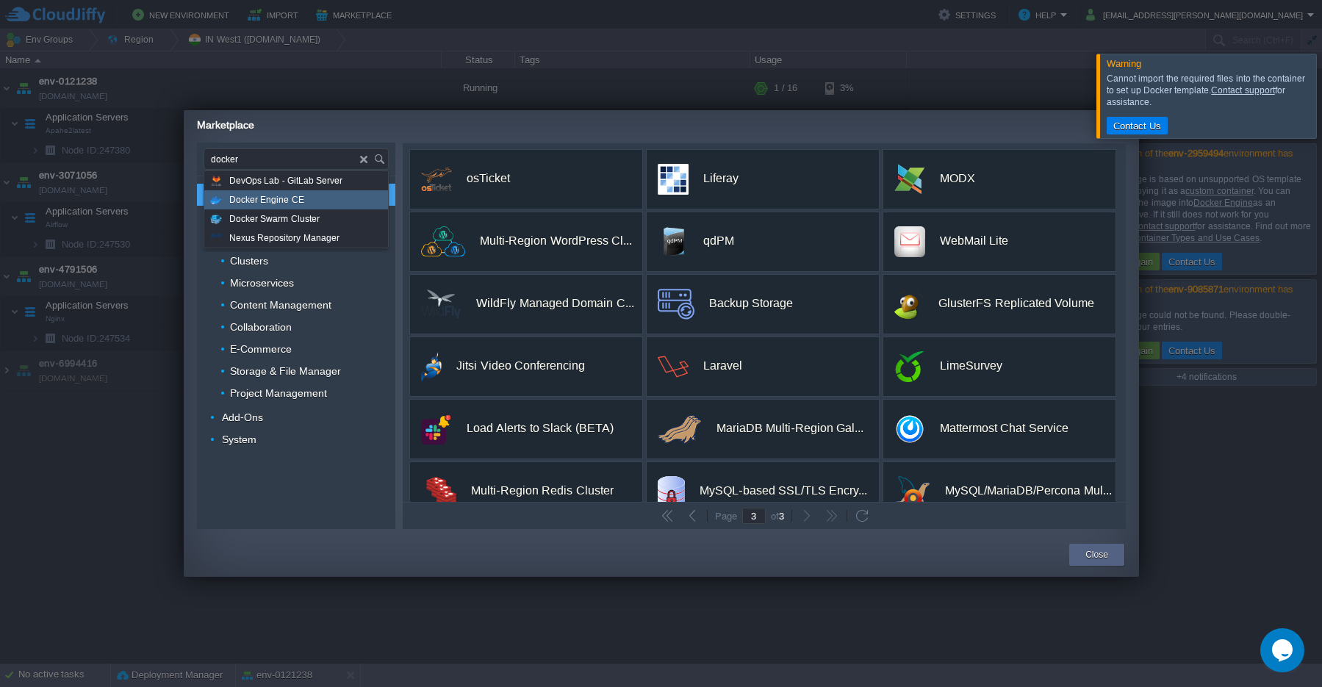
click at [261, 200] on span "Docker Engine CE" at bounding box center [266, 199] width 75 height 19
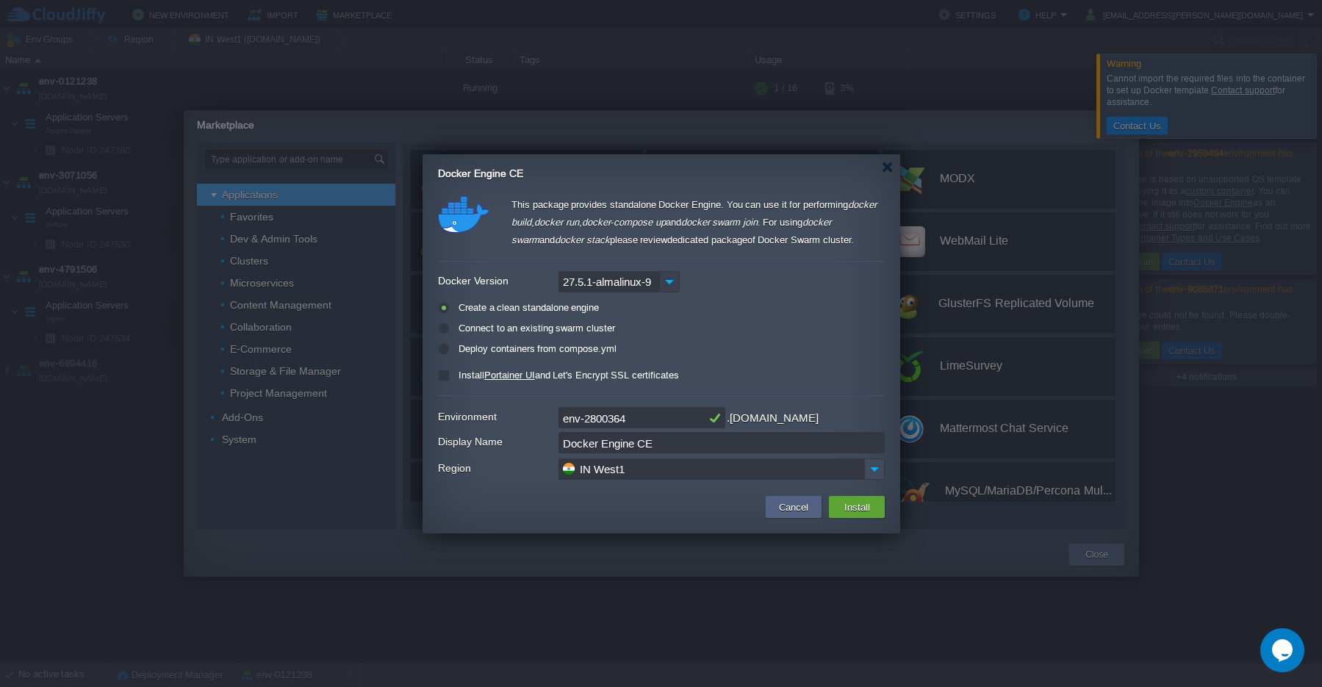
type input "Type application or add-on name"
click at [671, 290] on img at bounding box center [669, 281] width 21 height 21
click at [640, 338] on div "27.5.0-almalinux-9" at bounding box center [619, 331] width 120 height 25
type input "27.5.0-almalinux-9"
click at [667, 283] on img at bounding box center [669, 281] width 21 height 21
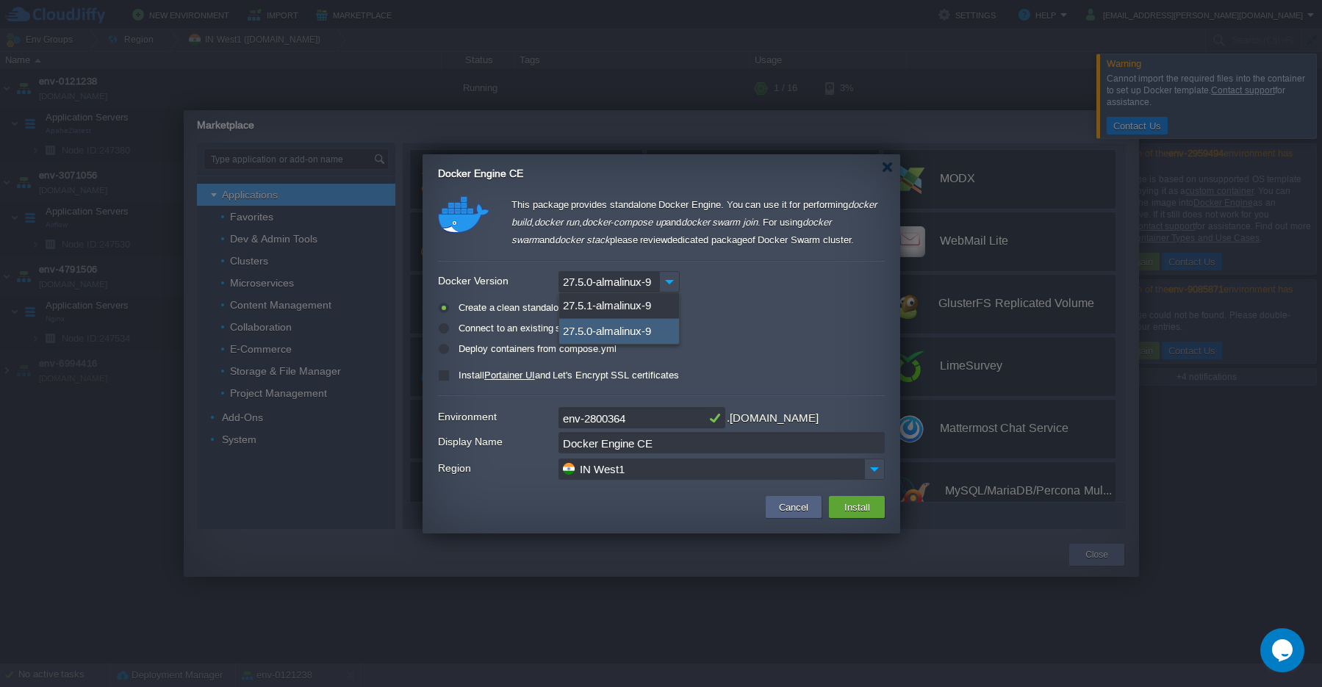
click at [632, 331] on div "27.5.0-almalinux-9" at bounding box center [619, 331] width 120 height 25
click at [871, 473] on img at bounding box center [874, 469] width 21 height 21
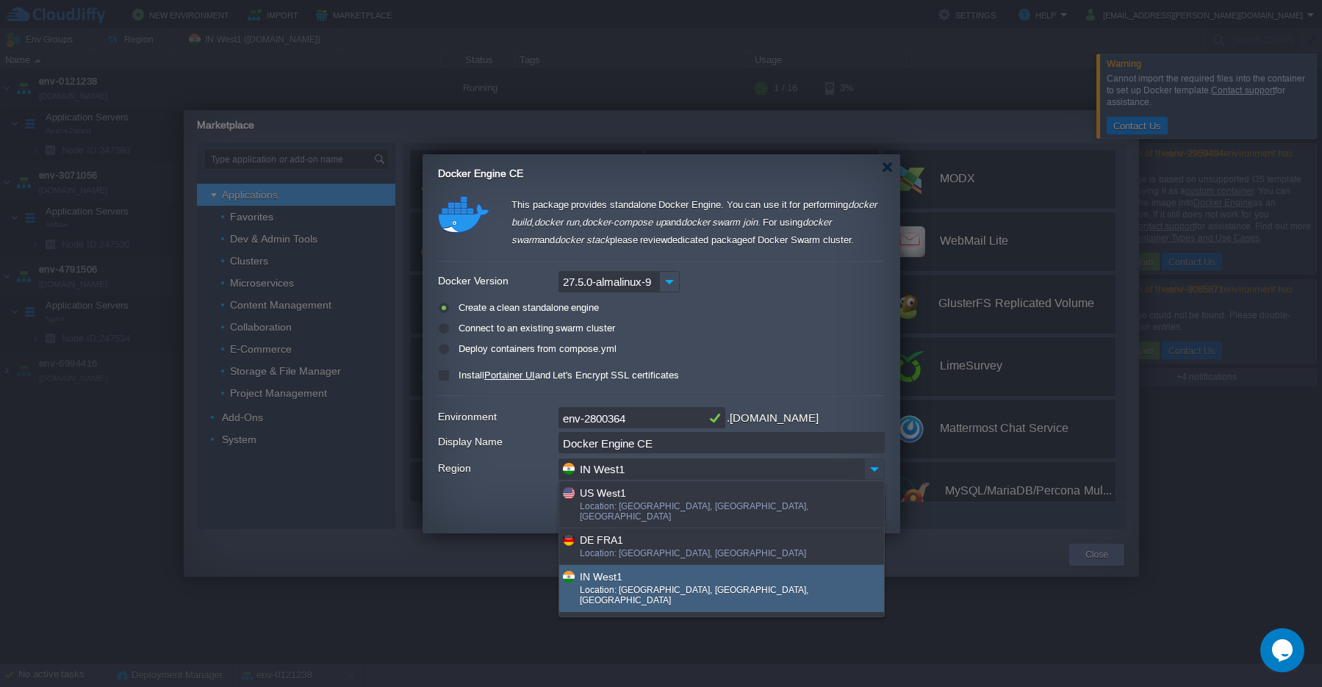
click at [871, 473] on img at bounding box center [874, 469] width 21 height 21
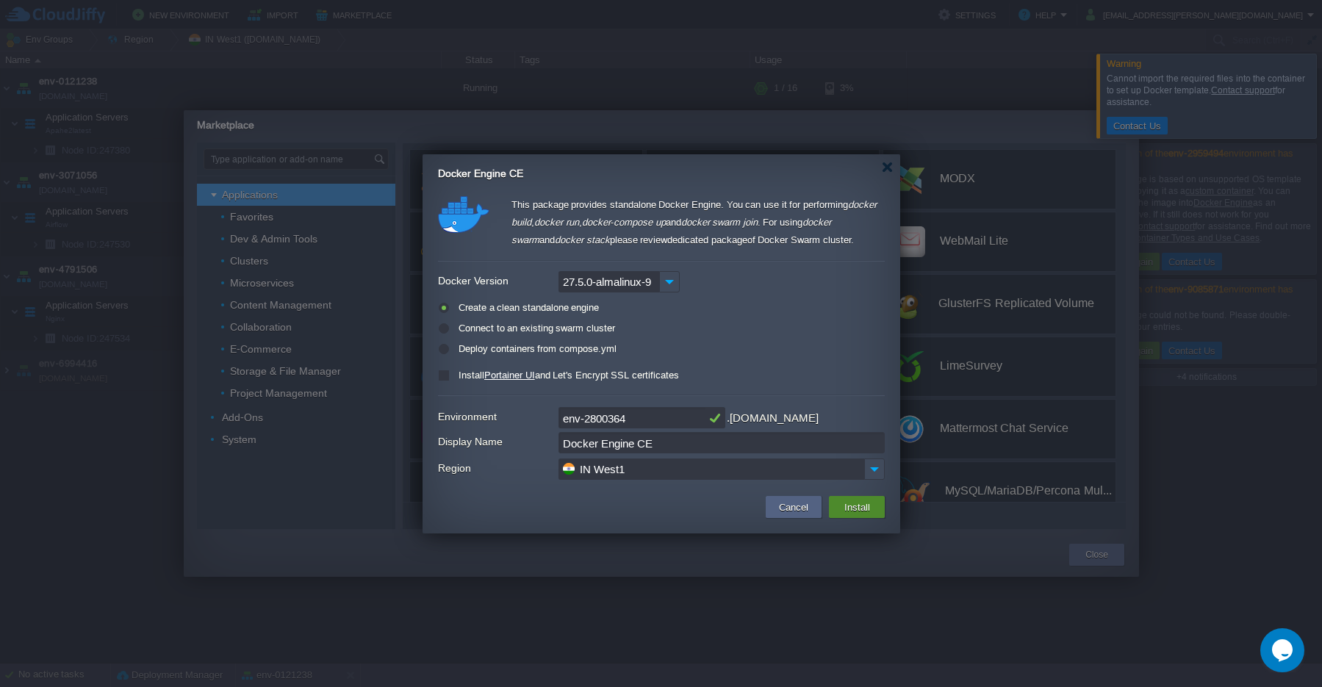
click at [864, 512] on button "Install" at bounding box center [857, 507] width 35 height 18
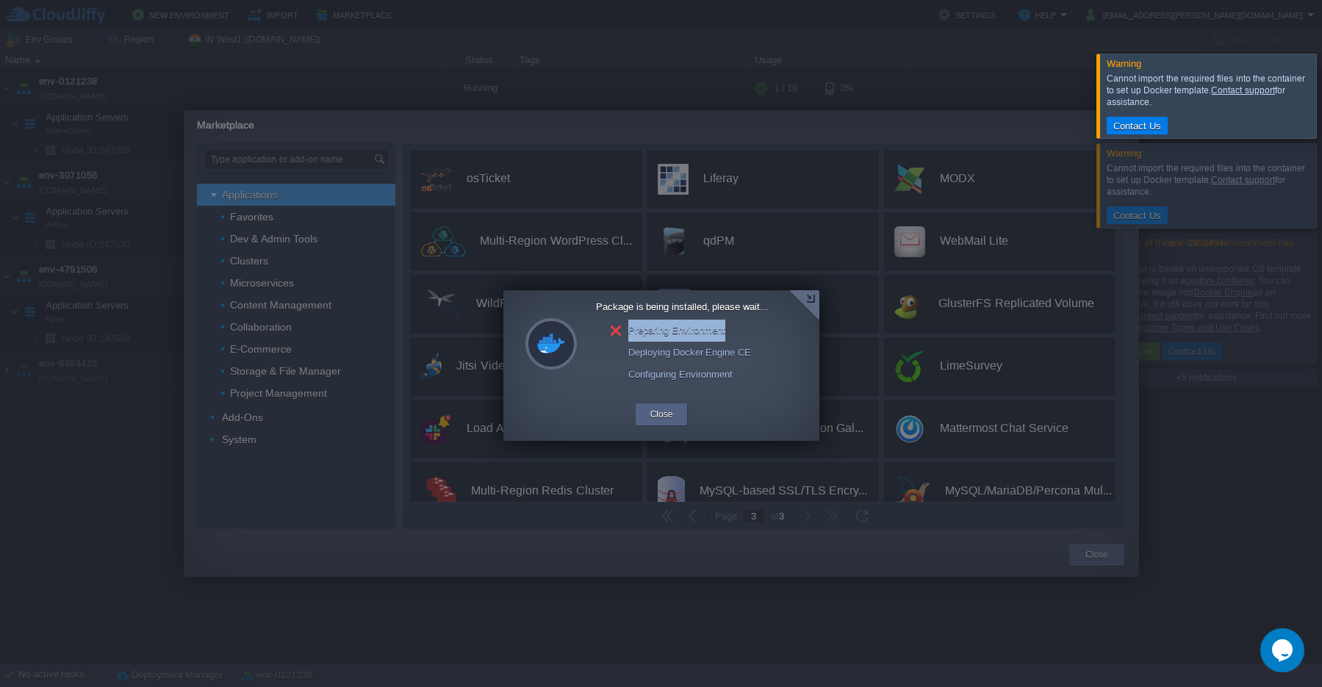
drag, startPoint x: 628, startPoint y: 337, endPoint x: 731, endPoint y: 341, distance: 103.7
click at [731, 341] on div "Preparing Environment" at bounding box center [690, 331] width 158 height 22
drag, startPoint x: 630, startPoint y: 354, endPoint x: 755, endPoint y: 354, distance: 124.9
click at [755, 354] on div "Deploying Docker Engine CE" at bounding box center [690, 353] width 158 height 22
drag, startPoint x: 626, startPoint y: 382, endPoint x: 743, endPoint y: 380, distance: 116.9
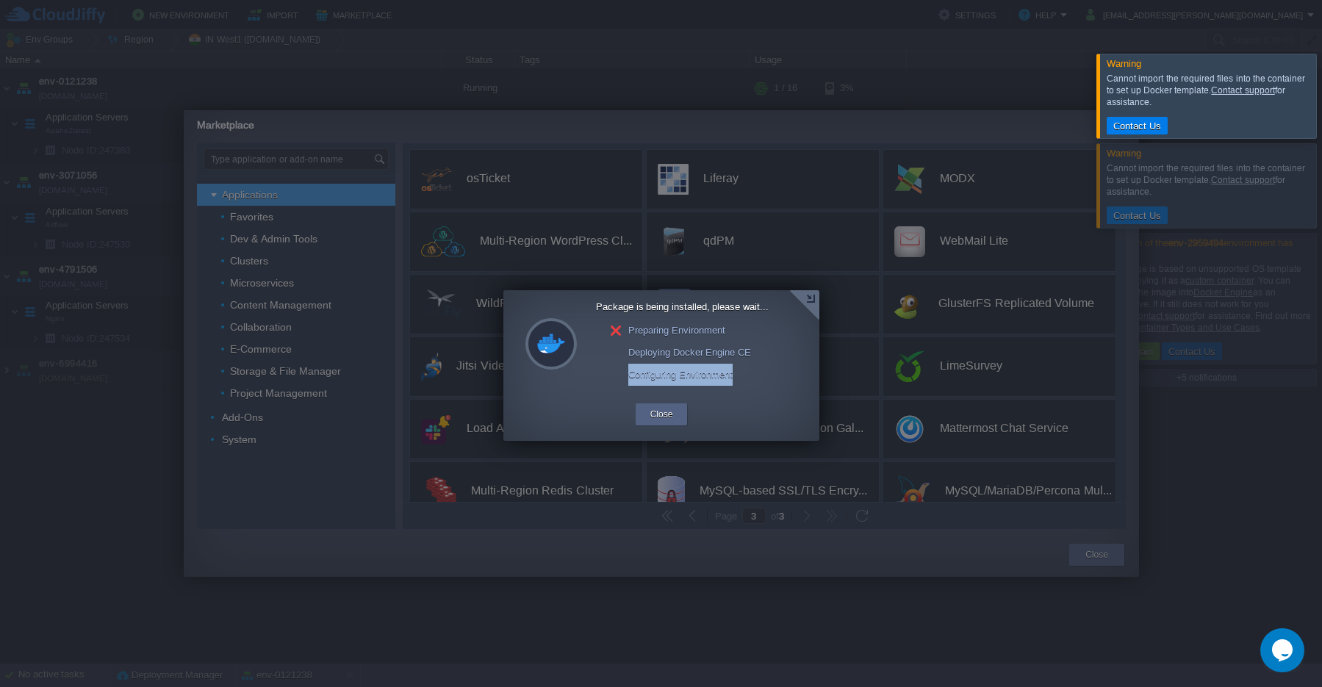
click at [743, 380] on div "Configuring Environment" at bounding box center [690, 375] width 158 height 22
click at [1236, 90] on link "Contact support" at bounding box center [1242, 90] width 63 height 10
click at [1139, 129] on button "Contact Us" at bounding box center [1137, 125] width 57 height 13
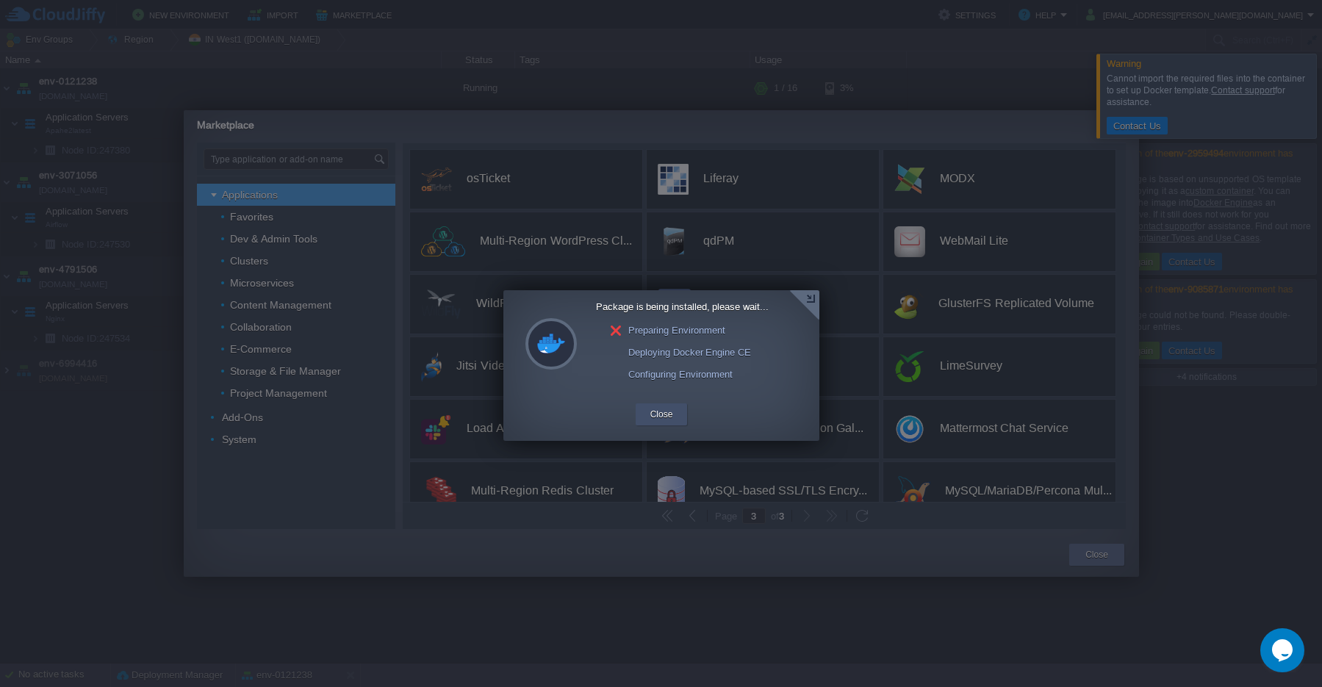
click at [675, 423] on div "Close" at bounding box center [662, 414] width 30 height 22
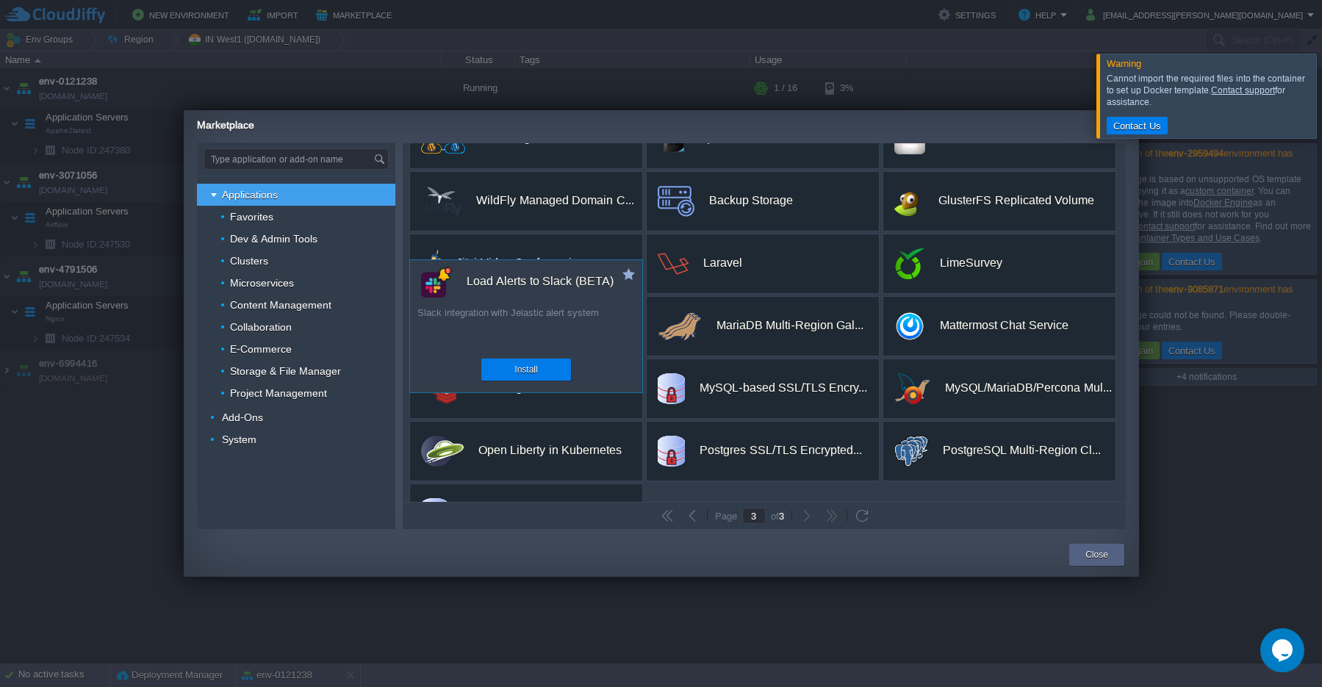
scroll to position [151, 0]
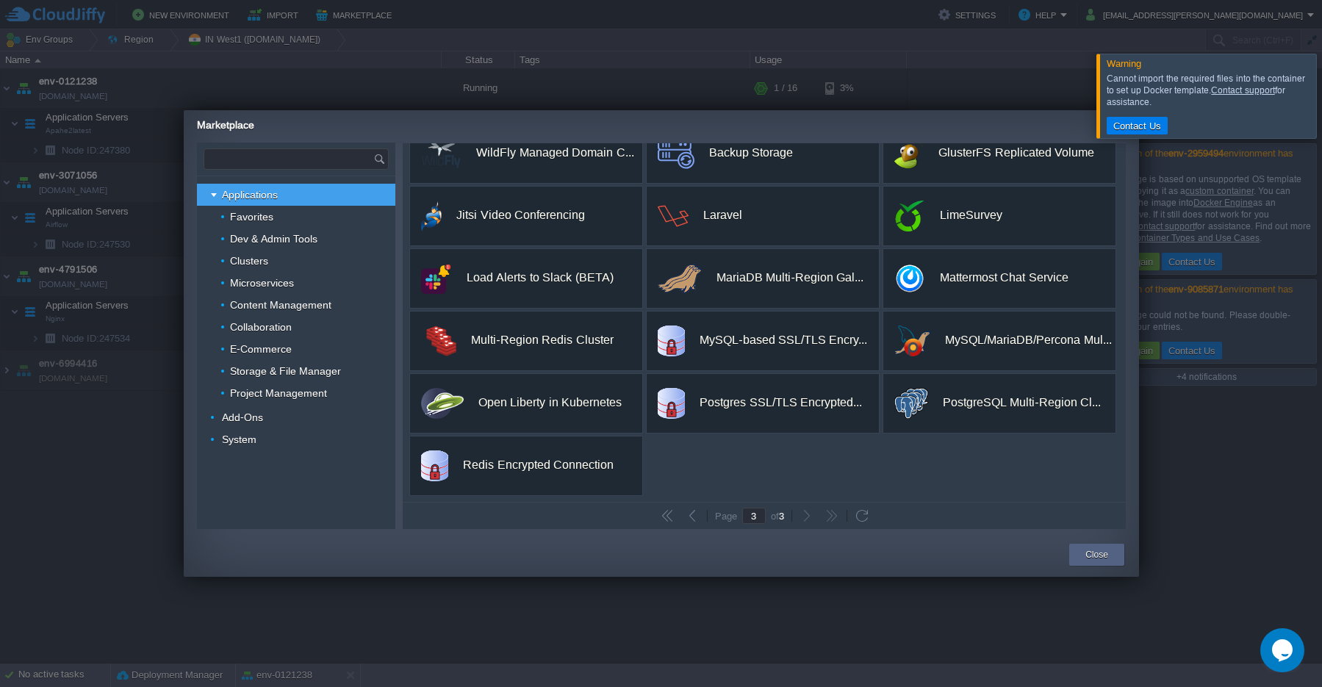
click at [246, 158] on input "text" at bounding box center [288, 159] width 169 height 20
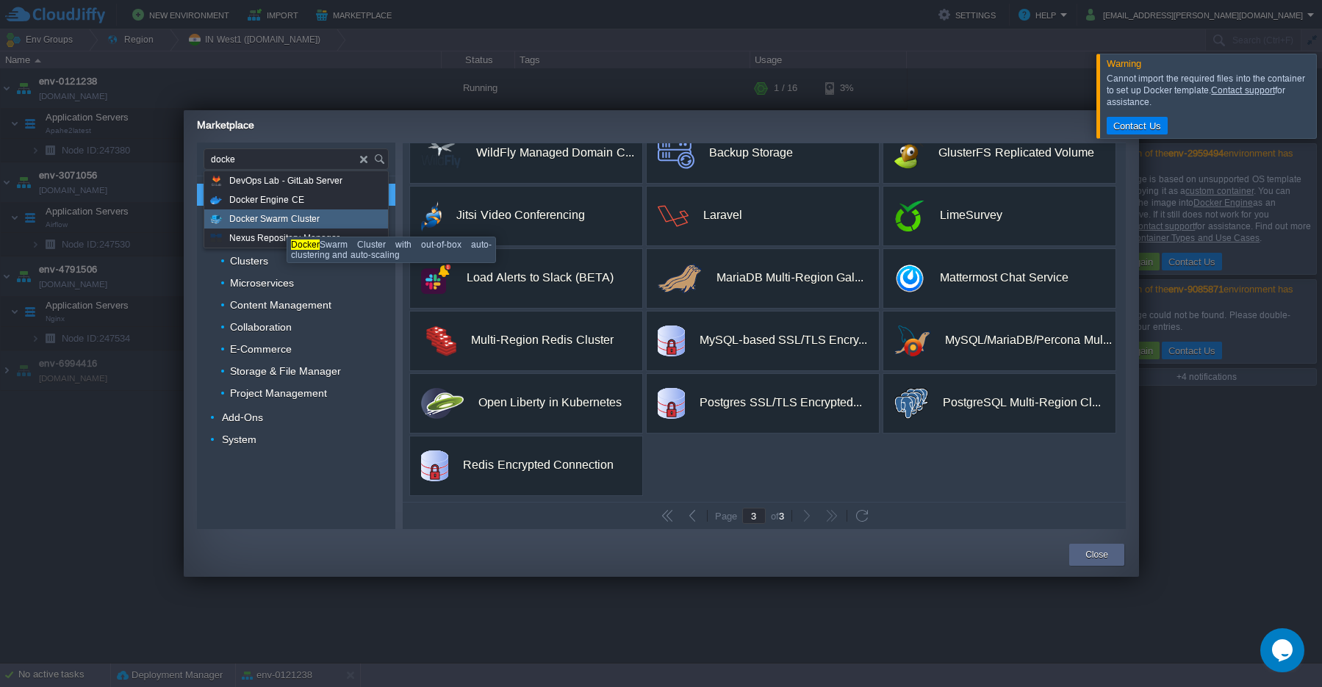
click at [276, 223] on span "Docker Swarm Cluster" at bounding box center [274, 218] width 90 height 19
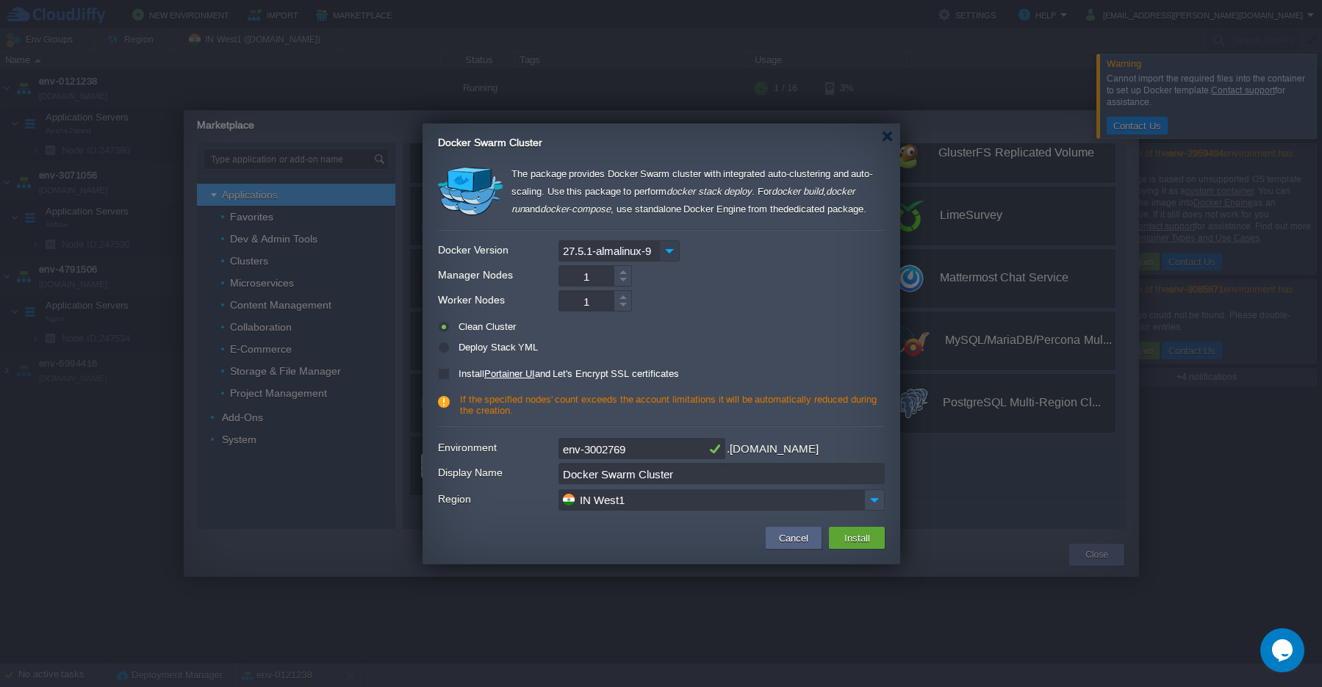
type input "Type application or add-on name"
click at [688, 256] on div "27.5.1-almalinux-9" at bounding box center [661, 250] width 447 height 21
click at [671, 254] on img at bounding box center [669, 250] width 21 height 21
click at [731, 287] on form "Docker Version 27.5.1-almalinux-9 Manager Nodes 1 Worker Nodes 1 Clean Cluster …" at bounding box center [661, 328] width 447 height 182
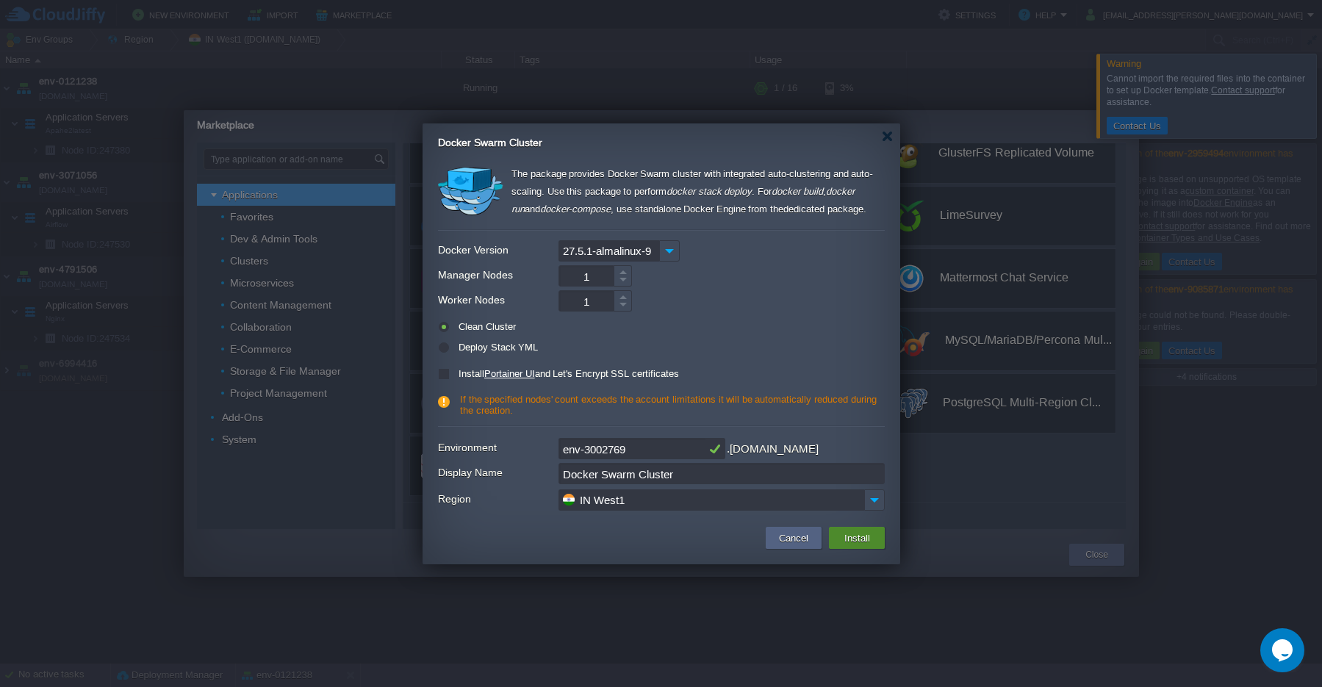
click at [855, 539] on button "Install" at bounding box center [857, 538] width 35 height 18
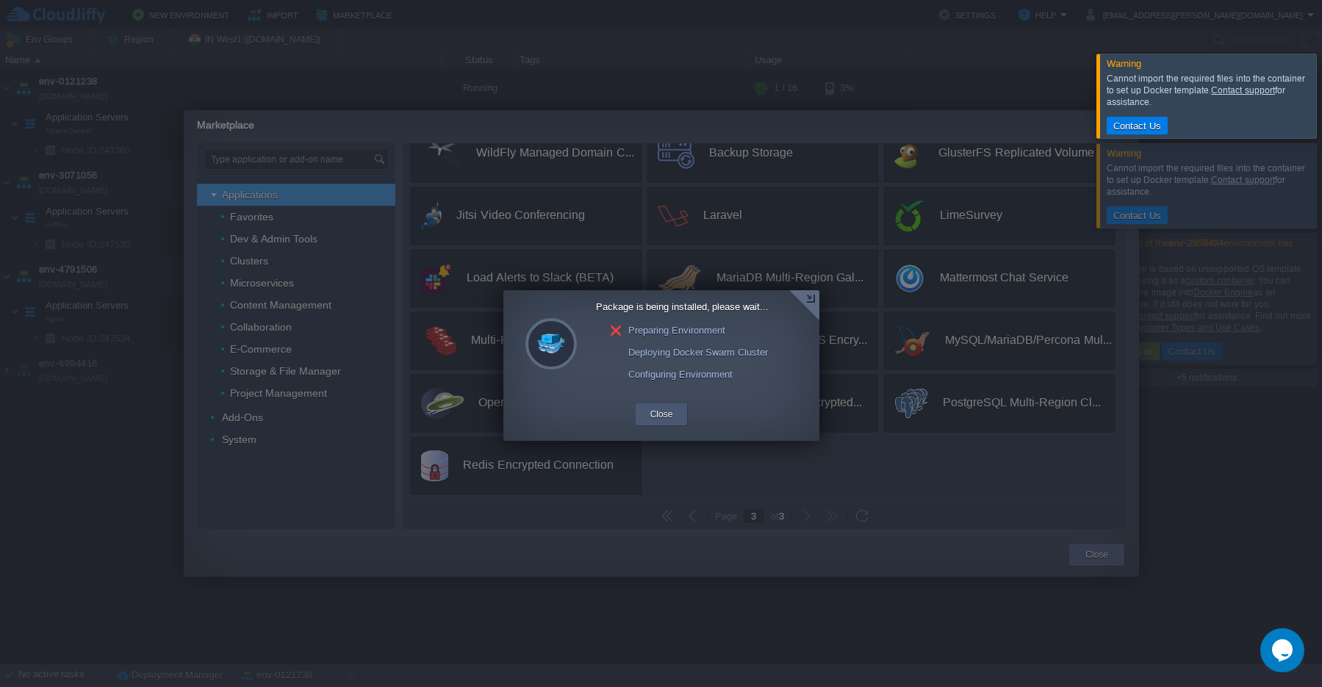
click at [667, 415] on button "Close" at bounding box center [661, 414] width 23 height 15
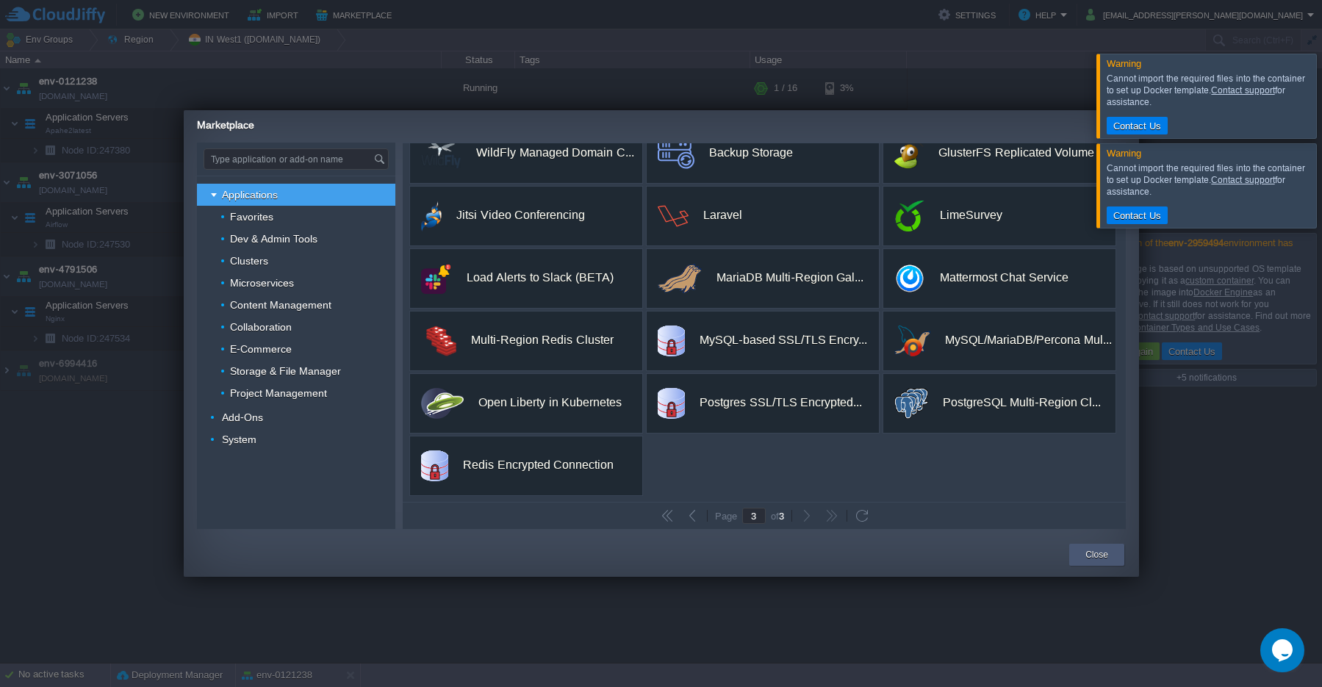
click at [1089, 564] on div "Close" at bounding box center [1096, 555] width 33 height 22
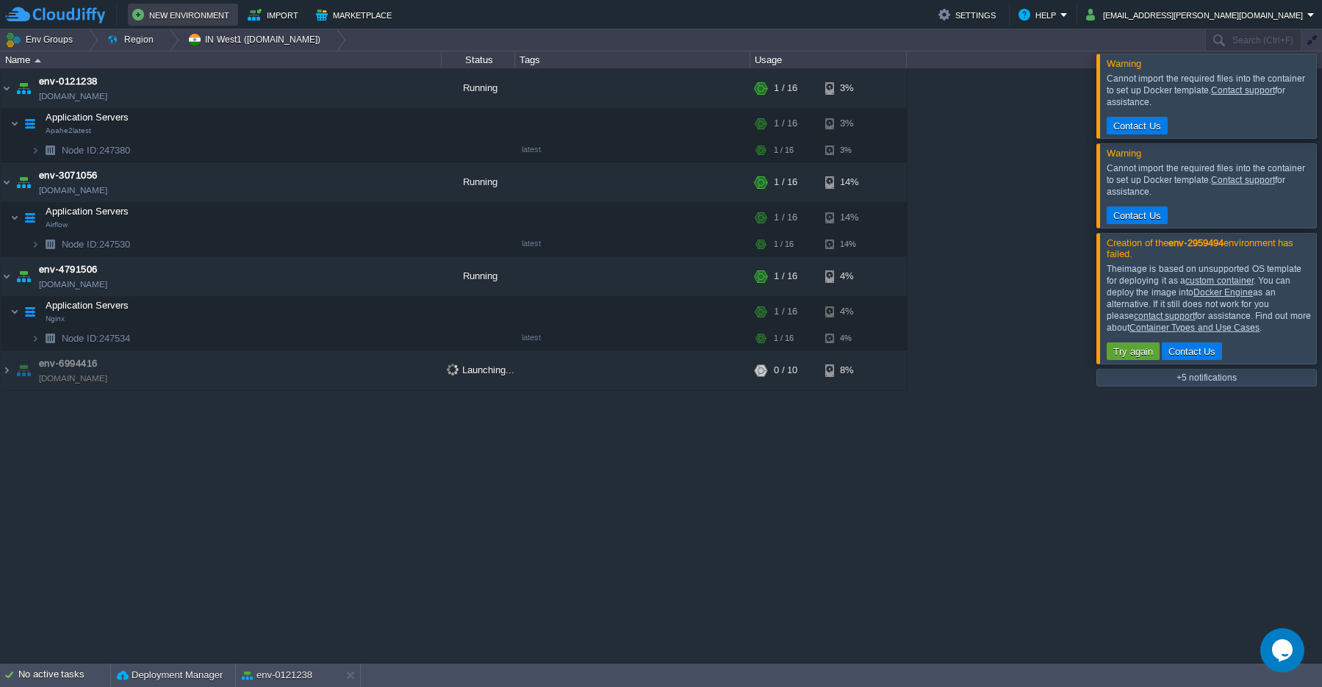
click at [168, 15] on button "New Environment" at bounding box center [182, 15] width 101 height 18
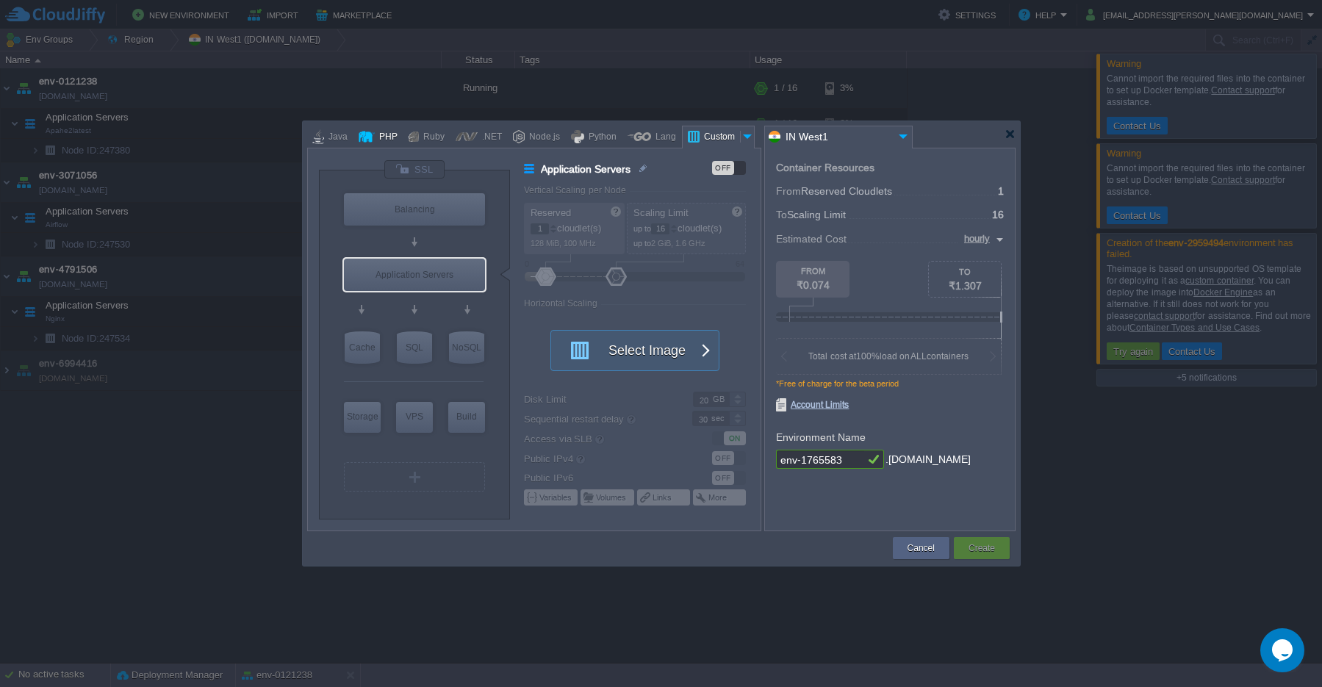
click at [378, 144] on div "PHP" at bounding box center [386, 137] width 23 height 22
type input "Application Servers"
type input "4"
type input "Apache [DATE]"
type input "PHP [DATE]"
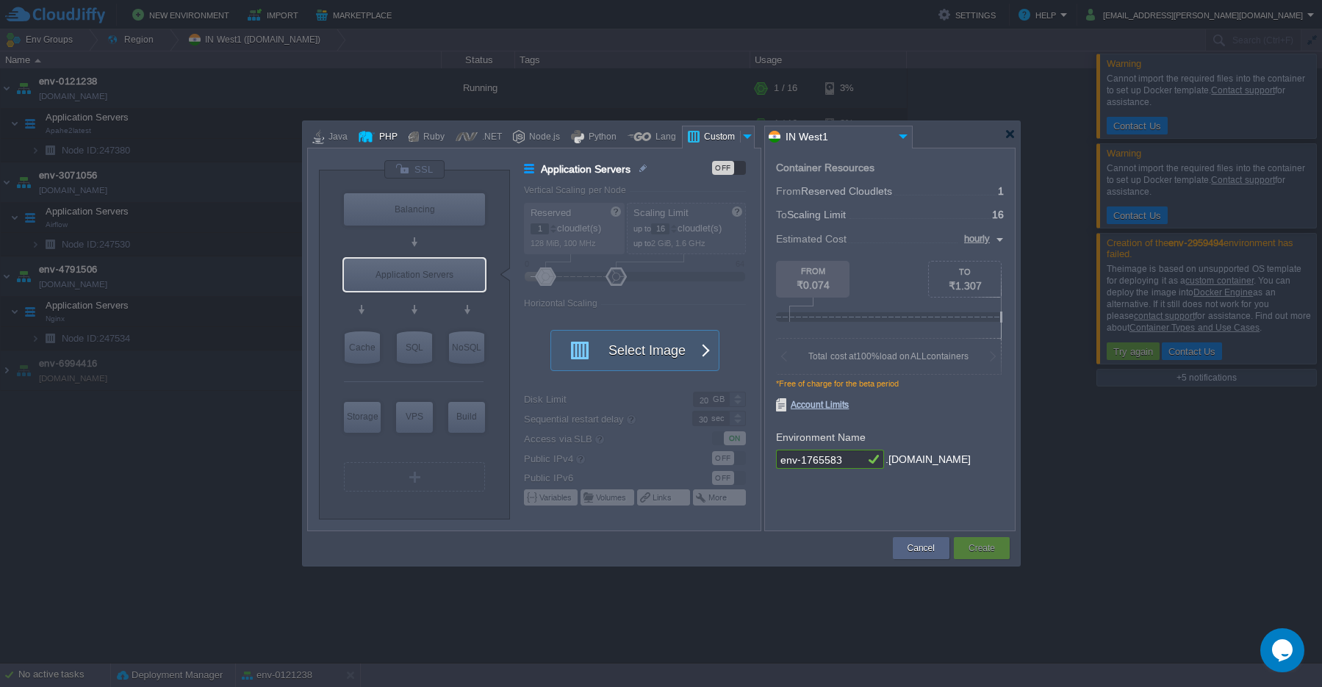
type input "Stateful"
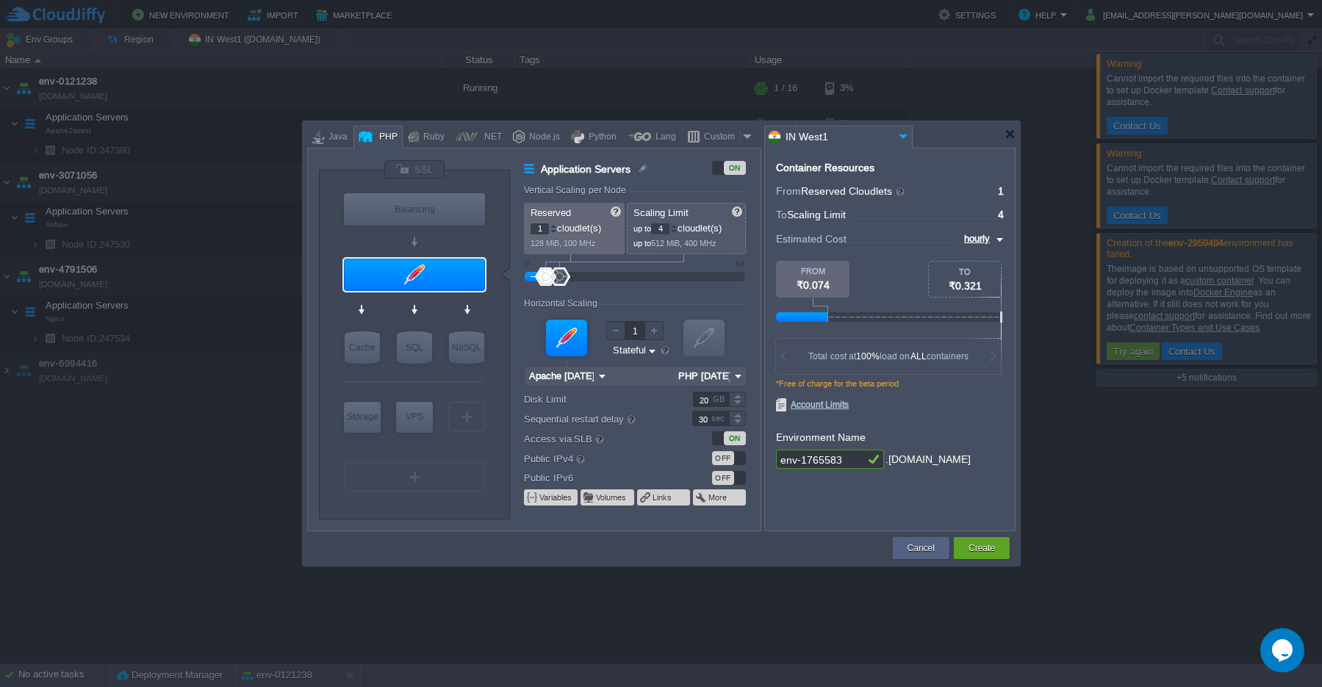
type input "AlmaLinux 9.6"
click at [417, 423] on div "VPS" at bounding box center [414, 416] width 37 height 29
type input "Elastic VPS"
type input "AlmaLinux 9.6"
type input "9.6"
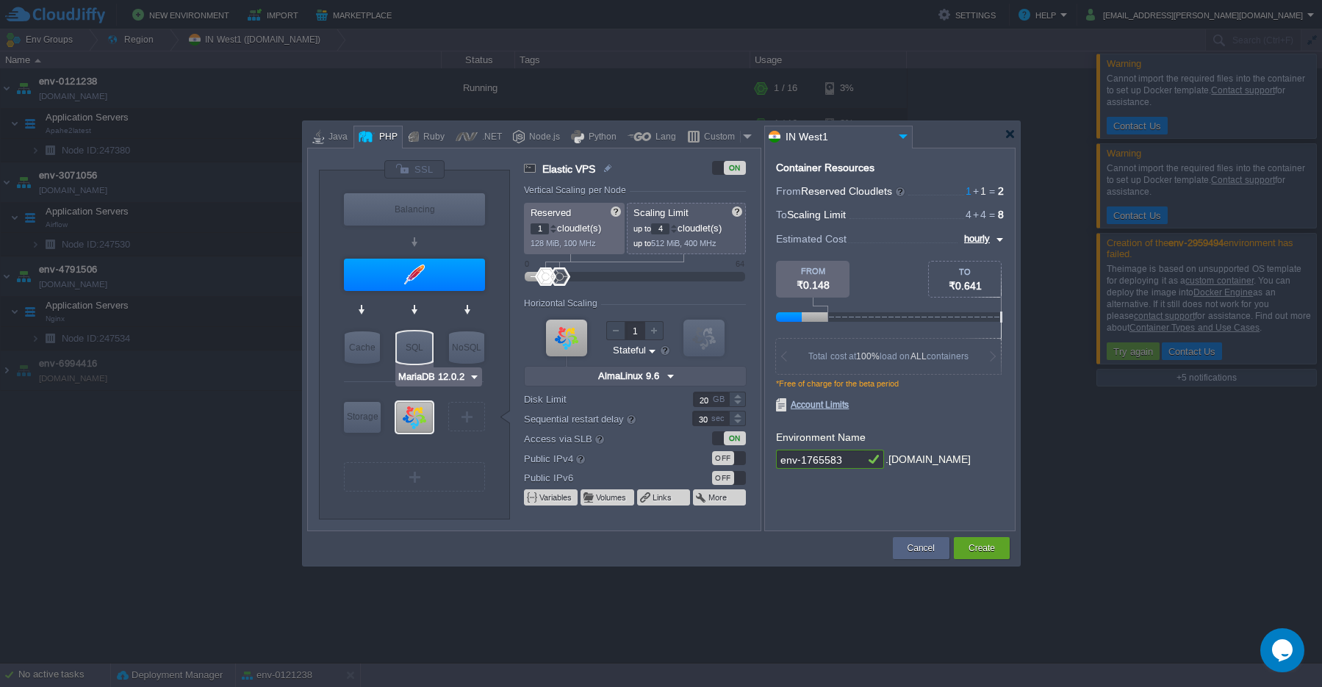
type input "Apache [DATE]"
click at [417, 279] on div at bounding box center [414, 275] width 141 height 32
type input "Application Servers"
type input "Apache [DATE]"
type input "PHP [DATE]"
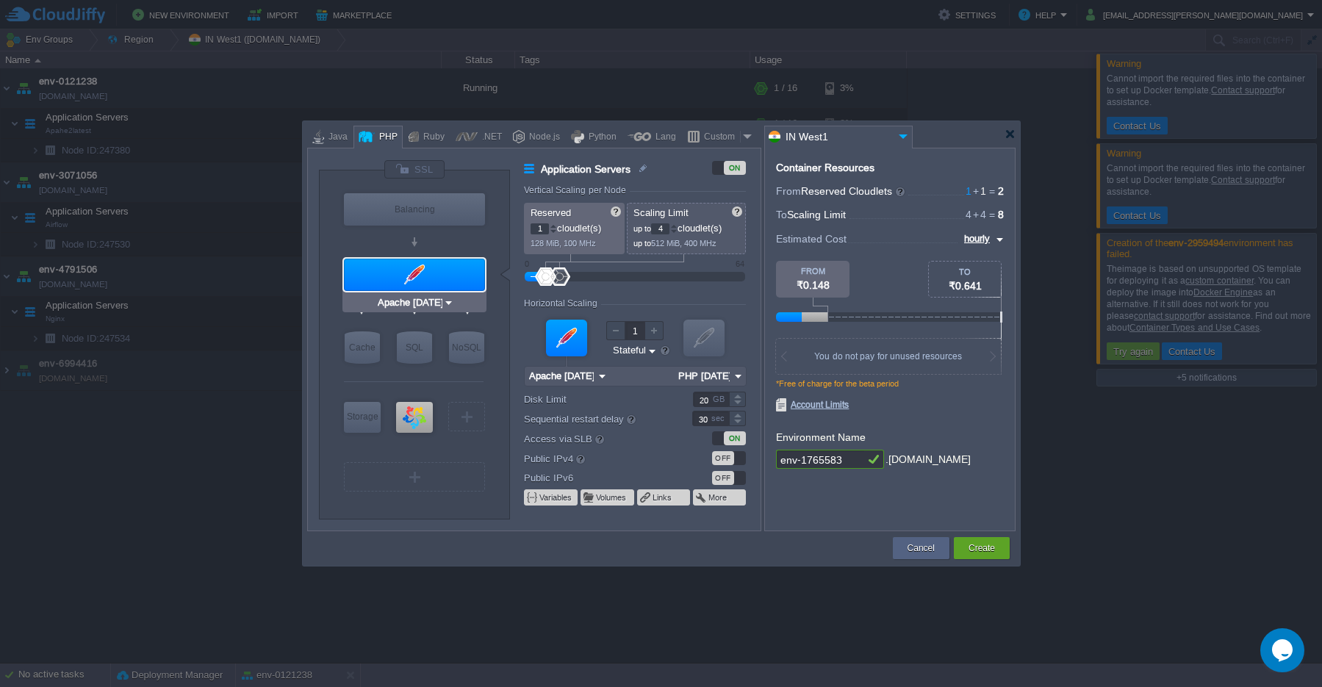
click at [450, 306] on img at bounding box center [448, 302] width 11 height 15
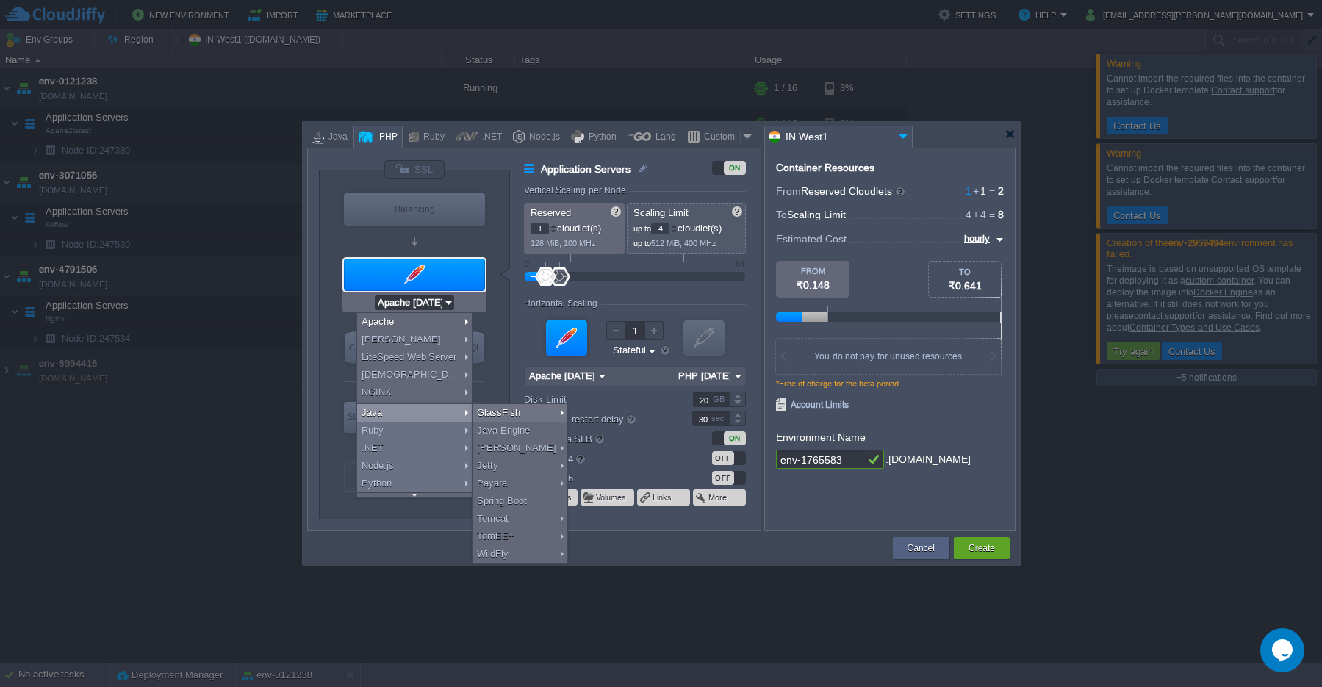
click at [313, 457] on div "VM Balancing VM Application Servers VM Cache VM SQL VM NoSQL VM Storage VM VPS …" at bounding box center [534, 340] width 454 height 384
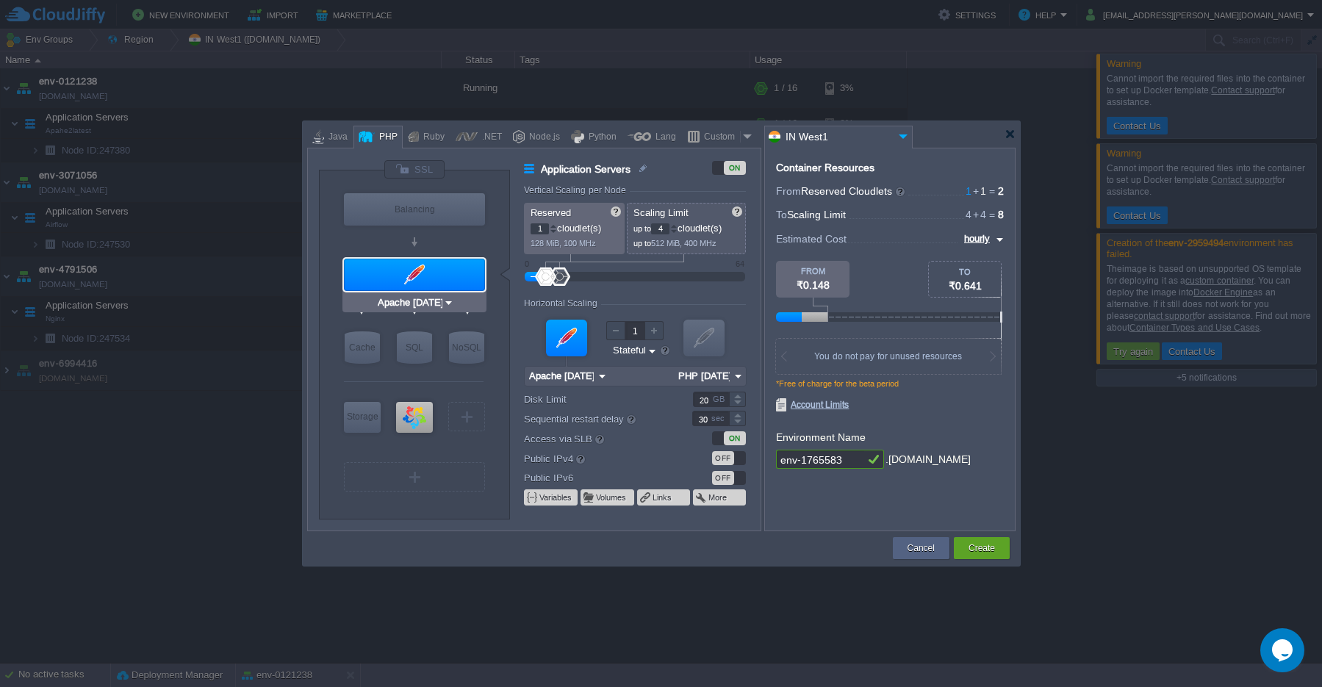
click at [357, 288] on div at bounding box center [414, 275] width 141 height 32
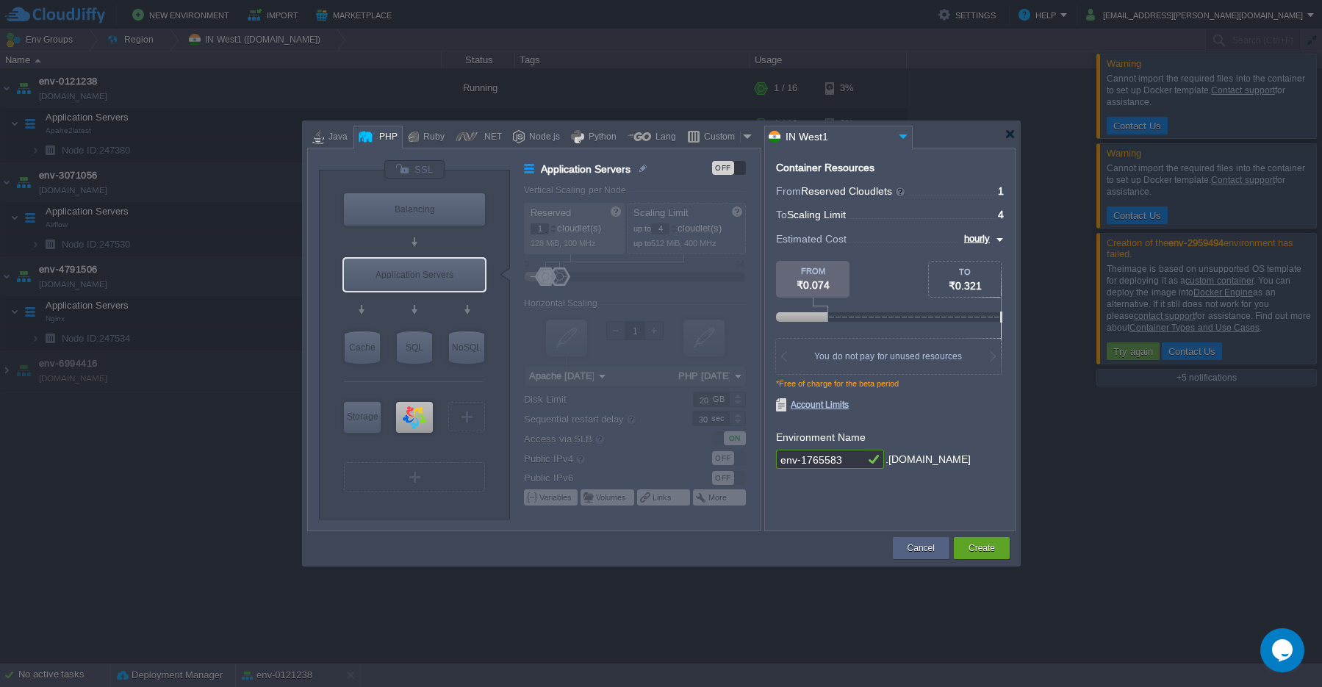
type input "AlmaLinux 9.6"
click at [465, 448] on img at bounding box center [467, 446] width 11 height 15
click at [988, 554] on button "Create" at bounding box center [982, 548] width 26 height 15
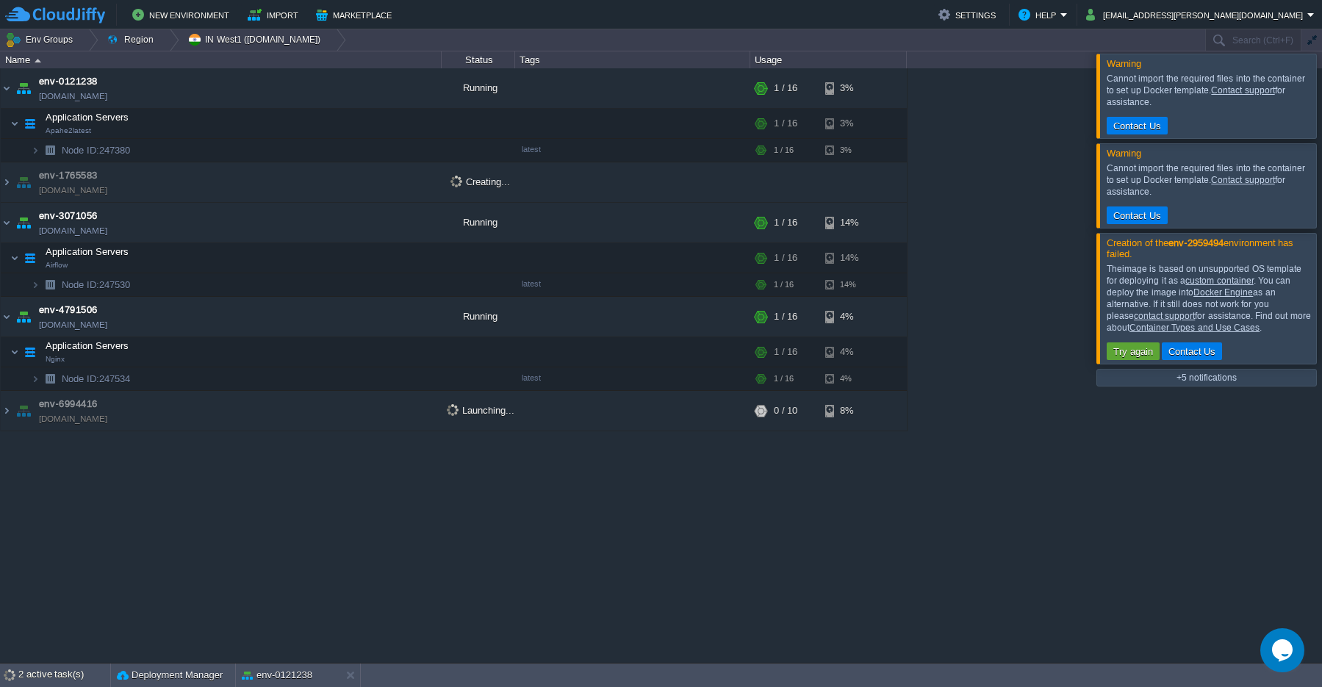
click at [1321, 88] on div at bounding box center [1340, 96] width 0 height 84
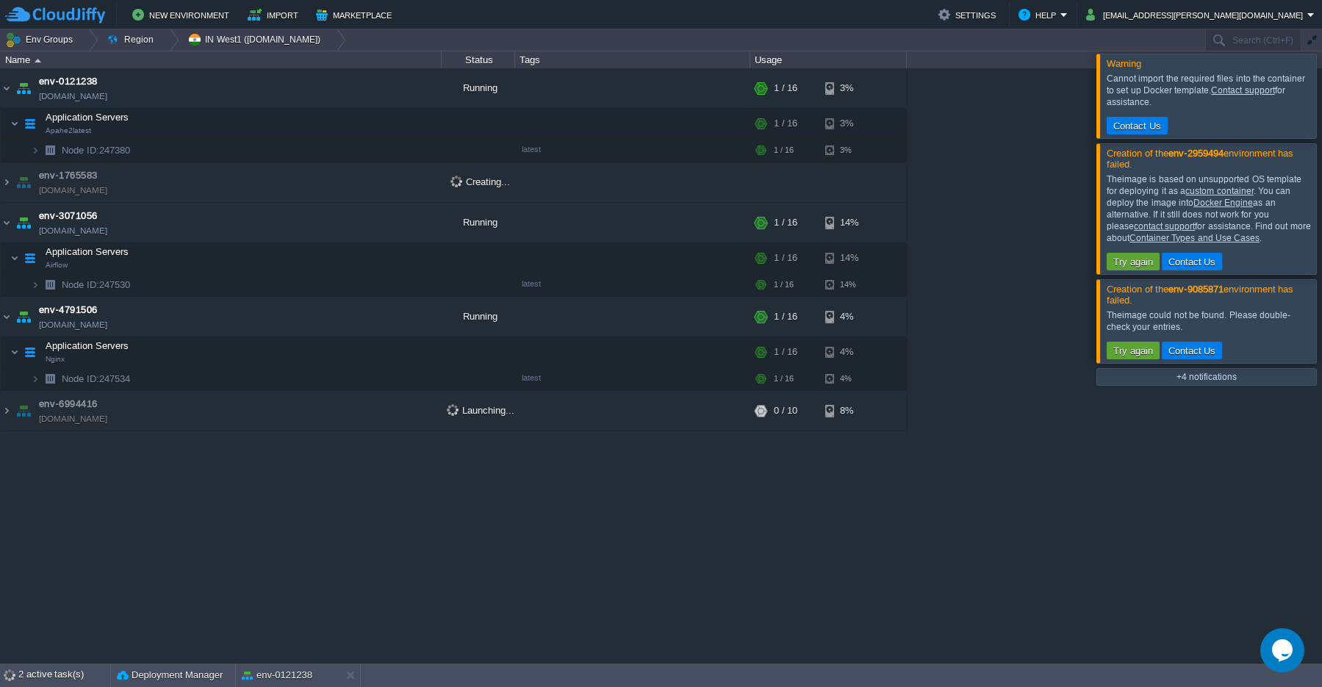
click at [1321, 93] on div at bounding box center [1340, 96] width 0 height 84
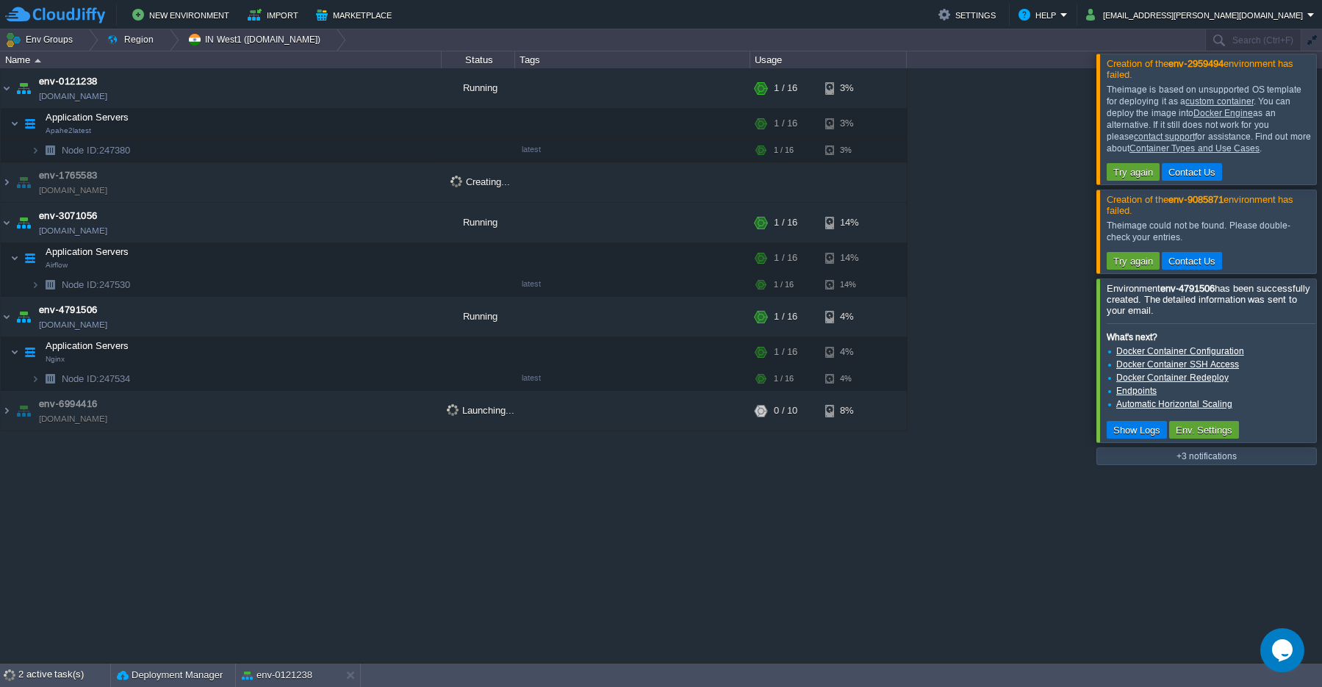
click at [1317, 121] on div "env-0121238 [DOMAIN_NAME] Running + Add to Env Group RAM 2% CPU 0% 1 / 16 3% Ap…" at bounding box center [661, 365] width 1322 height 595
click at [1321, 124] on div at bounding box center [1340, 119] width 0 height 130
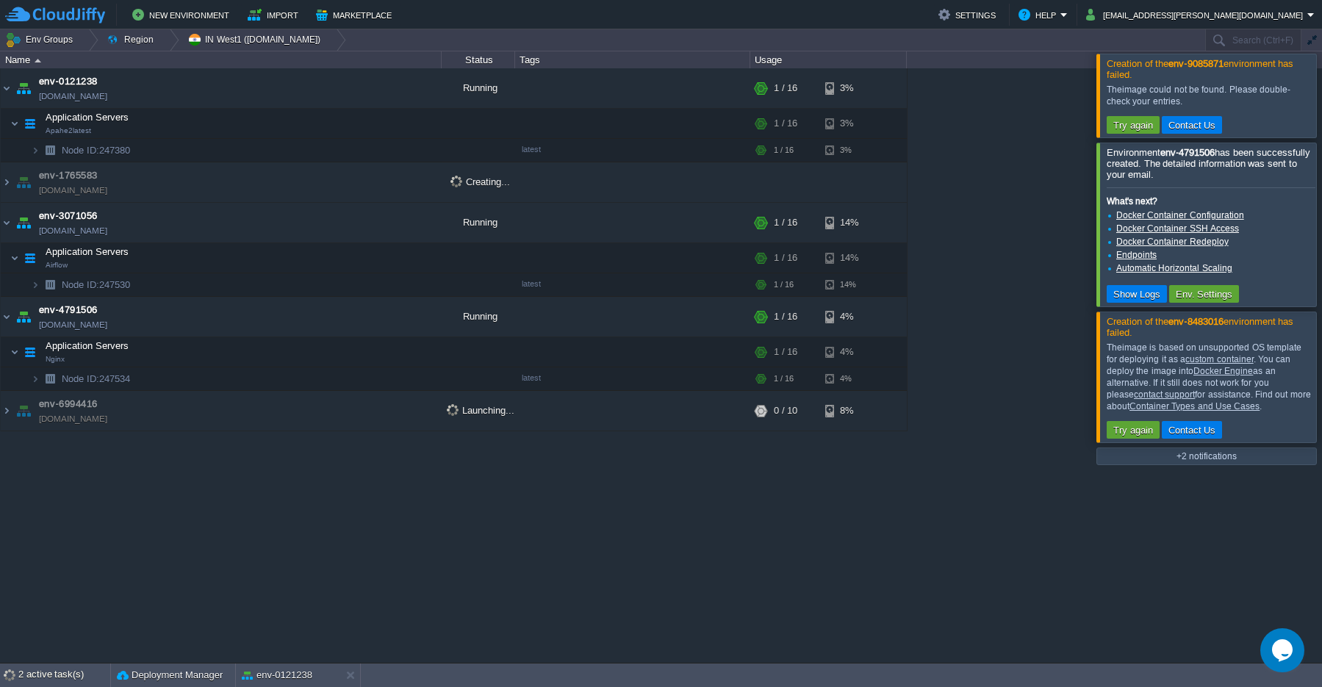
click at [1321, 101] on div at bounding box center [1340, 95] width 0 height 83
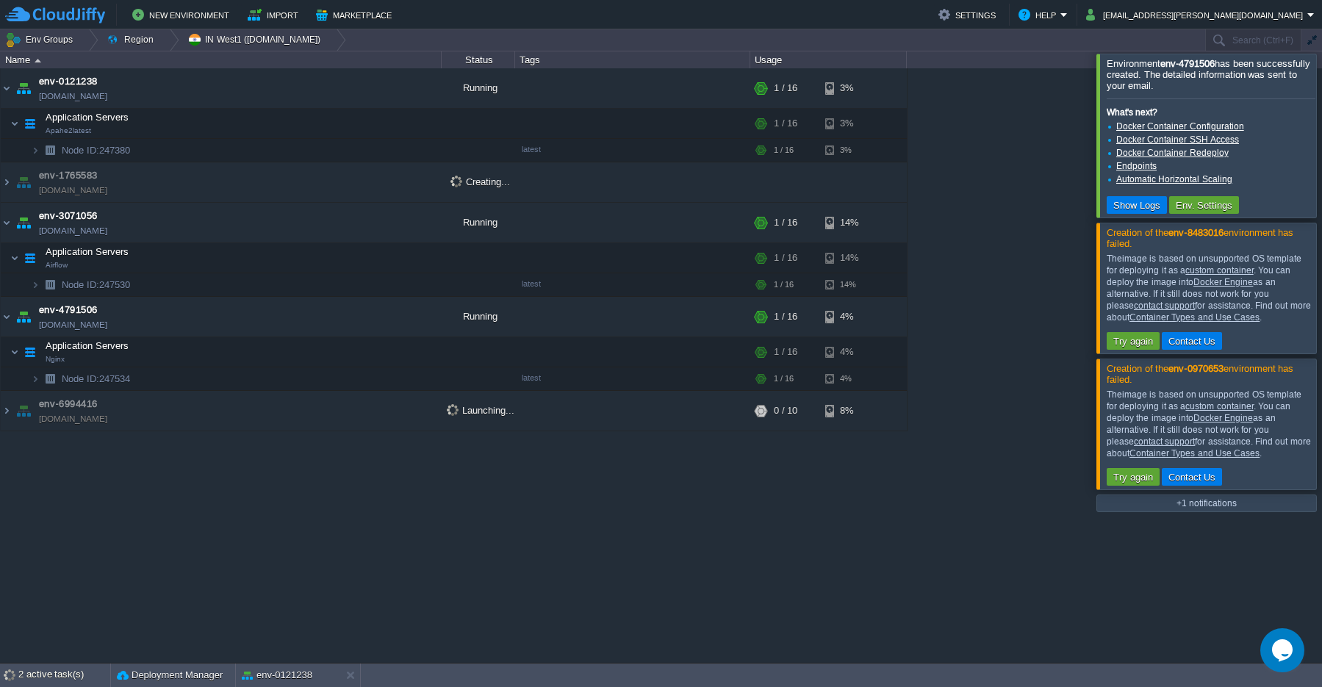
click at [1321, 136] on div at bounding box center [1340, 135] width 0 height 163
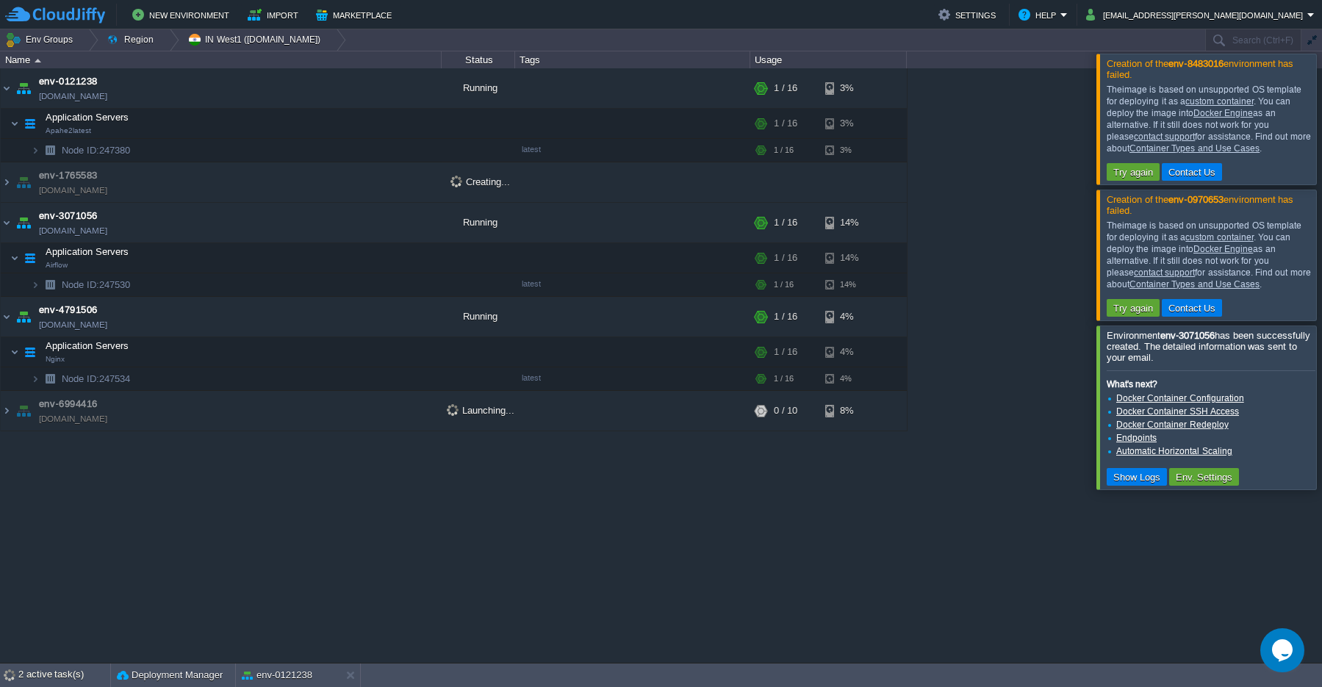
click at [1321, 120] on div at bounding box center [1340, 119] width 0 height 130
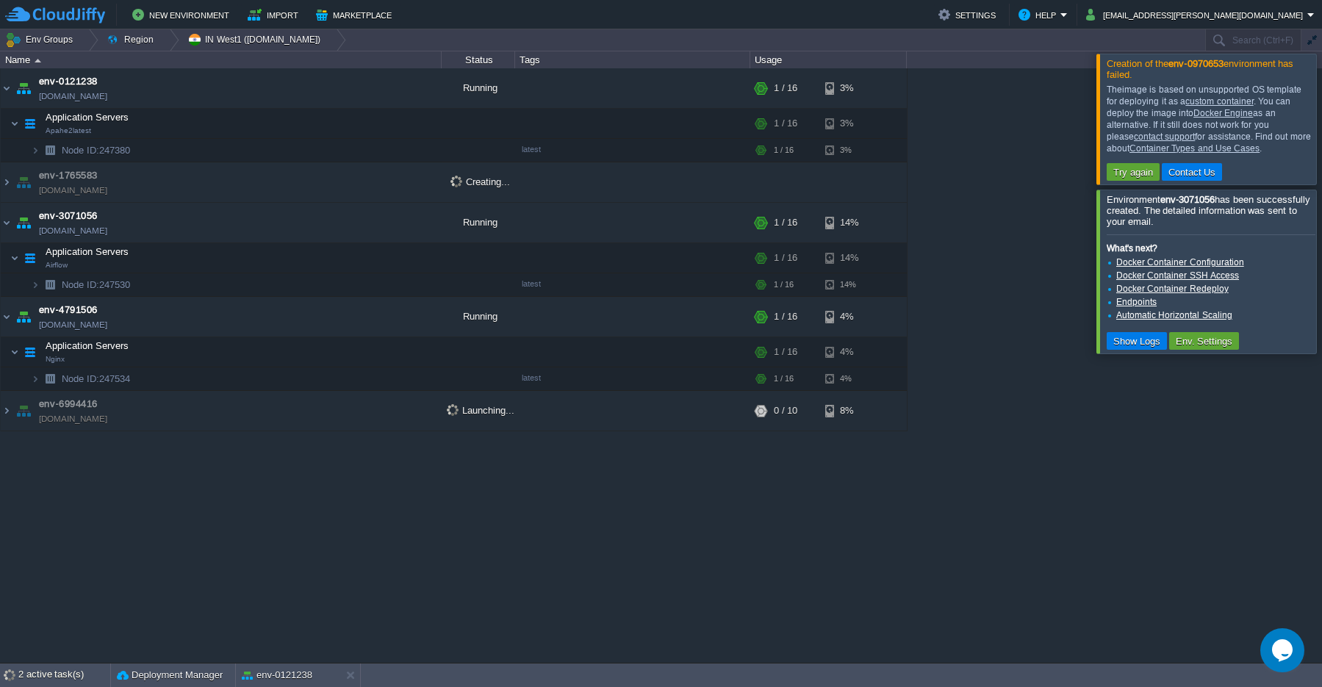
click at [1321, 120] on div at bounding box center [1340, 119] width 0 height 130
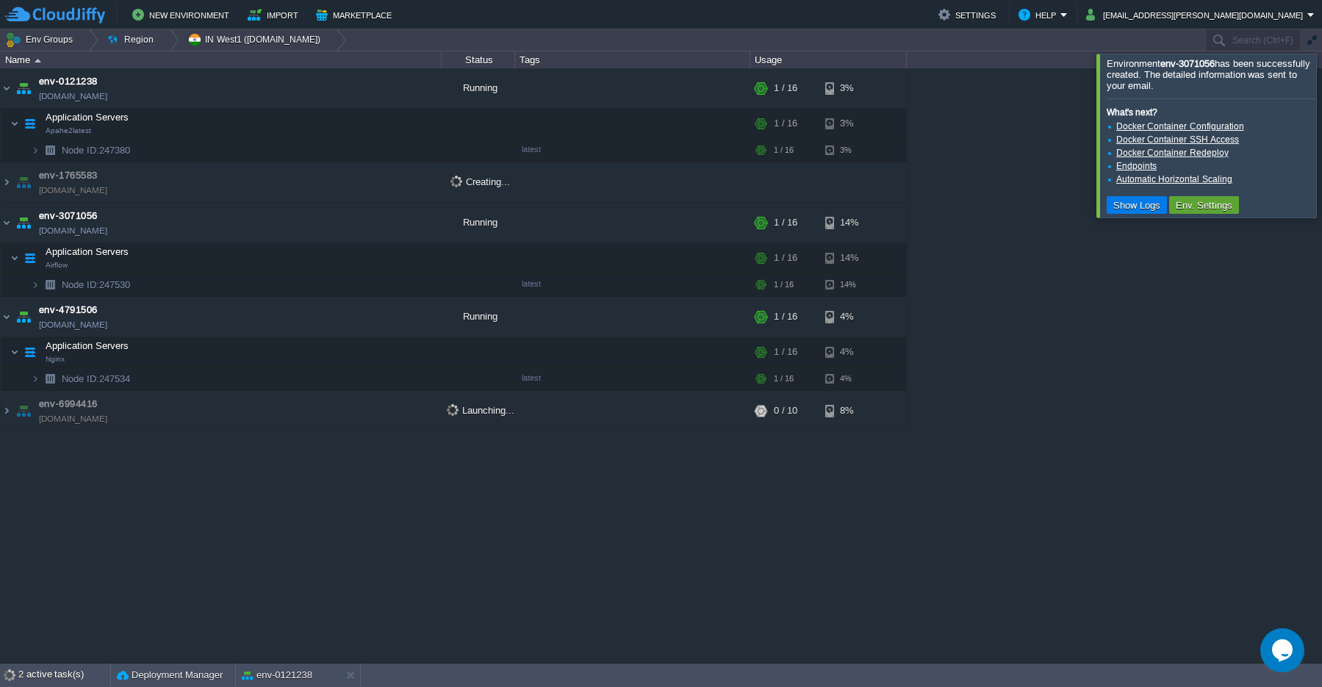
click at [1321, 120] on div at bounding box center [1340, 135] width 0 height 163
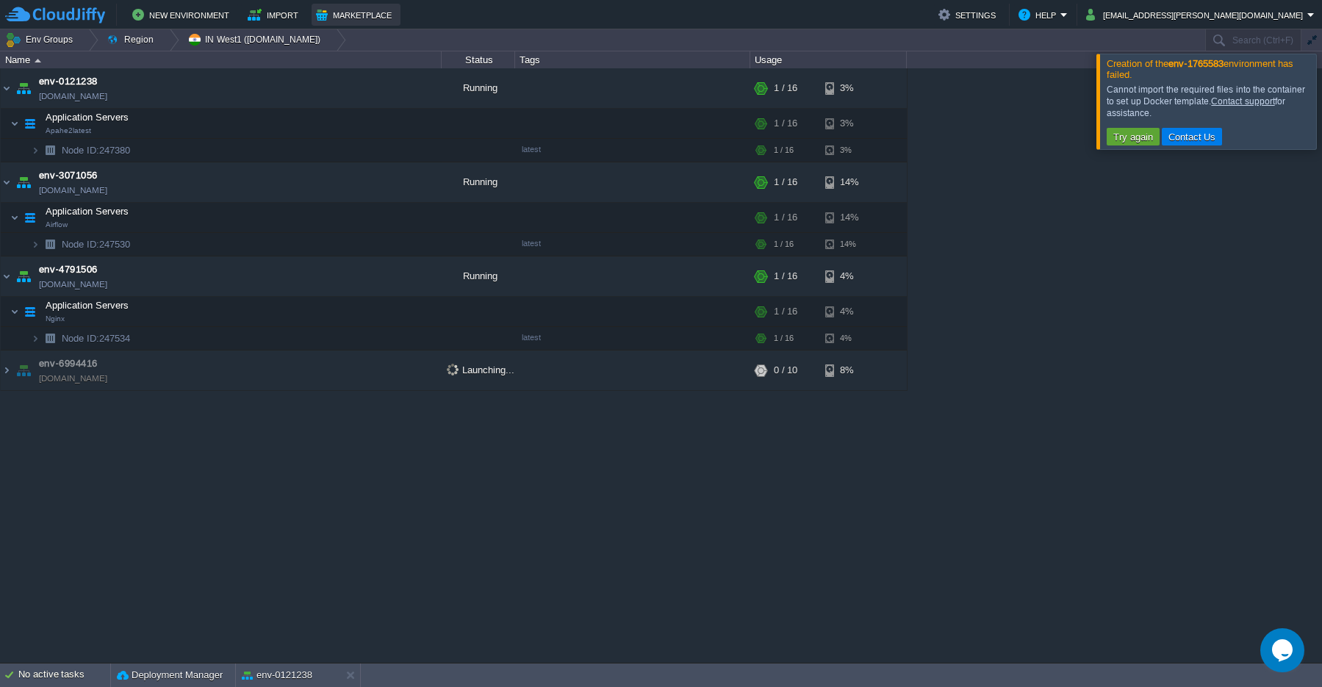
click at [356, 12] on button "Marketplace" at bounding box center [356, 15] width 80 height 18
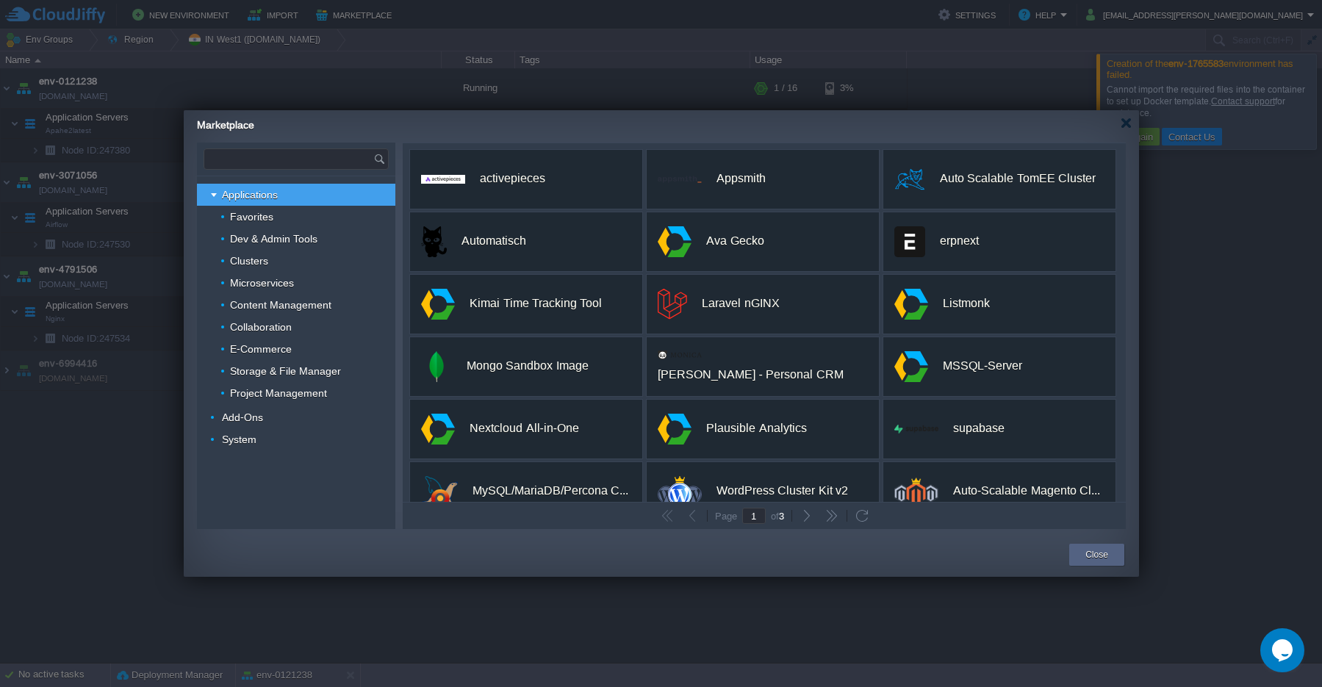
click at [278, 161] on input "text" at bounding box center [288, 159] width 169 height 20
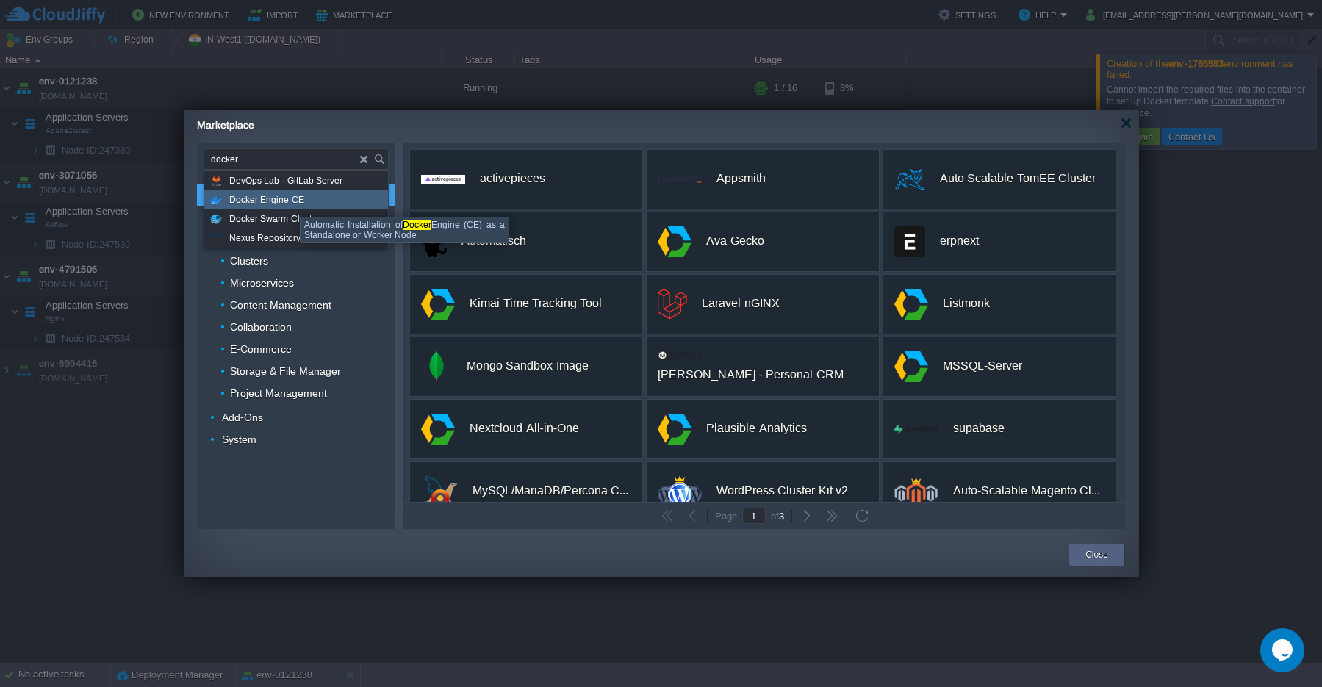
click at [289, 204] on span "Docker Engine CE" at bounding box center [266, 199] width 75 height 19
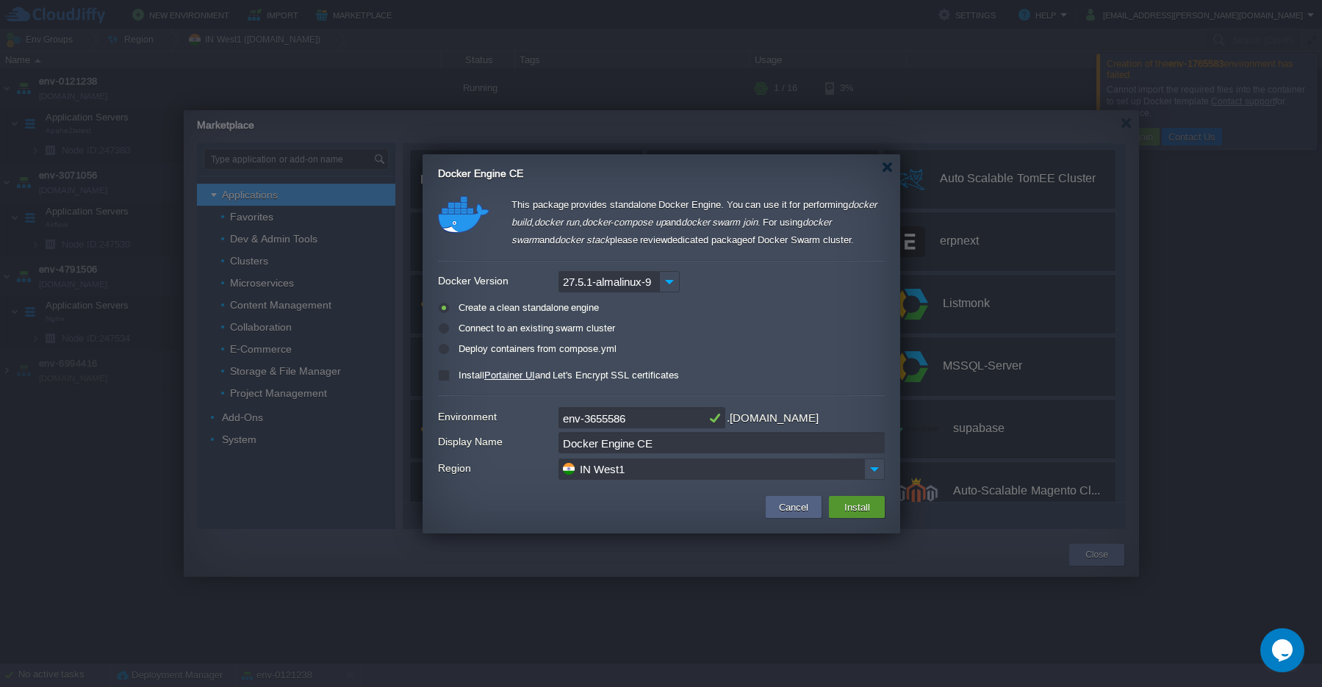
type input "Type application or add-on name"
click at [850, 509] on button "Install" at bounding box center [857, 507] width 35 height 18
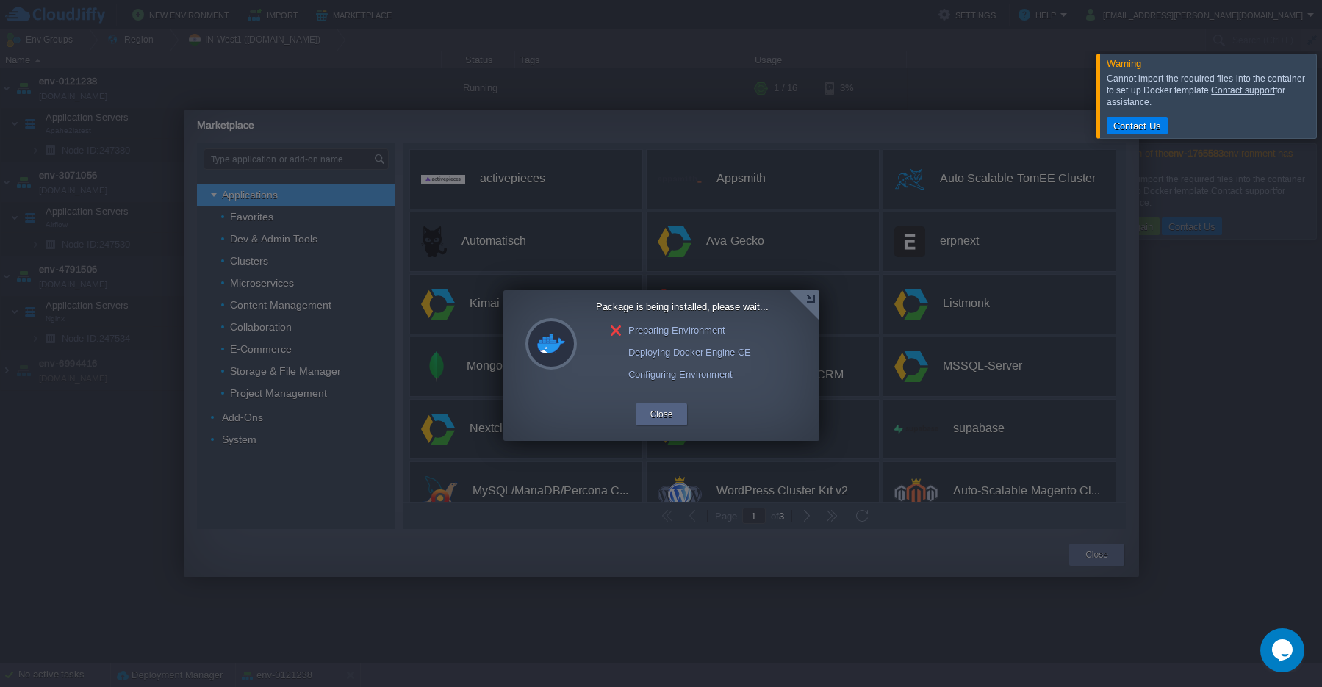
drag, startPoint x: 1162, startPoint y: 111, endPoint x: 1104, endPoint y: 68, distance: 72.5
click at [1107, 69] on div "Cannot import the required files into the container to set up Docker template. …" at bounding box center [1211, 90] width 209 height 42
copy div "Warning Cannot import the required files into the container to set up Docker te…"
